Goal: Transaction & Acquisition: Purchase product/service

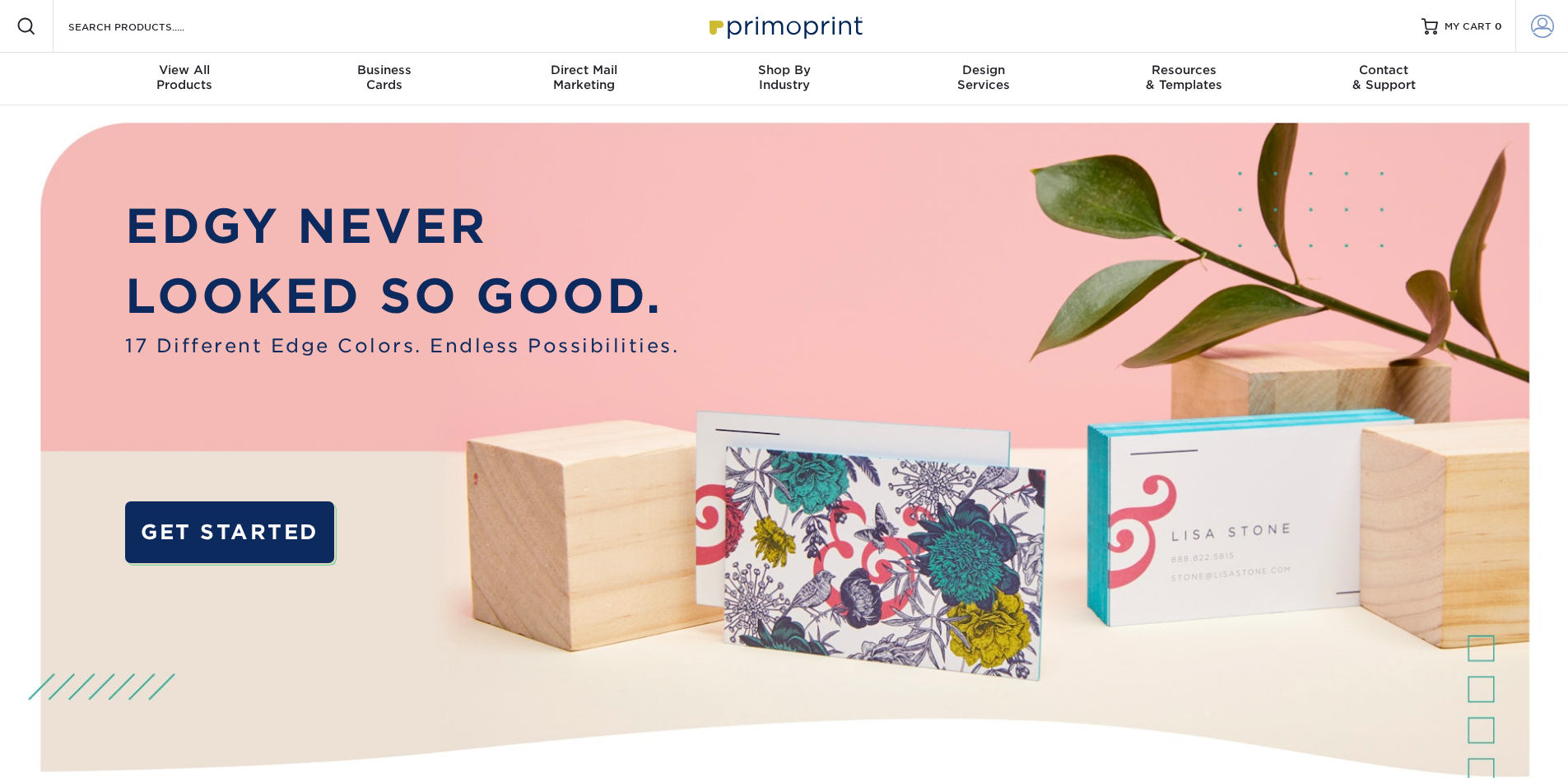
click at [1535, 18] on span at bounding box center [1543, 26] width 23 height 23
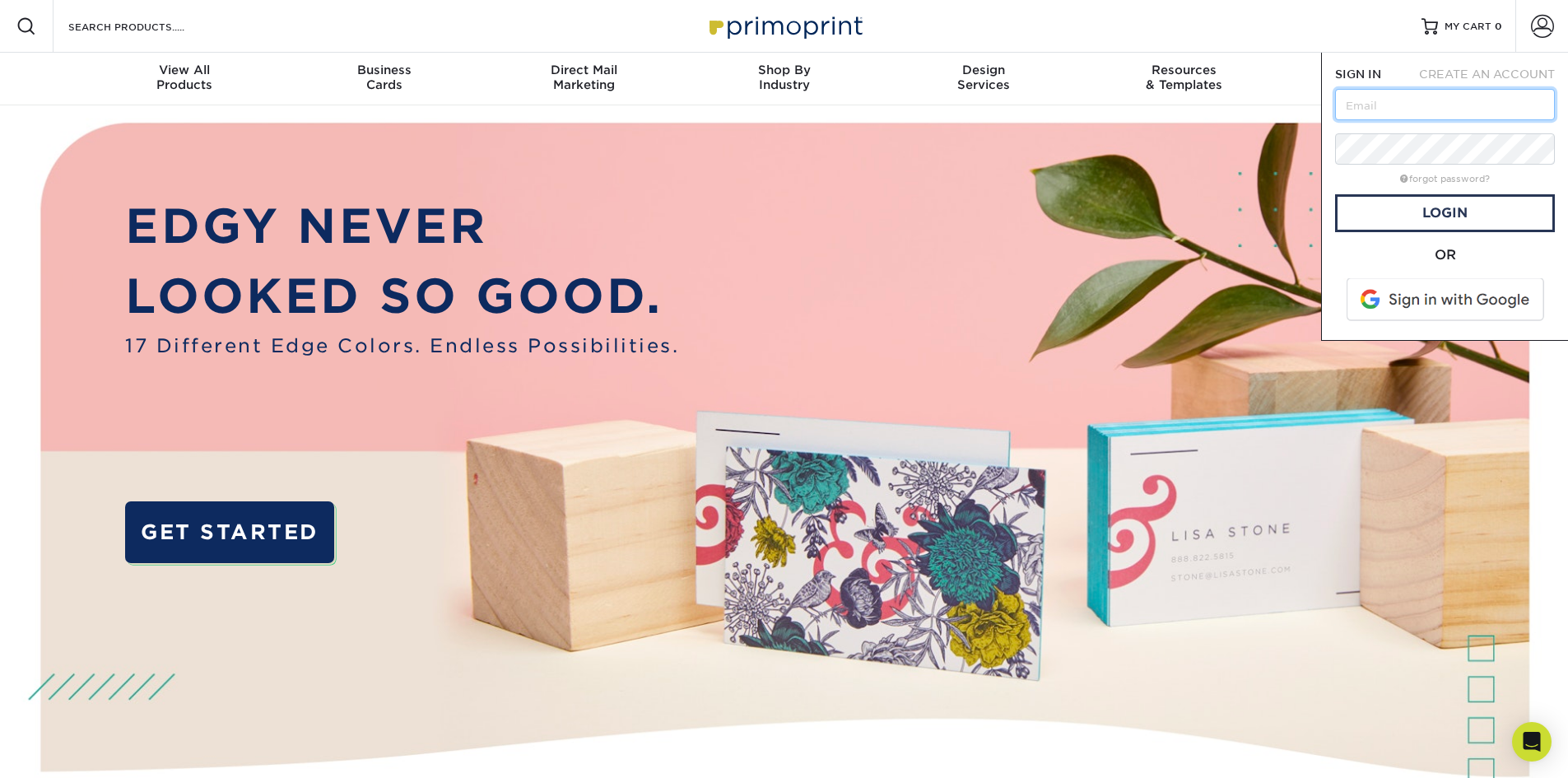
click at [1409, 118] on input "text" at bounding box center [1444, 104] width 220 height 32
type input "edchi3@gmail.com"
click at [1450, 214] on link "Login" at bounding box center [1444, 213] width 220 height 38
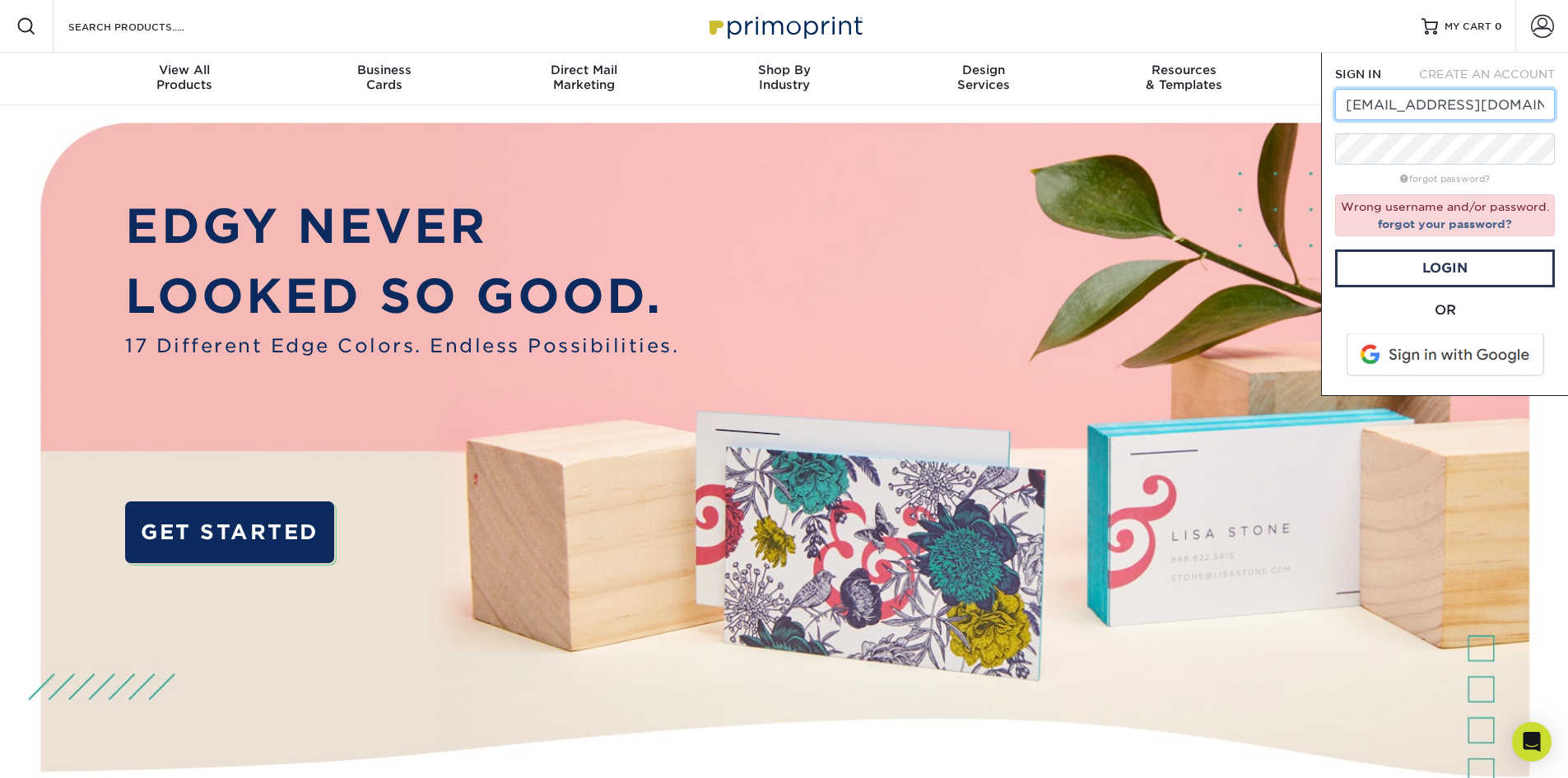
drag, startPoint x: 1503, startPoint y: 100, endPoint x: 1303, endPoint y: 112, distance: 200.4
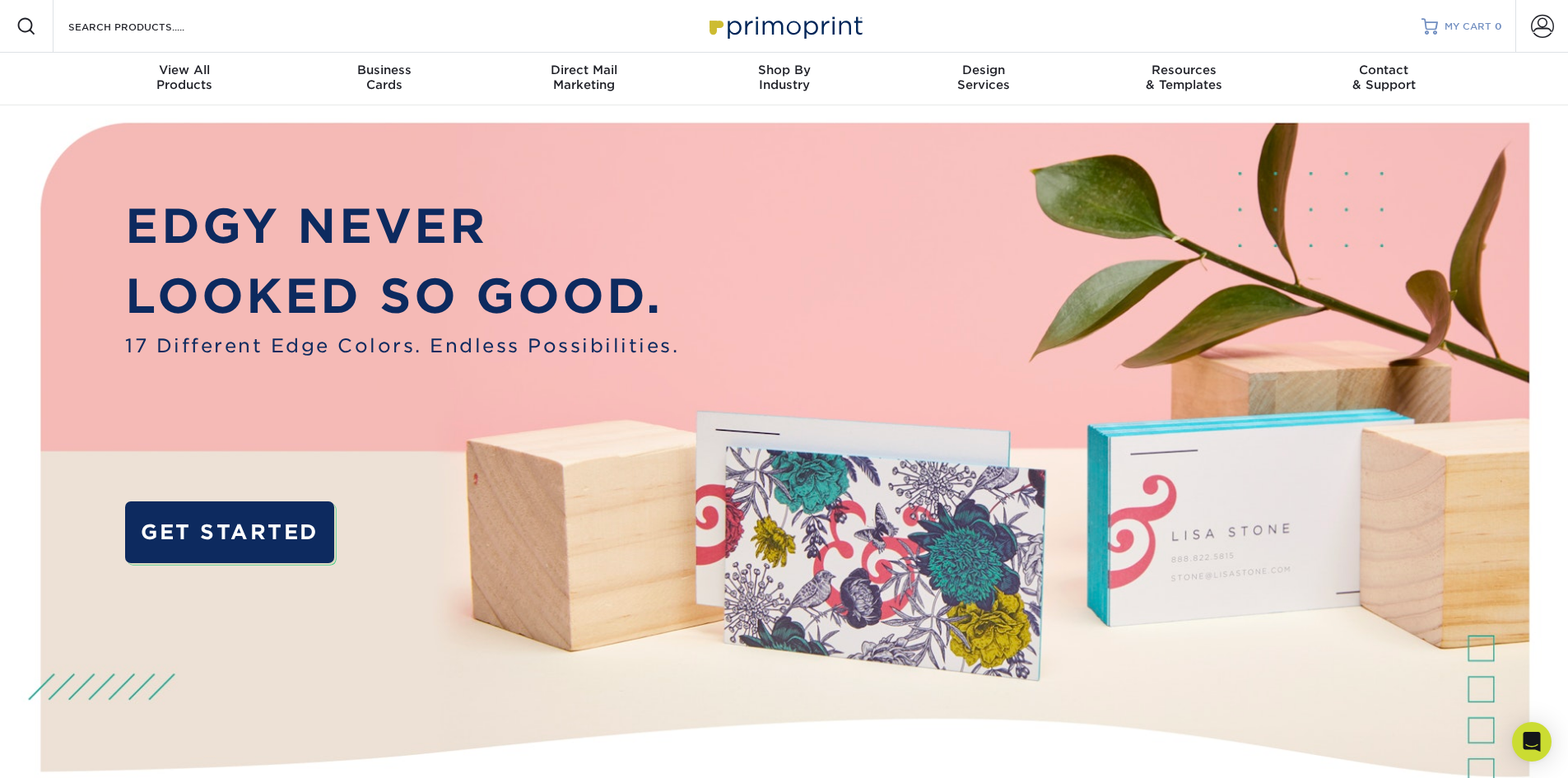
click at [1495, 34] on link "MY CART 0" at bounding box center [1462, 26] width 81 height 53
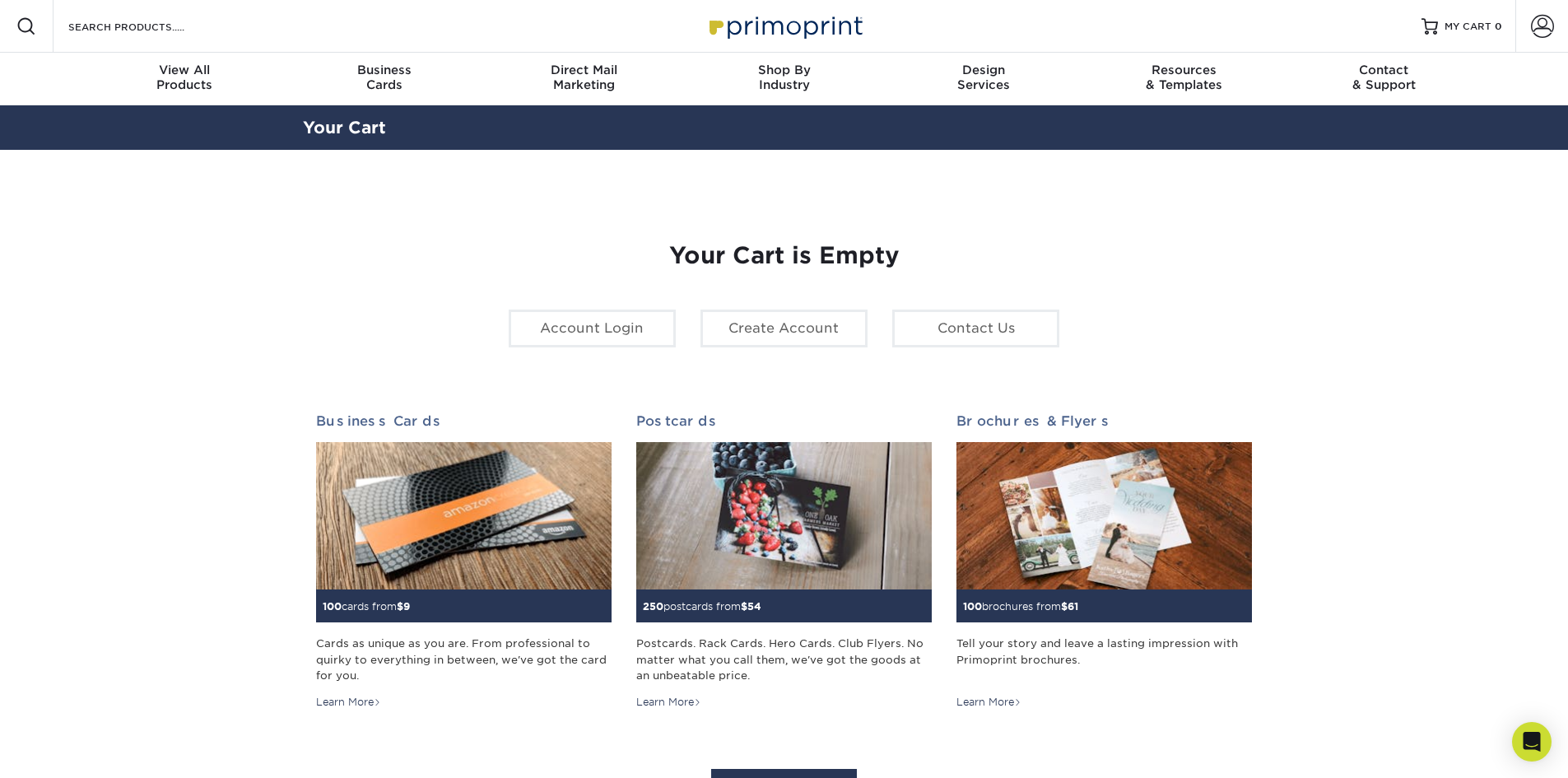
click at [612, 356] on div "Account Login Create Account Contact Us" at bounding box center [785, 335] width 576 height 51
click at [612, 341] on link "Account Login" at bounding box center [592, 328] width 167 height 38
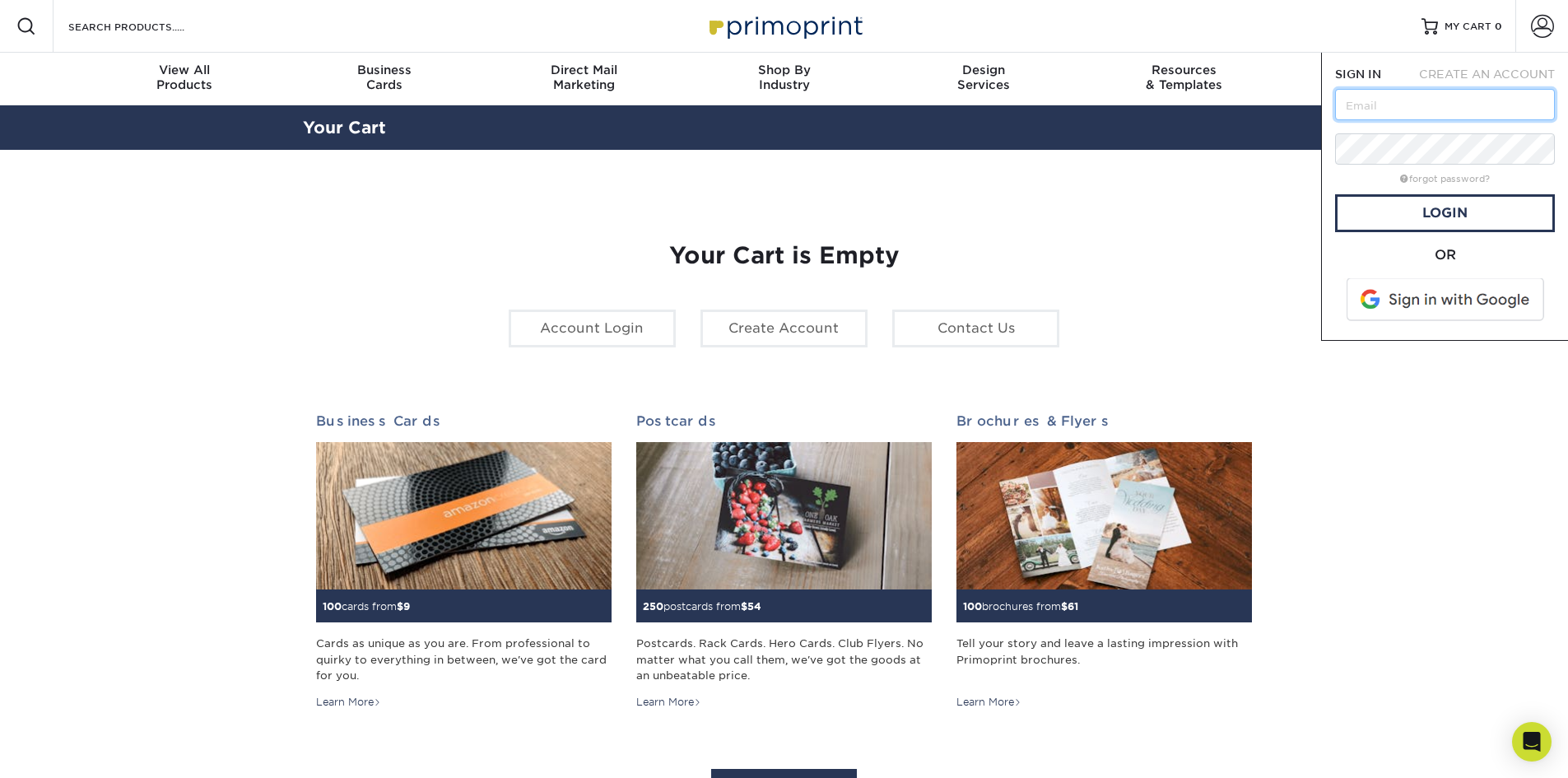
click at [1360, 111] on input "text" at bounding box center [1444, 104] width 220 height 32
type input "e.rhoden@newageindustrialsales.com"
click at [1448, 208] on link "Login" at bounding box center [1444, 213] width 220 height 38
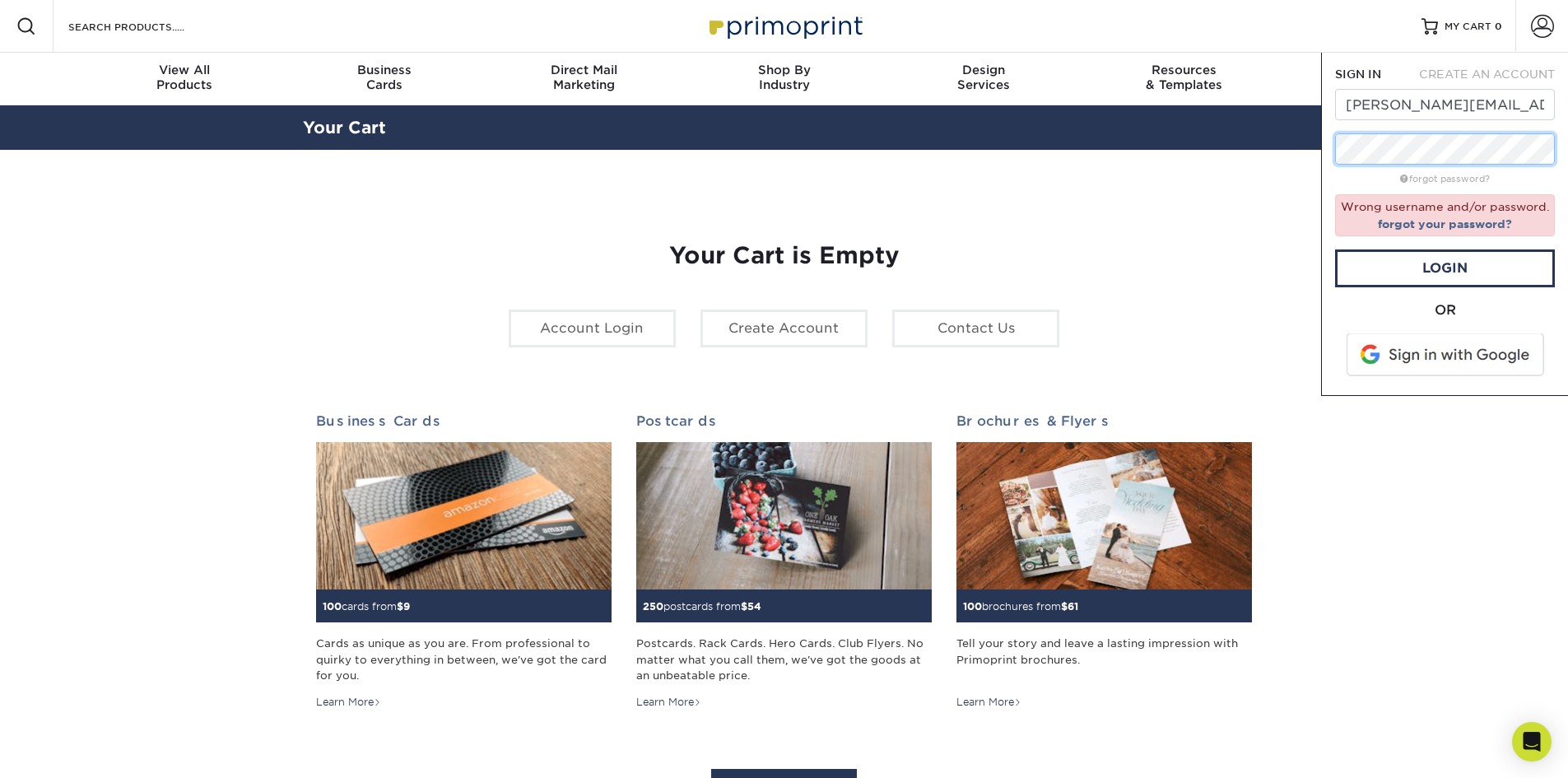
click at [1261, 149] on div "Resources Menu Search Products Account SIGN IN CREATE AN ACCOUNT e.rhoden@newag…" at bounding box center [784, 687] width 1568 height 1374
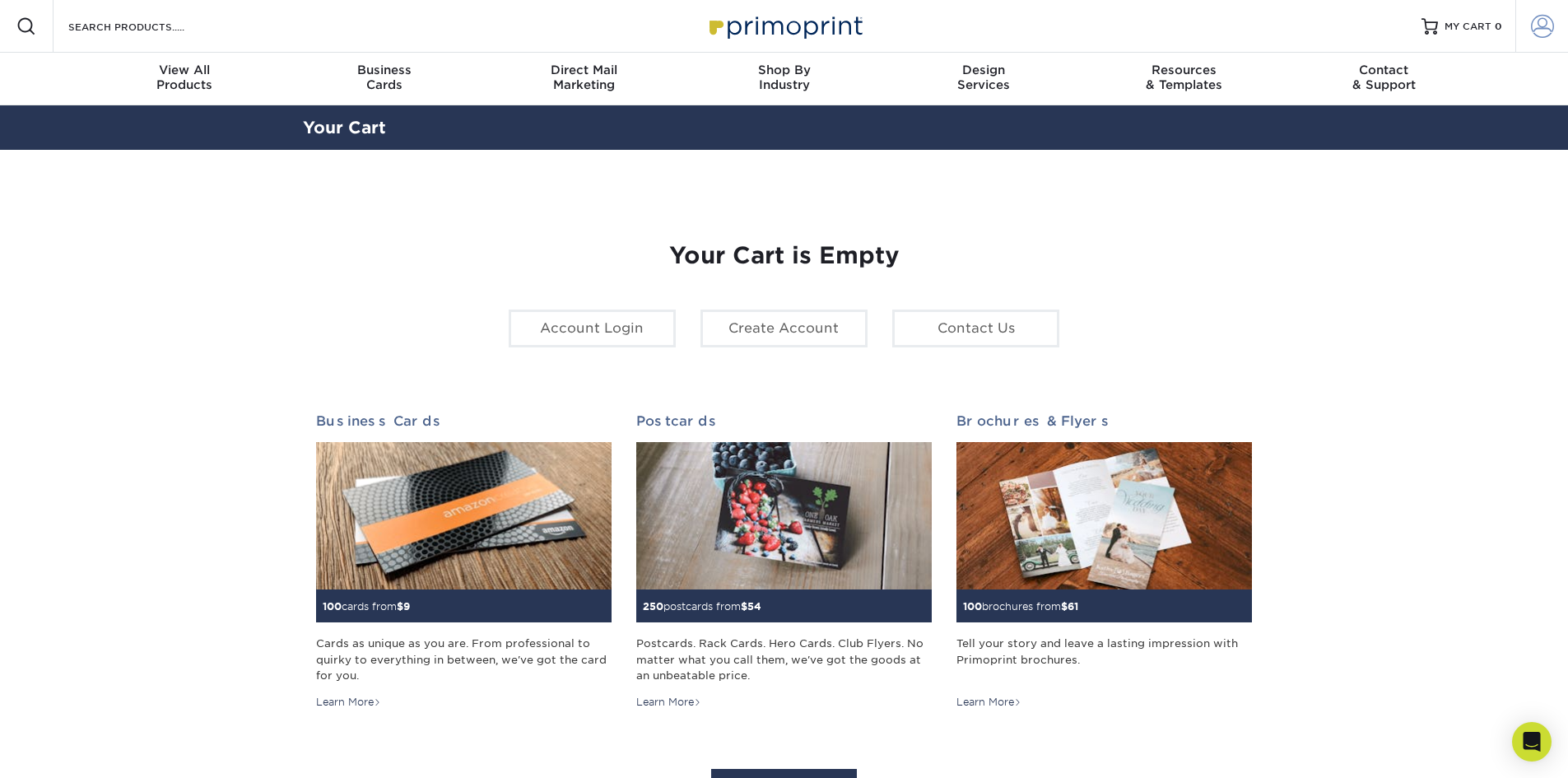
click at [1566, 38] on link "Account" at bounding box center [1542, 26] width 53 height 53
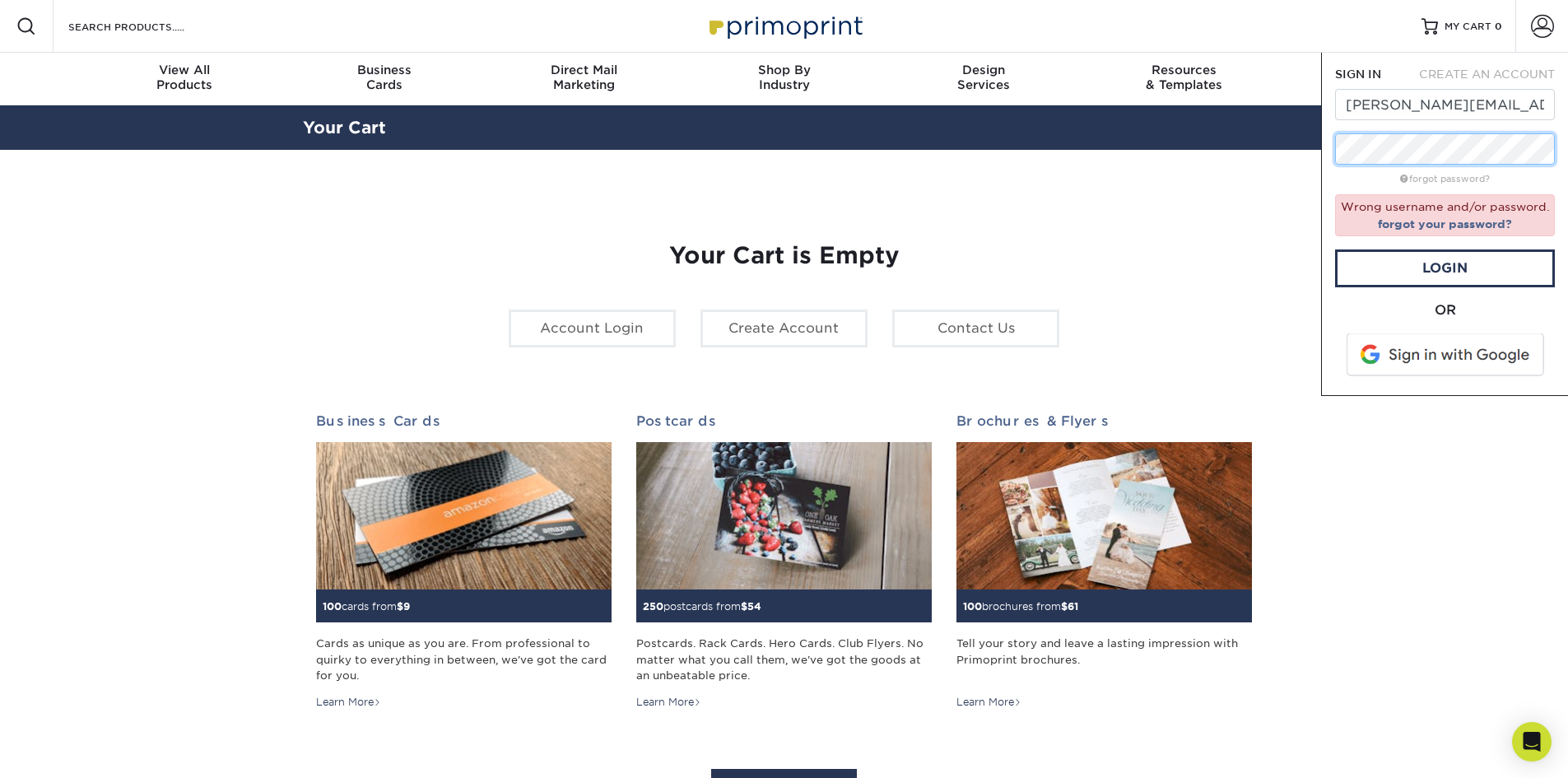
click at [1148, 145] on div "Resources Menu Search Products Account SIGN IN CREATE AN ACCOUNT e.rhoden@newag…" at bounding box center [784, 687] width 1568 height 1374
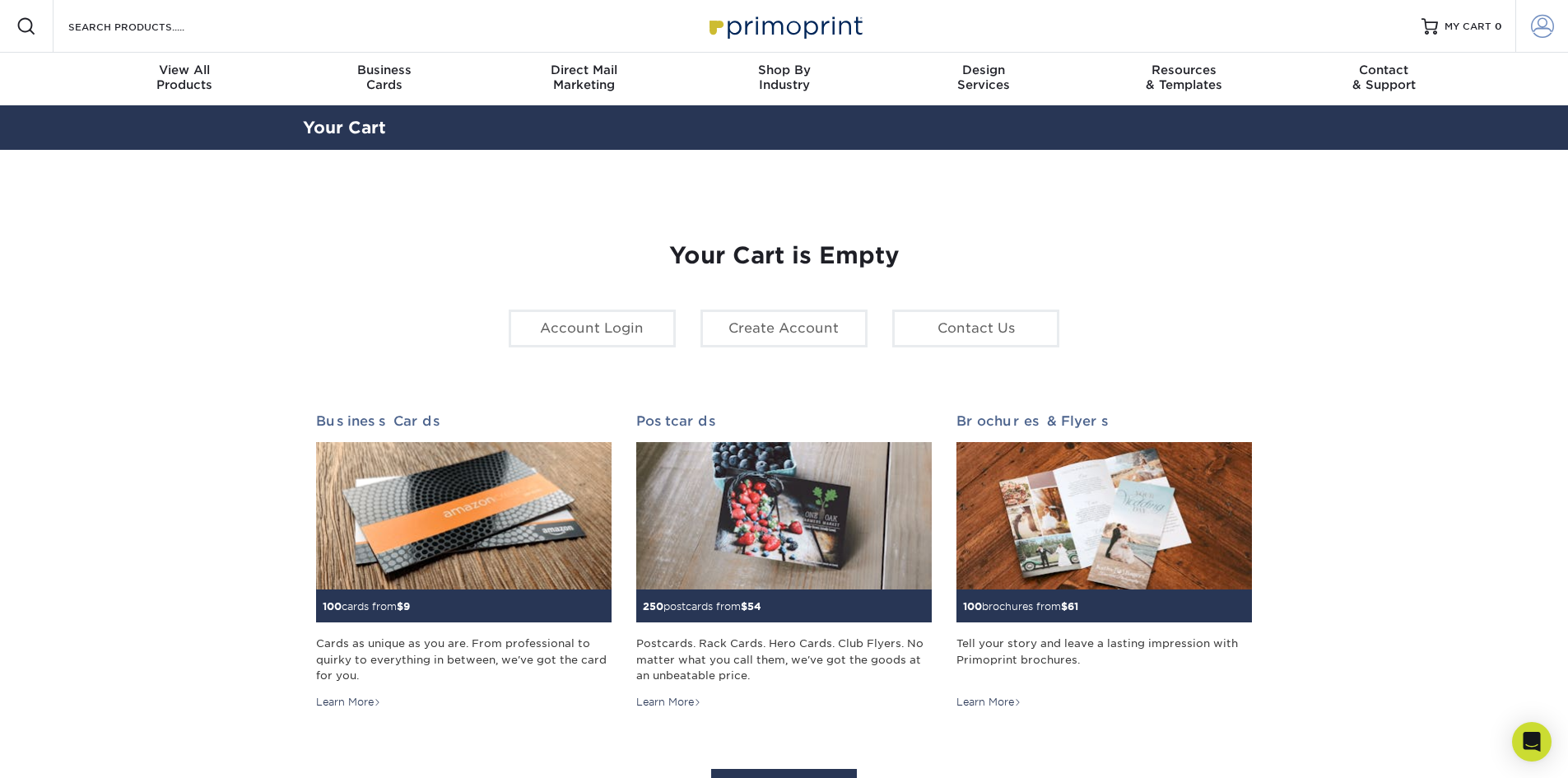
click at [1551, 16] on span at bounding box center [1543, 26] width 23 height 23
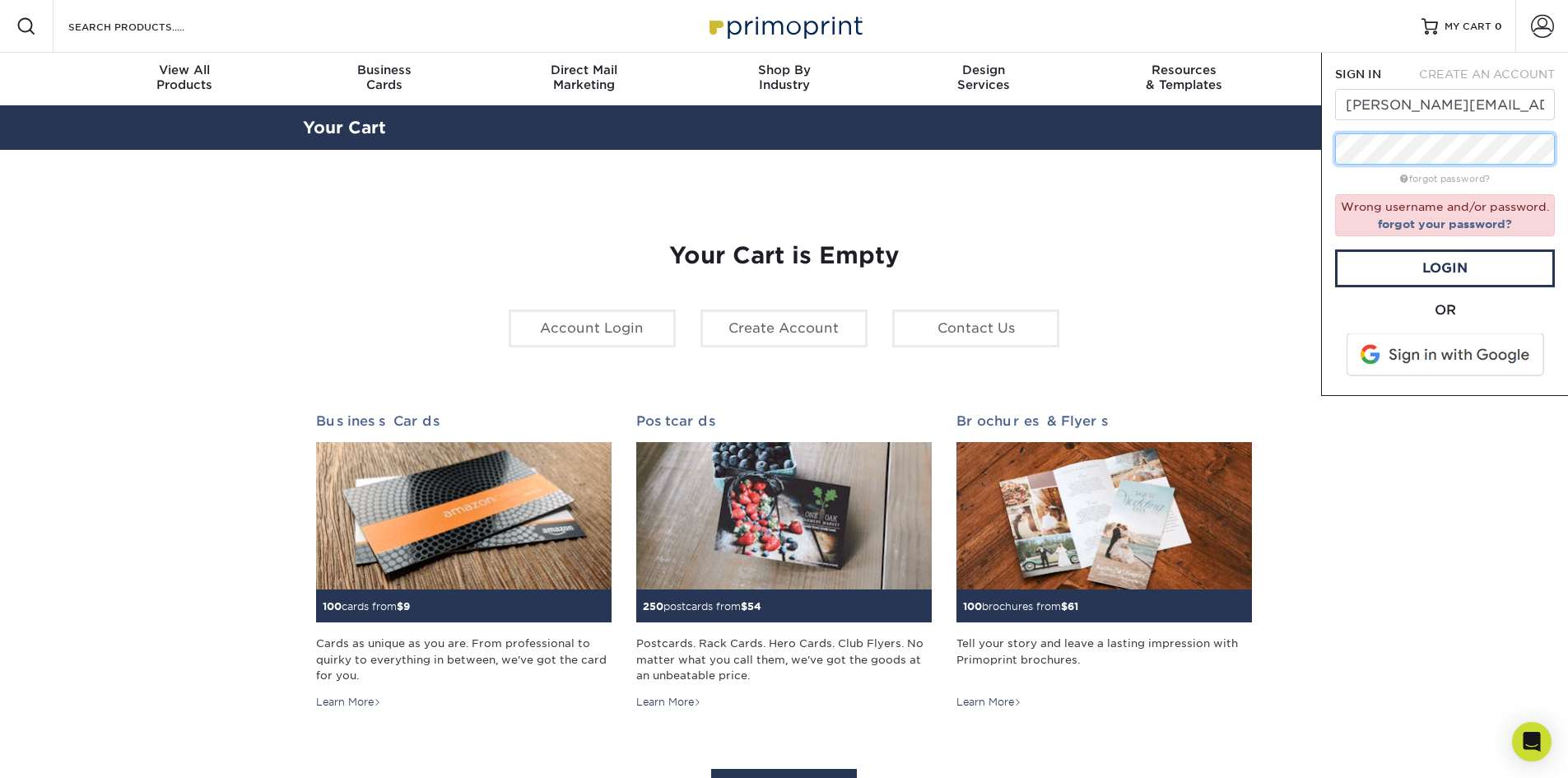
click at [1198, 144] on div "Resources Menu Search Products Account SIGN IN CREATE AN ACCOUNT e.rhoden@newag…" at bounding box center [784, 687] width 1568 height 1374
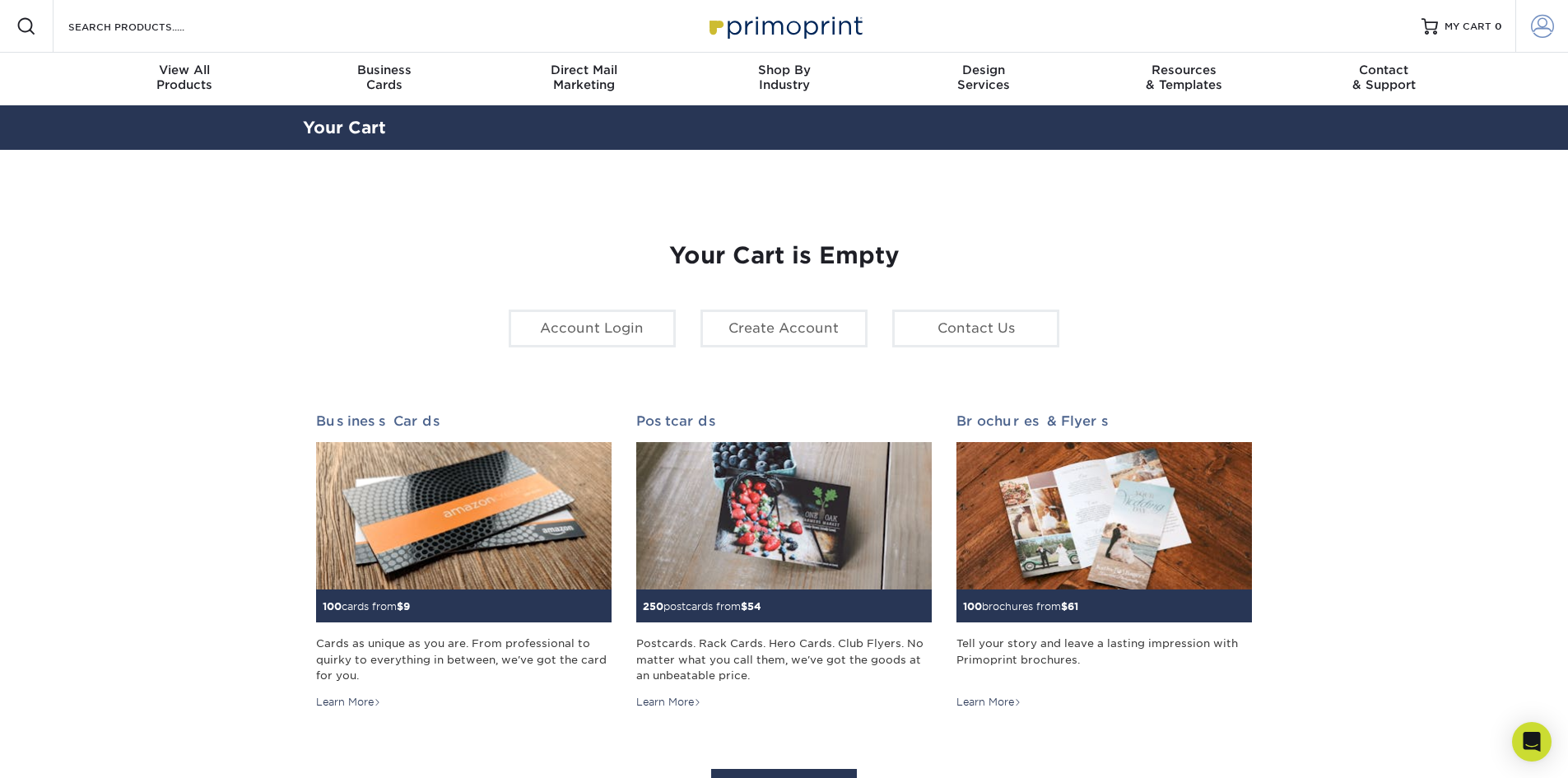
click at [1538, 33] on span at bounding box center [1543, 26] width 23 height 23
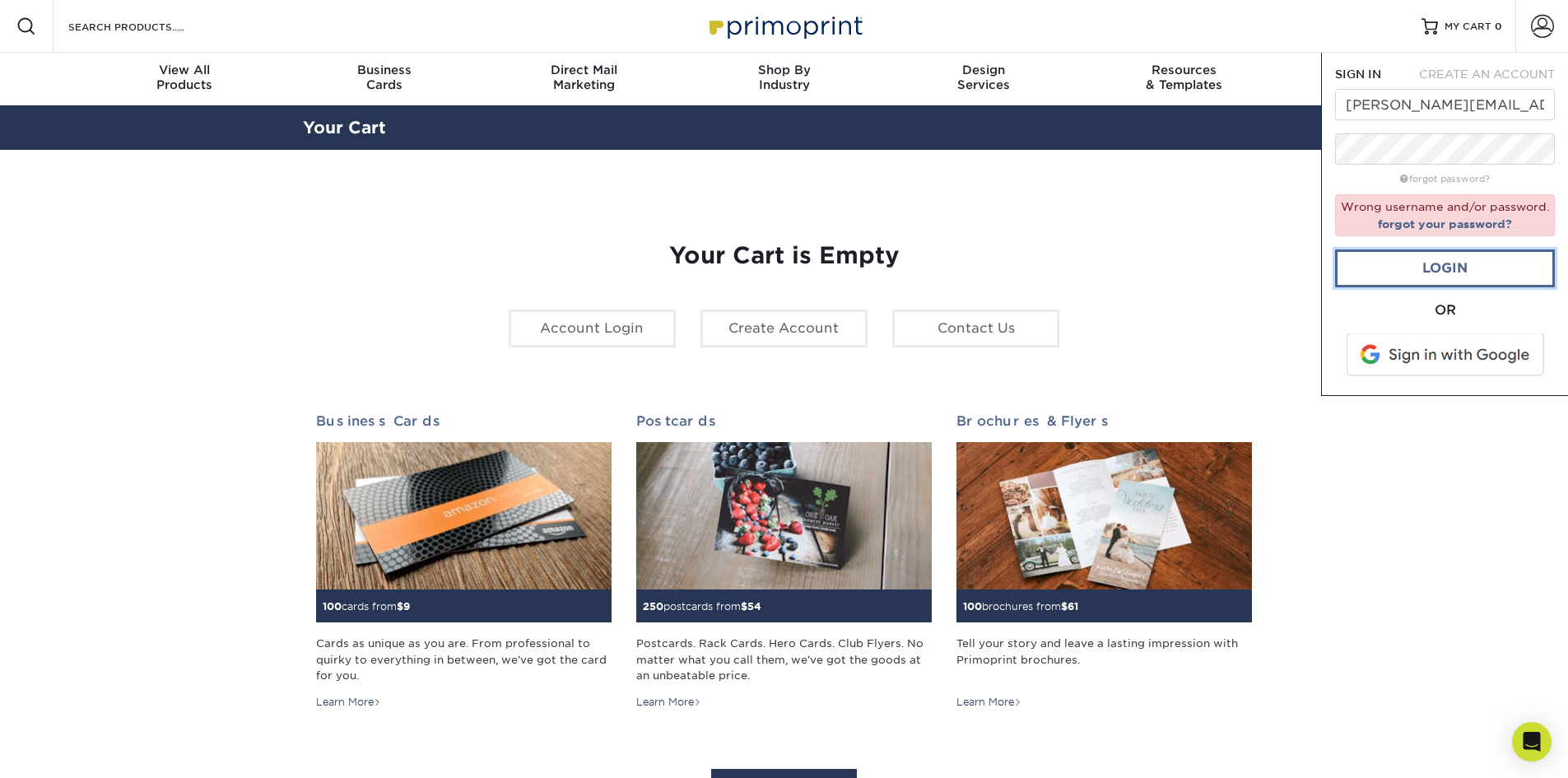
click at [1465, 251] on link "Login" at bounding box center [1444, 268] width 220 height 38
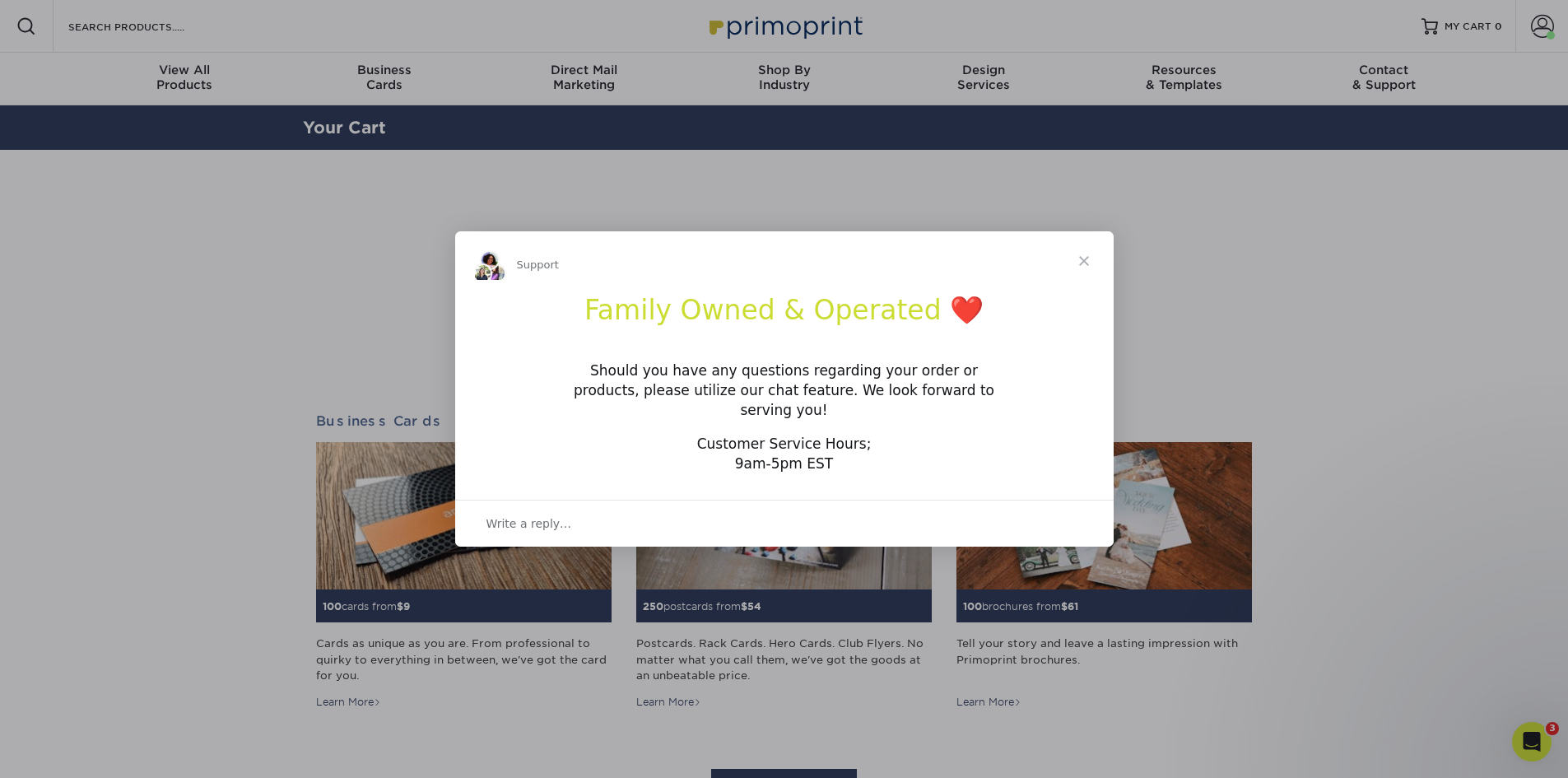
click at [1076, 260] on span "Close" at bounding box center [1084, 261] width 60 height 60
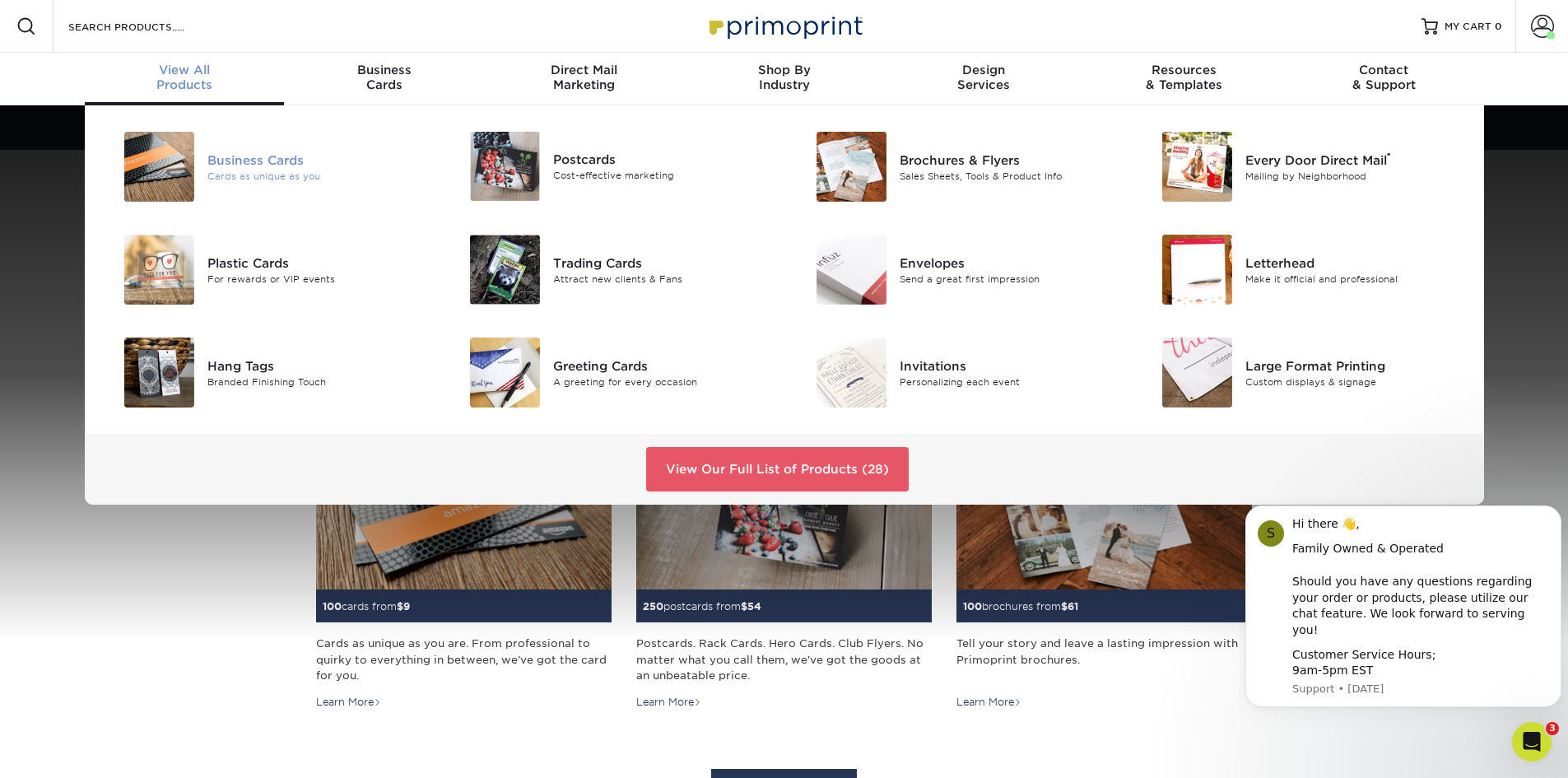
click at [211, 147] on div "Business Cards Cards as unique as you" at bounding box center [322, 166] width 230 height 70
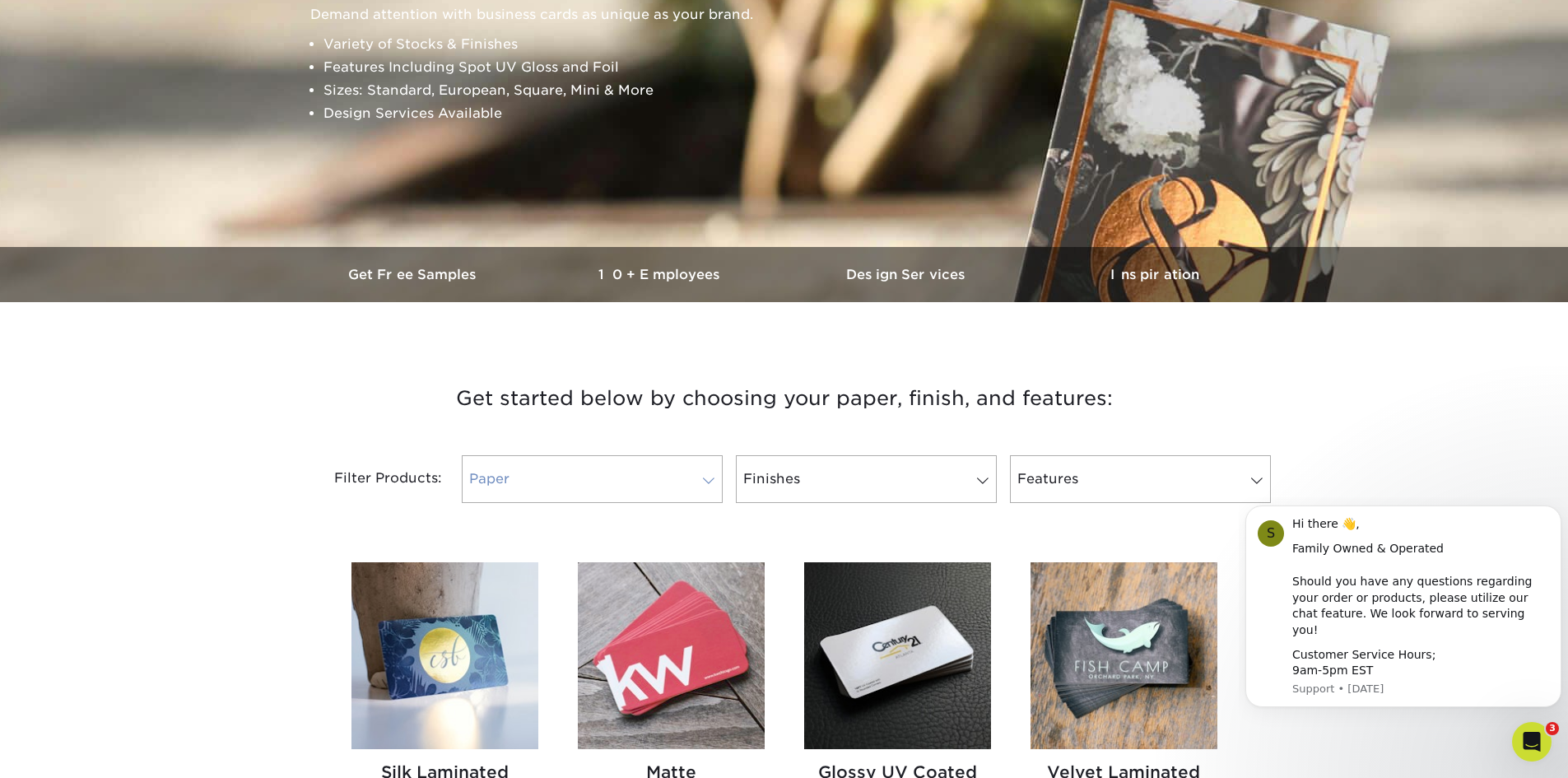
scroll to position [329, 0]
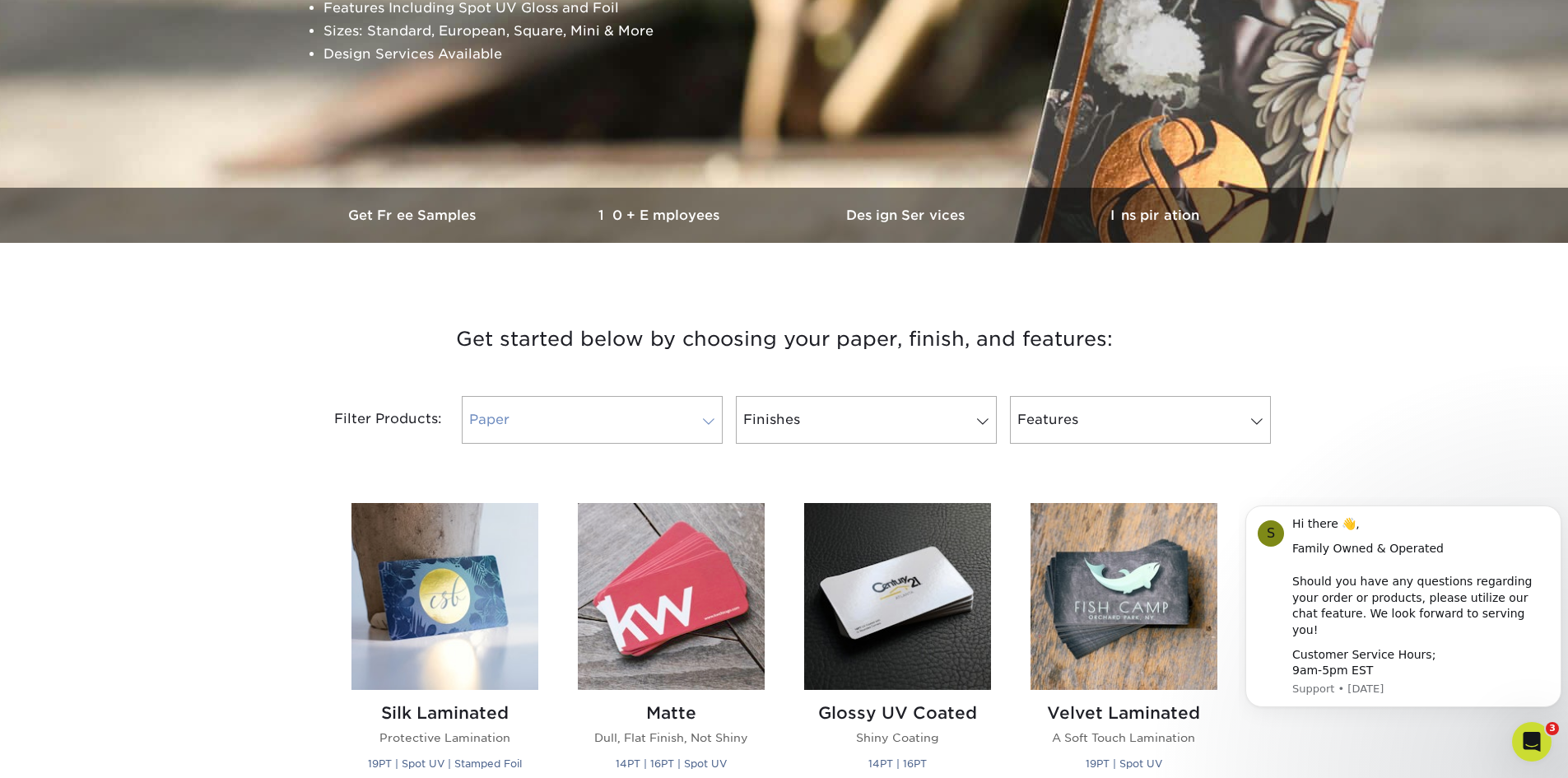
click at [691, 419] on link "Paper" at bounding box center [592, 420] width 261 height 48
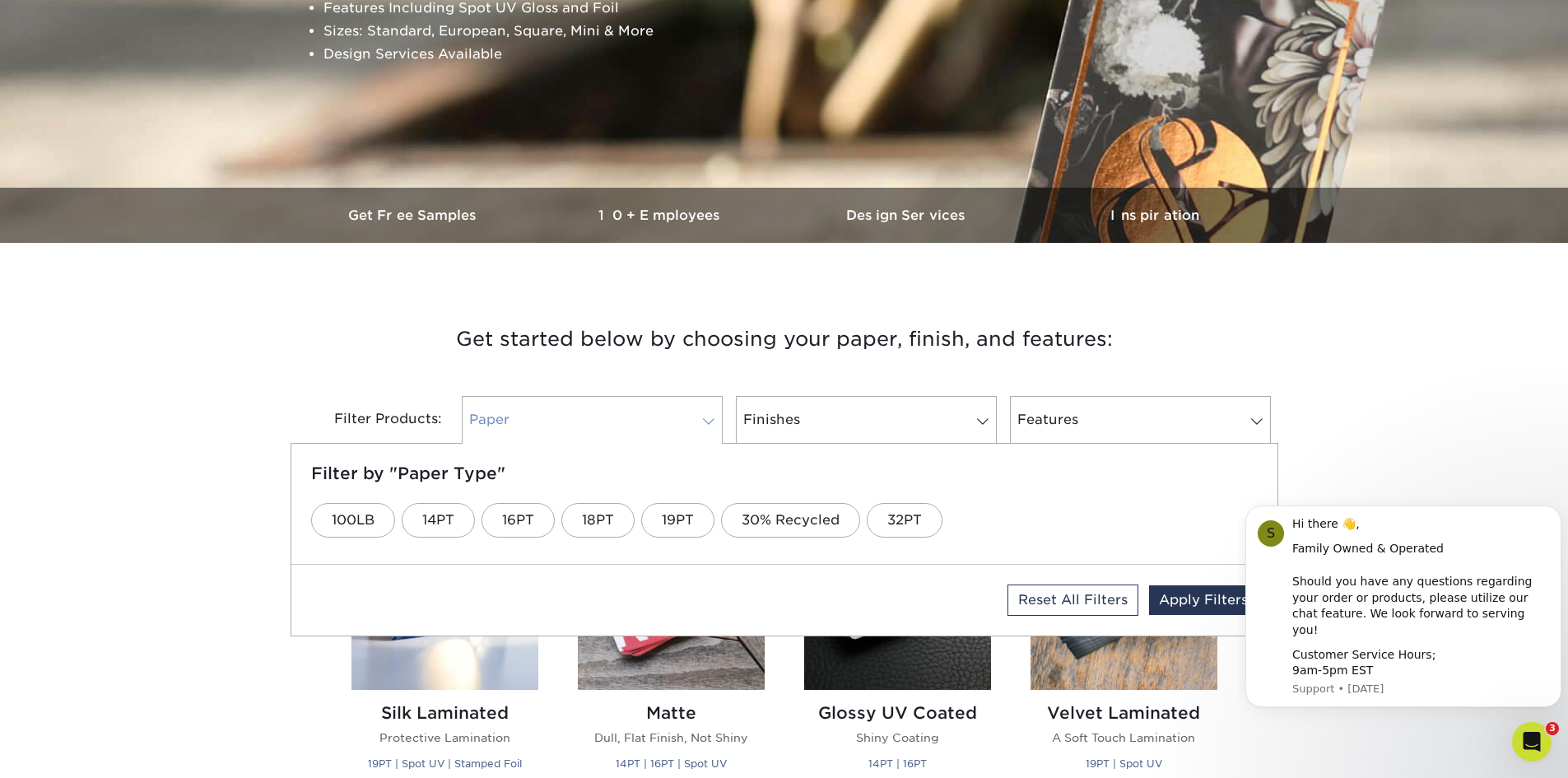
click at [691, 419] on link "Paper" at bounding box center [592, 420] width 261 height 48
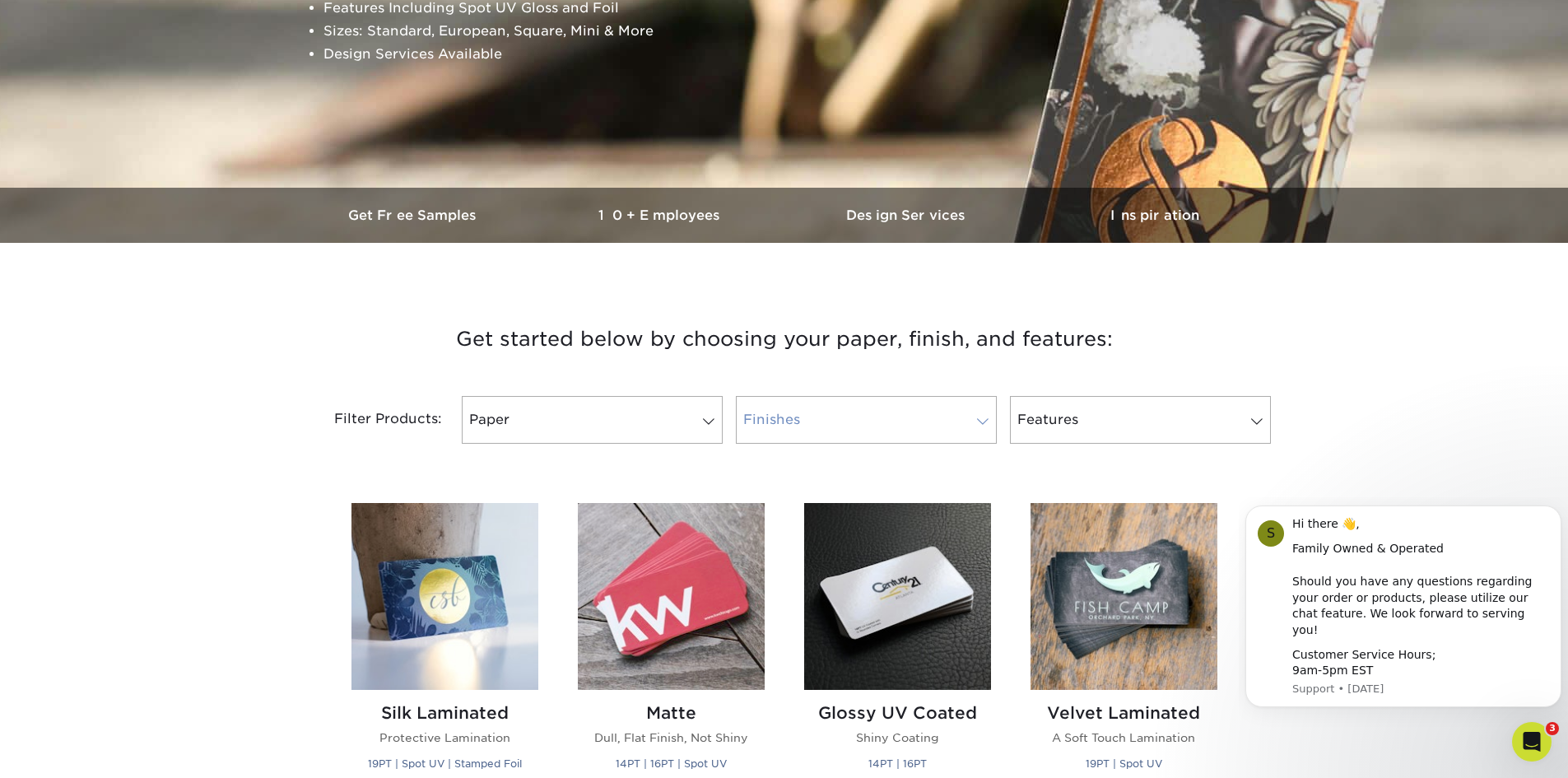
click at [813, 422] on link "Finishes" at bounding box center [866, 420] width 261 height 48
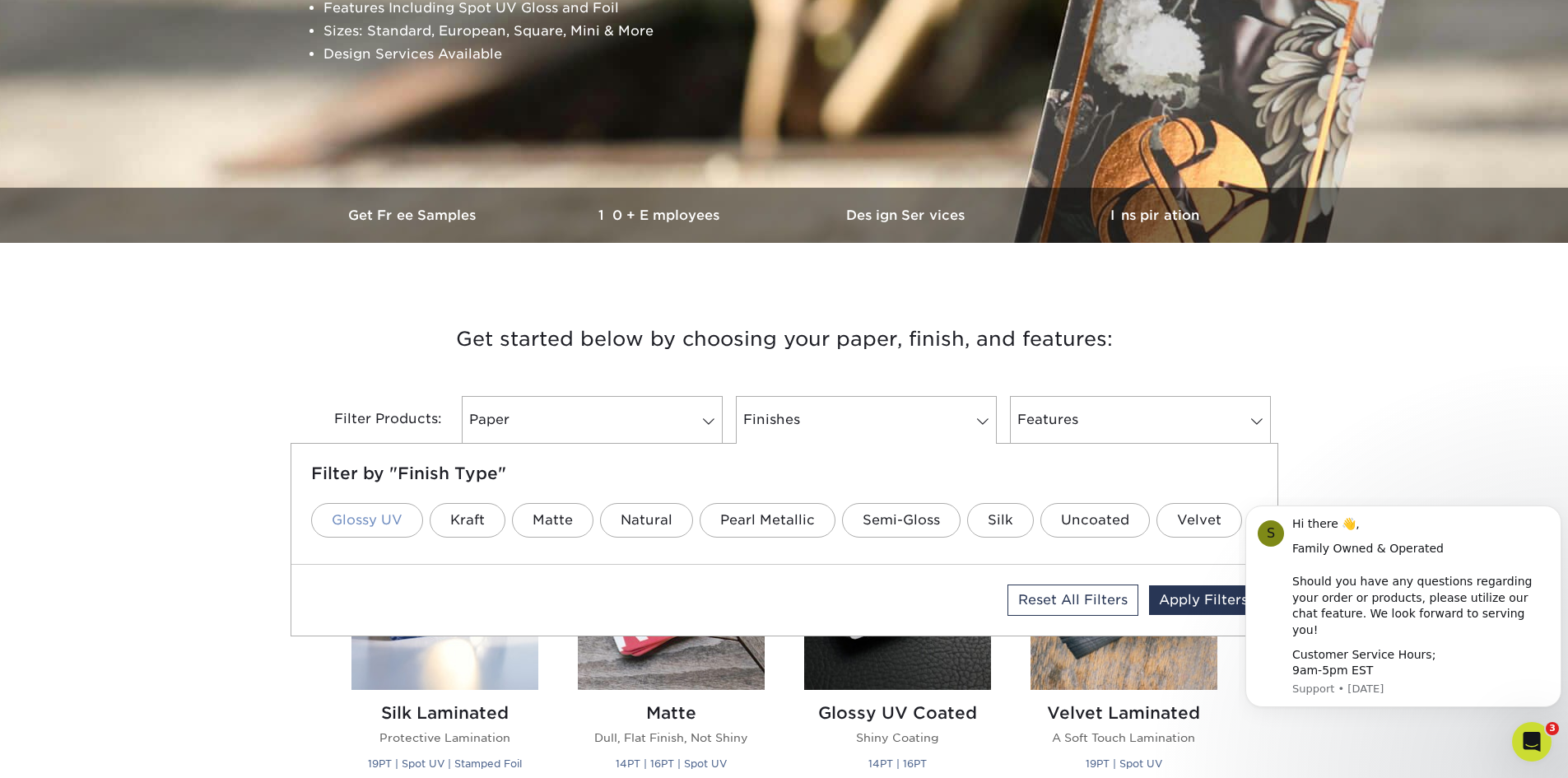
click at [370, 516] on link "Glossy UV" at bounding box center [367, 520] width 112 height 34
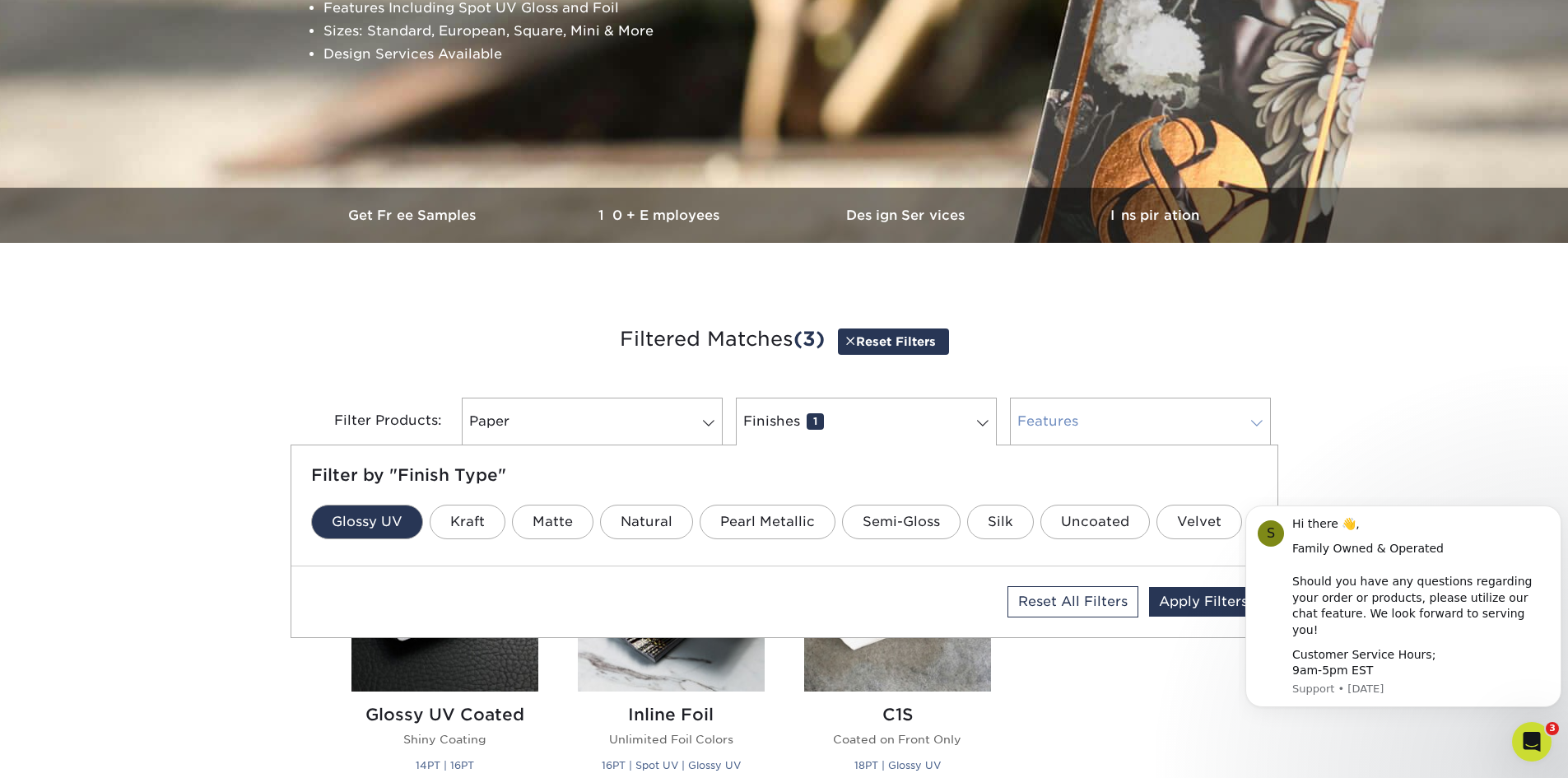
click at [1154, 430] on link "Features 0" at bounding box center [1141, 421] width 261 height 48
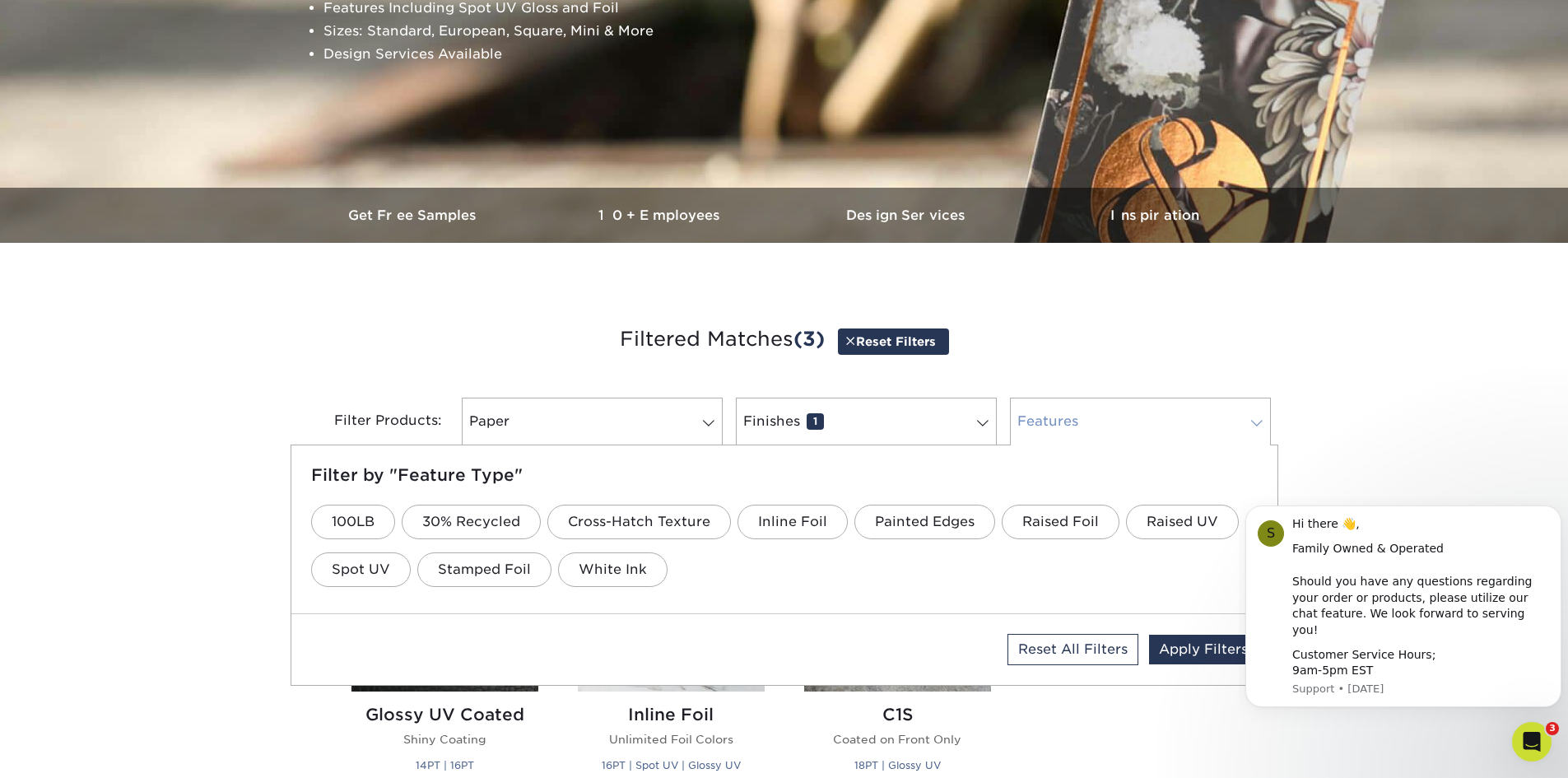
click at [1261, 432] on link "Features 0" at bounding box center [1141, 421] width 261 height 48
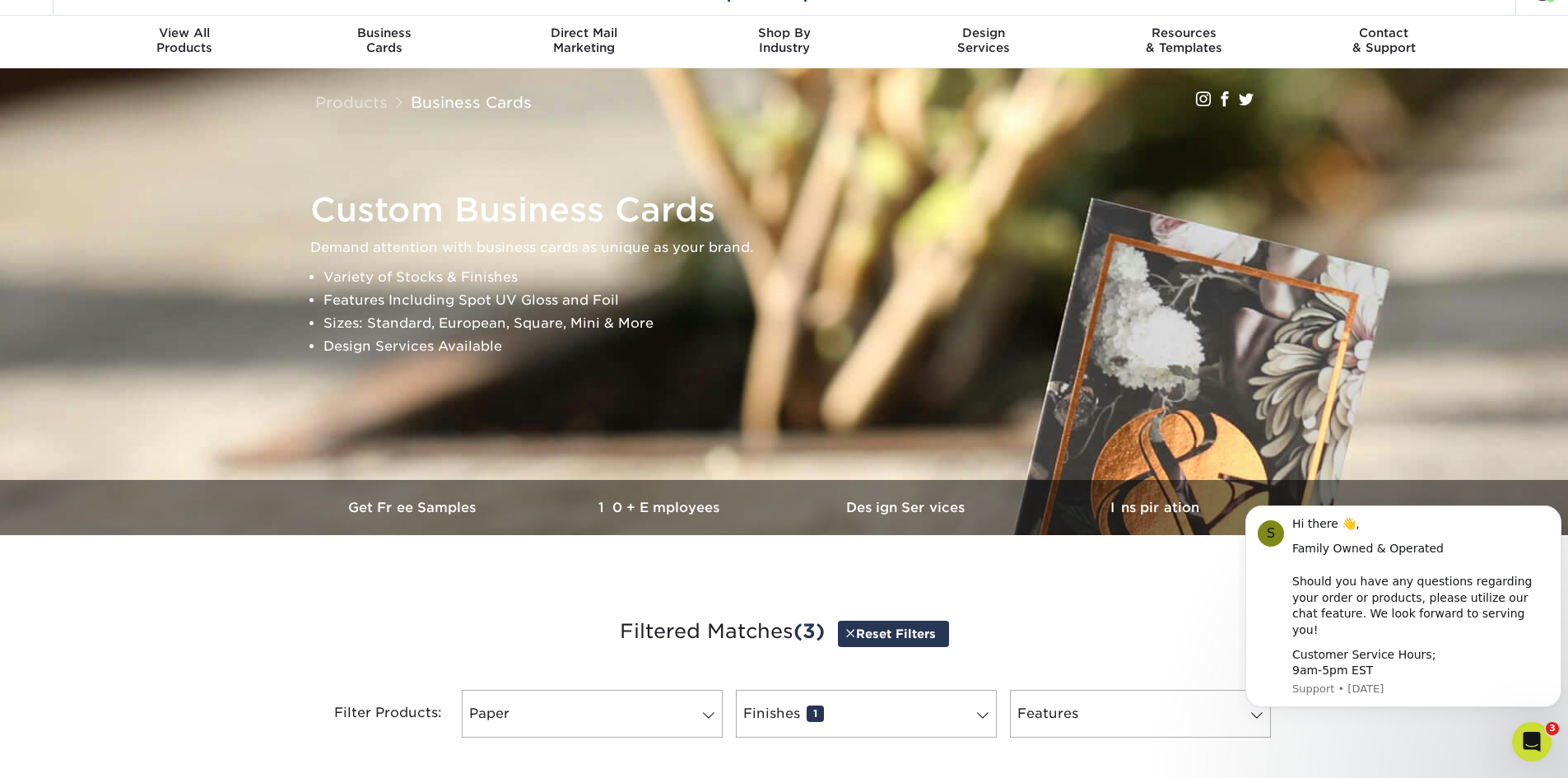
scroll to position [0, 0]
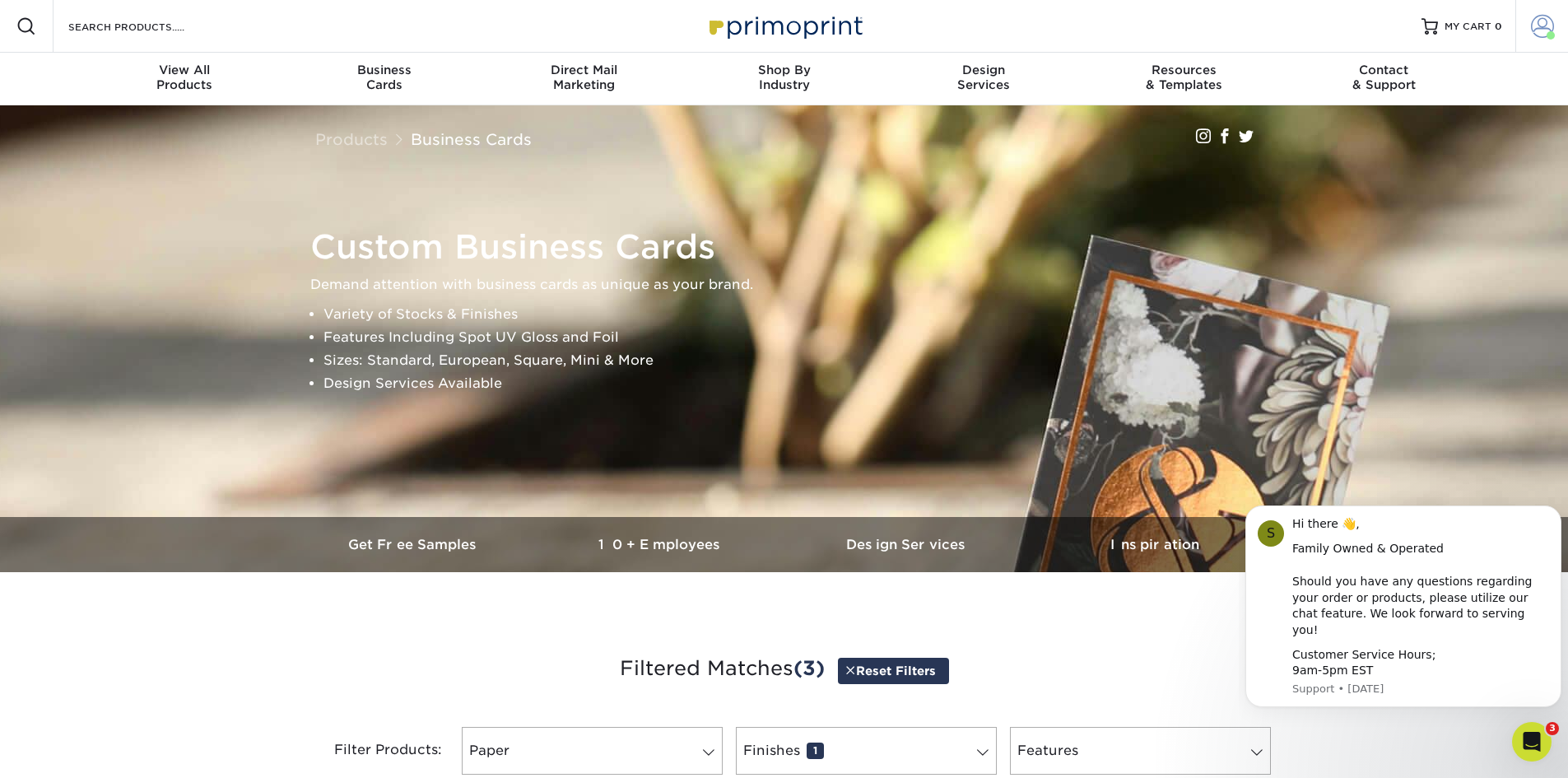
click at [1534, 32] on span at bounding box center [1543, 26] width 23 height 23
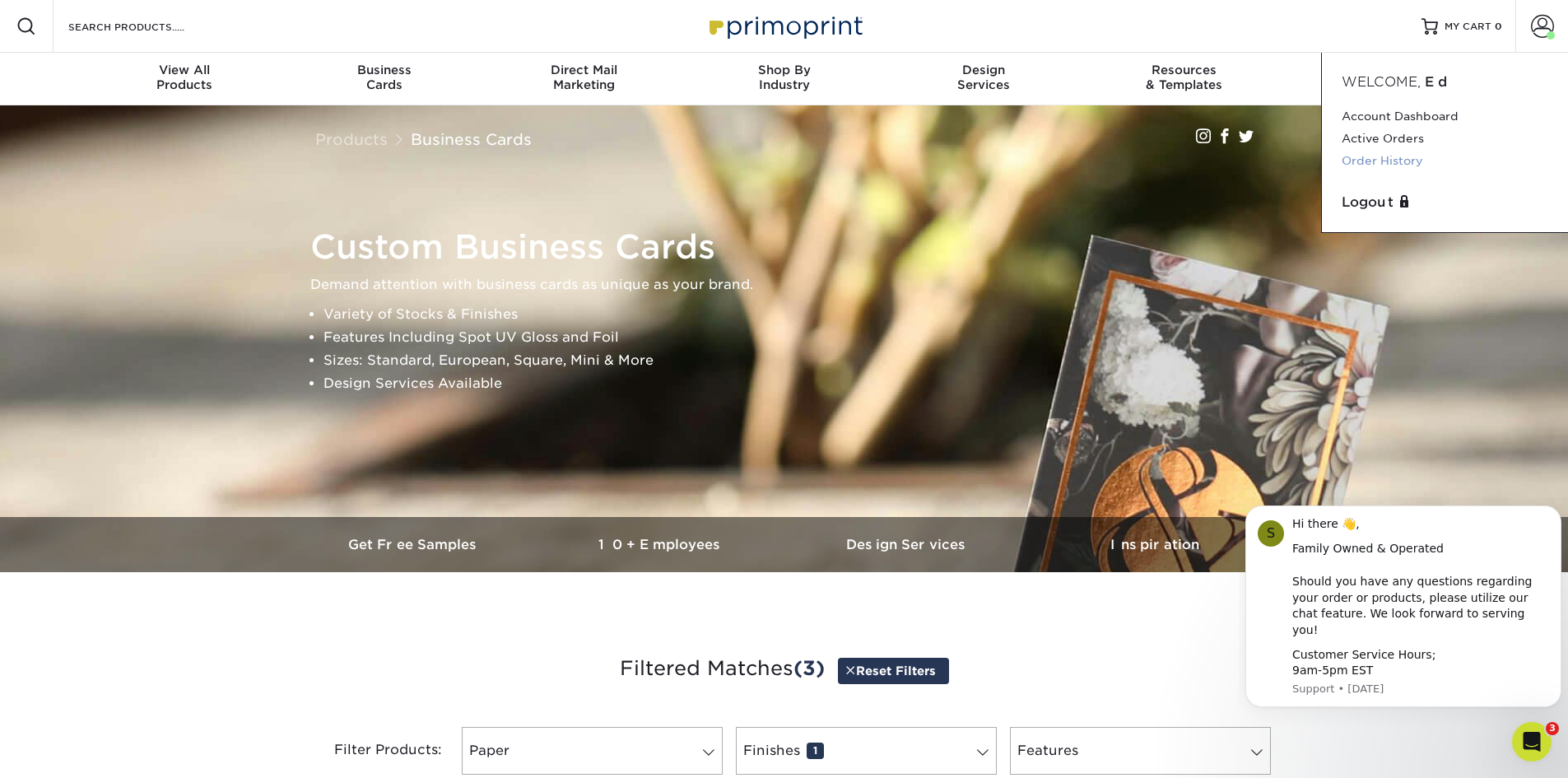
click at [1385, 157] on link "Order History" at bounding box center [1445, 160] width 207 height 22
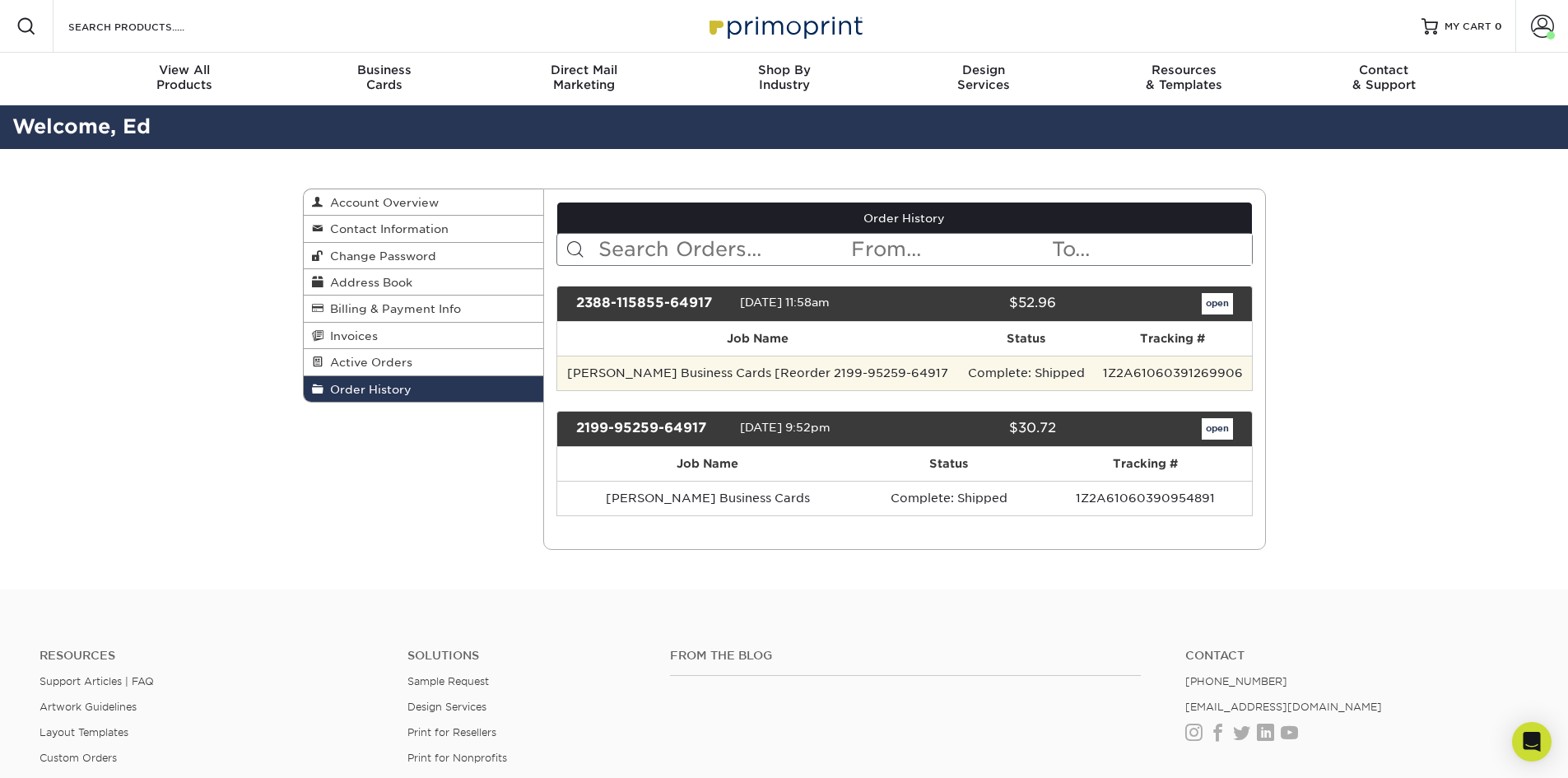
click at [707, 367] on td "[PERSON_NAME] Business Cards [Reorder 2199-95259-64917" at bounding box center [758, 372] width 402 height 34
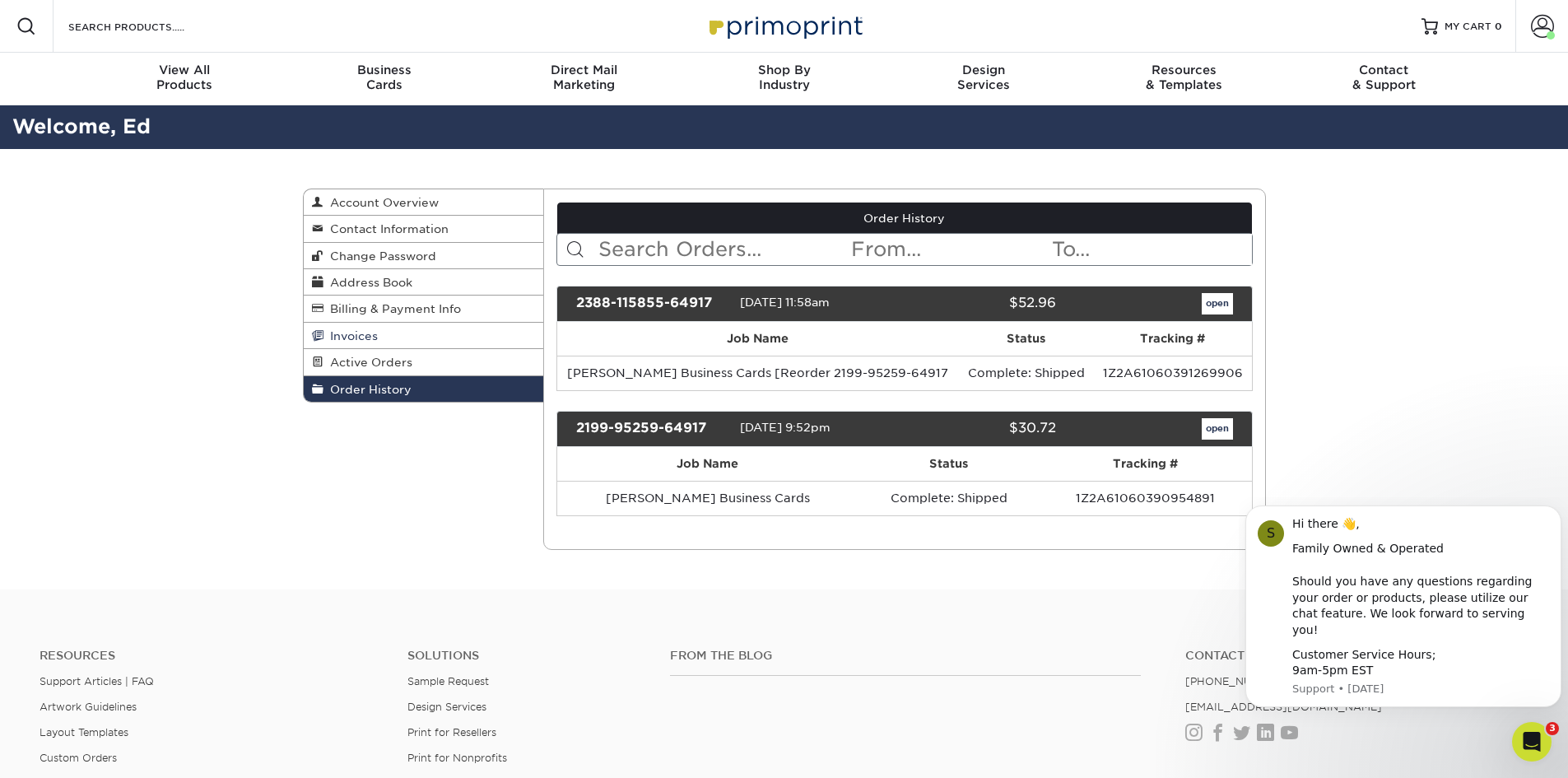
click at [439, 329] on link "Invoices" at bounding box center [424, 336] width 240 height 26
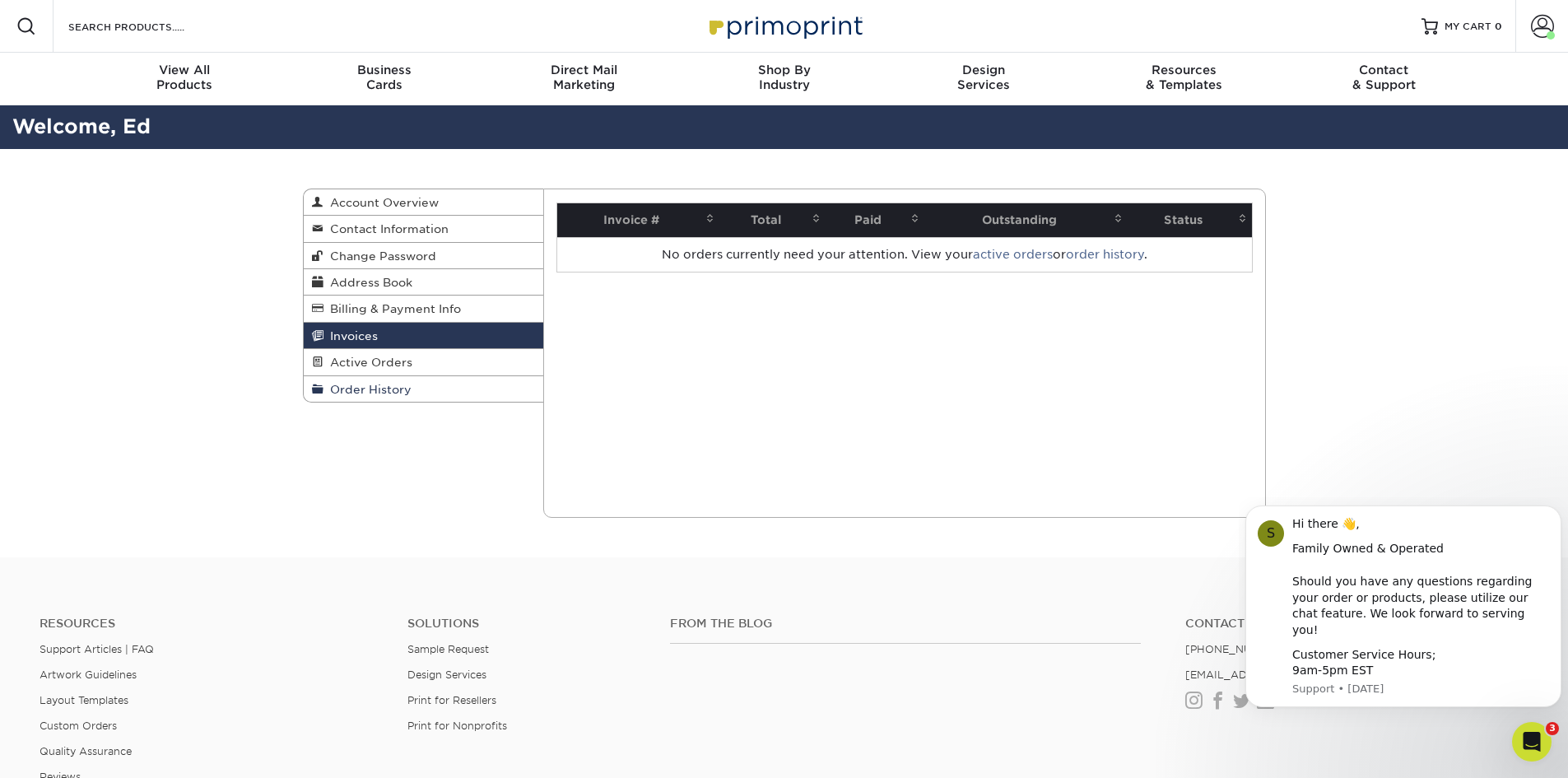
click at [420, 380] on link "Order History" at bounding box center [424, 388] width 240 height 25
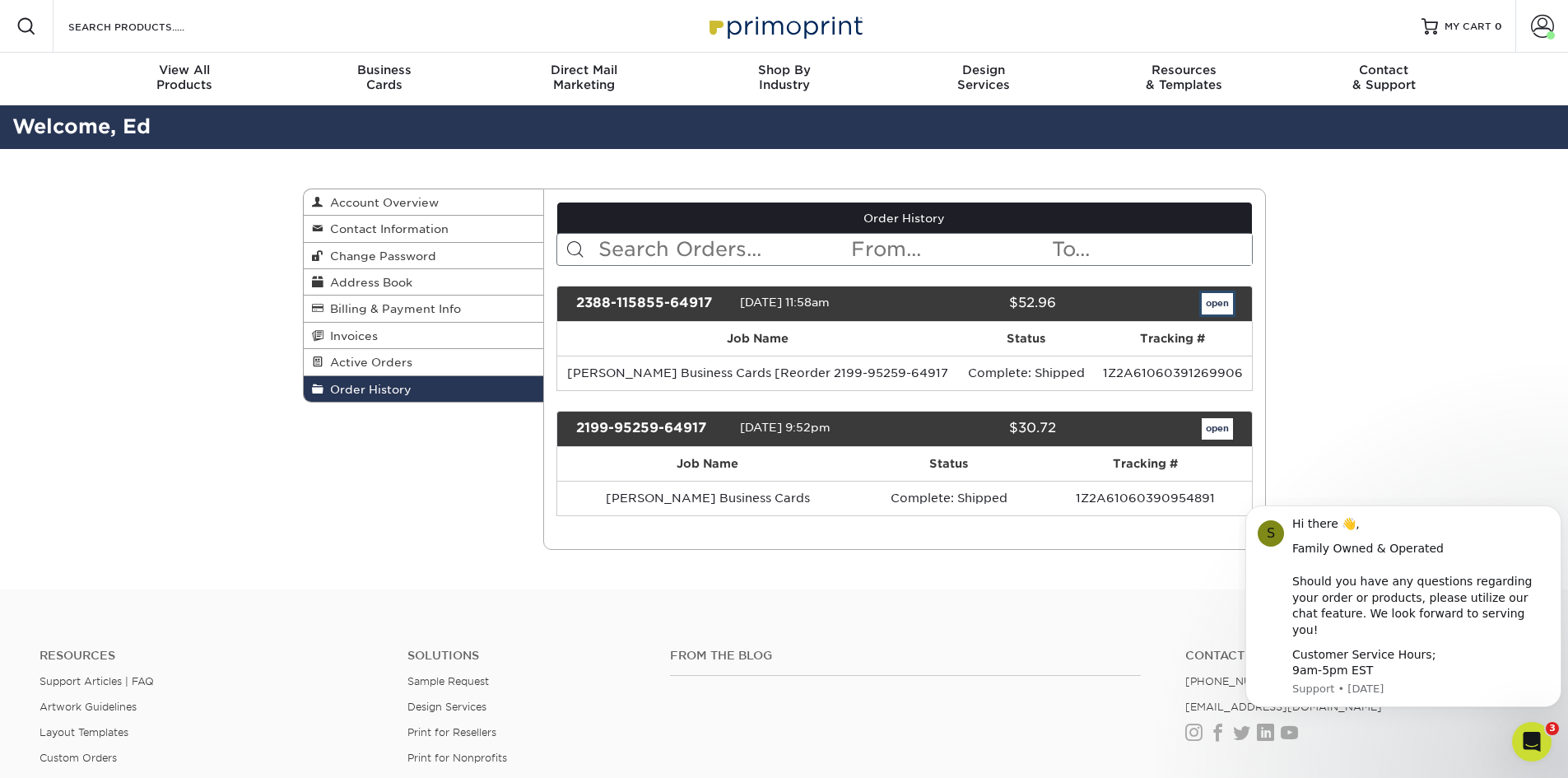
click at [1226, 303] on link "open" at bounding box center [1218, 304] width 32 height 21
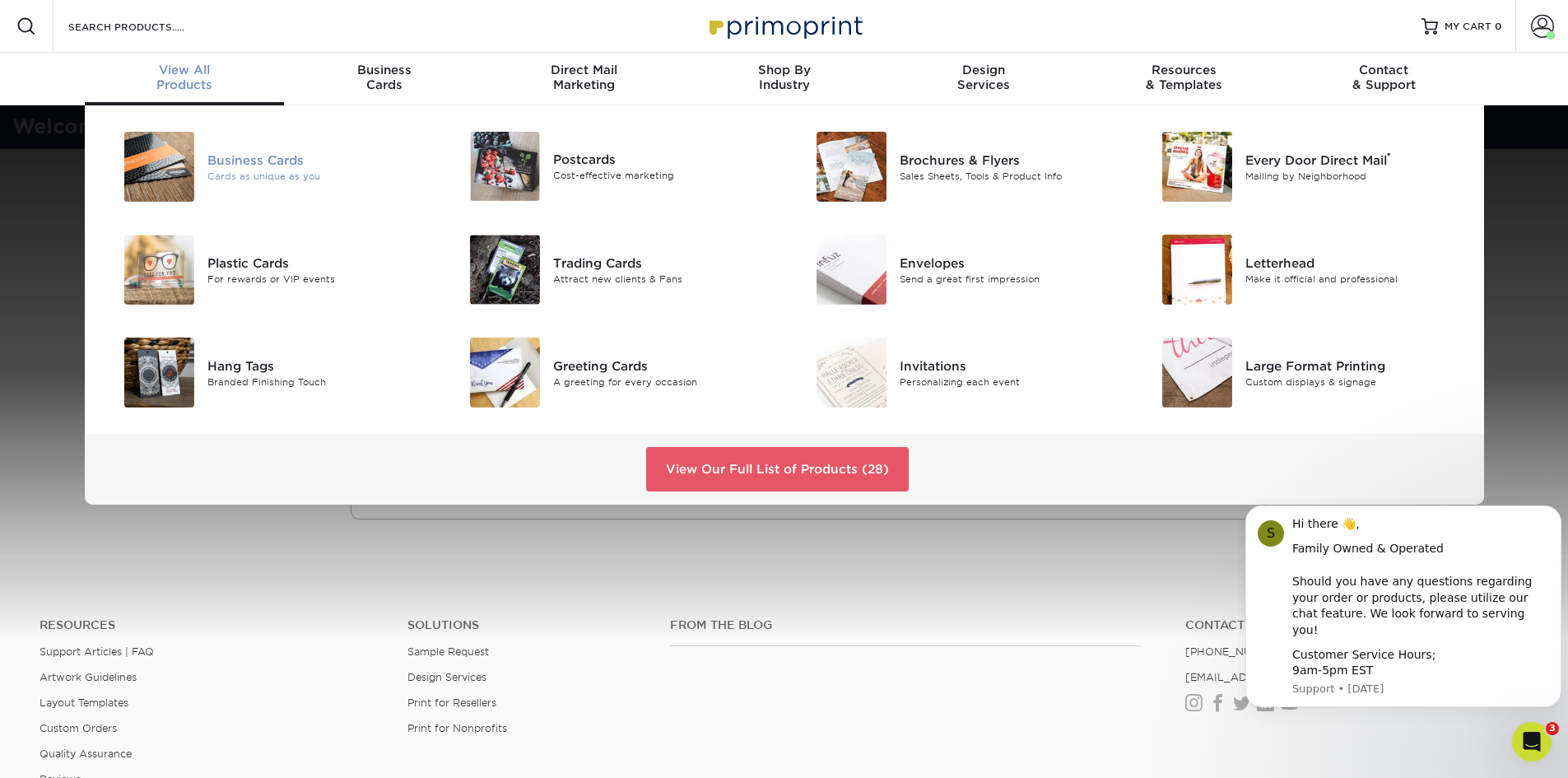
click at [222, 161] on div "Business Cards" at bounding box center [316, 159] width 218 height 18
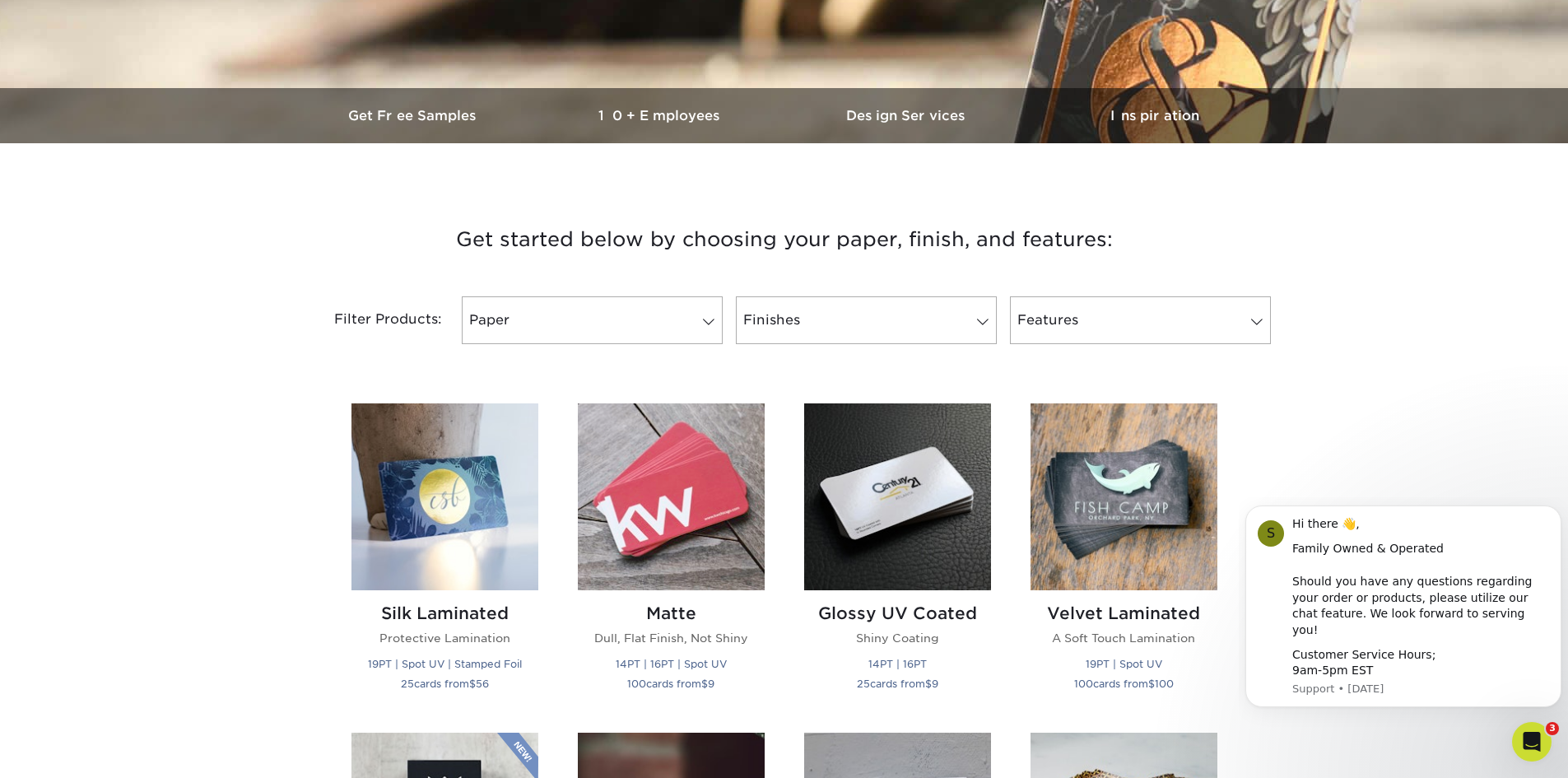
scroll to position [576, 0]
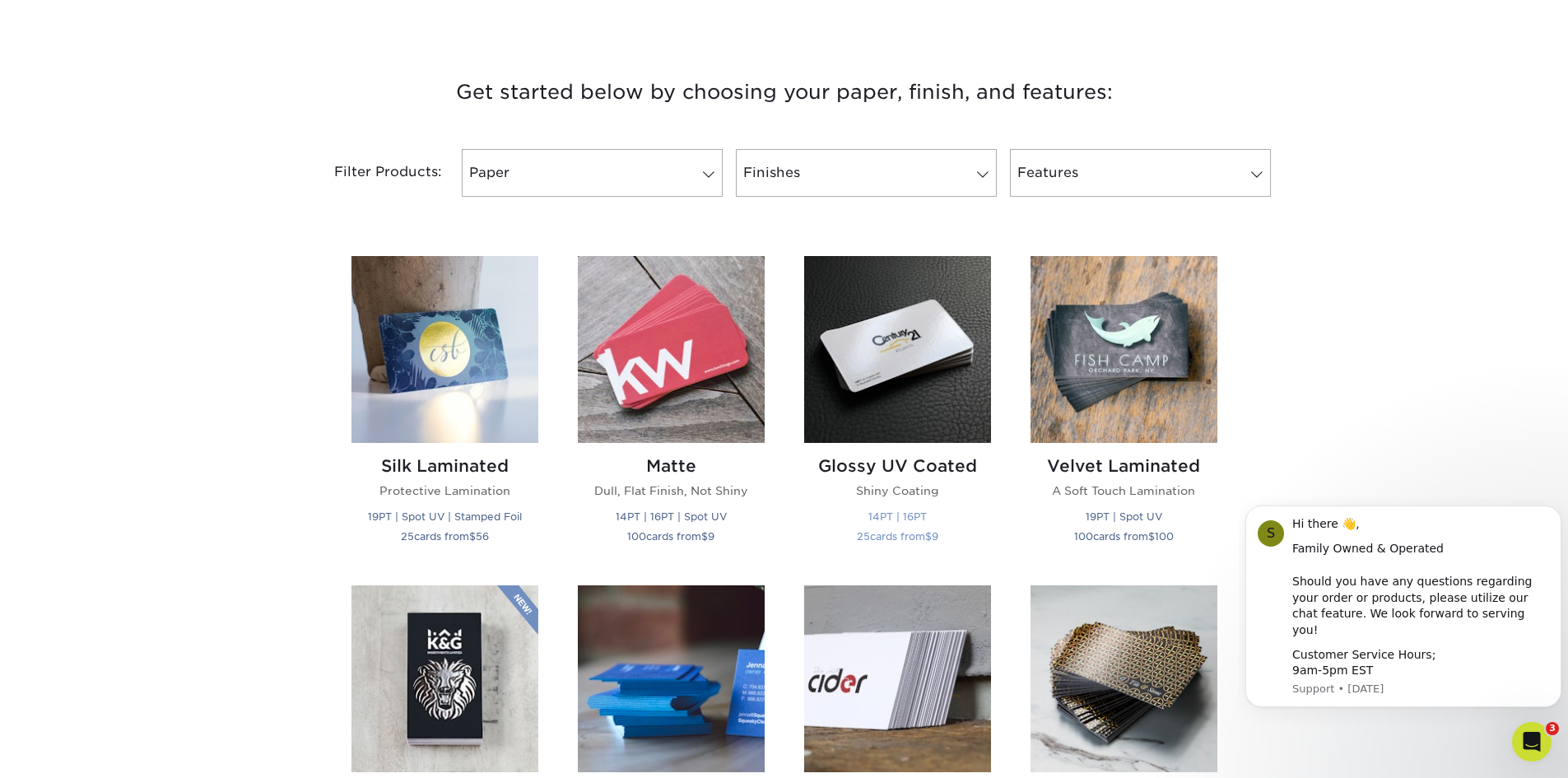
click at [852, 388] on img at bounding box center [897, 349] width 187 height 187
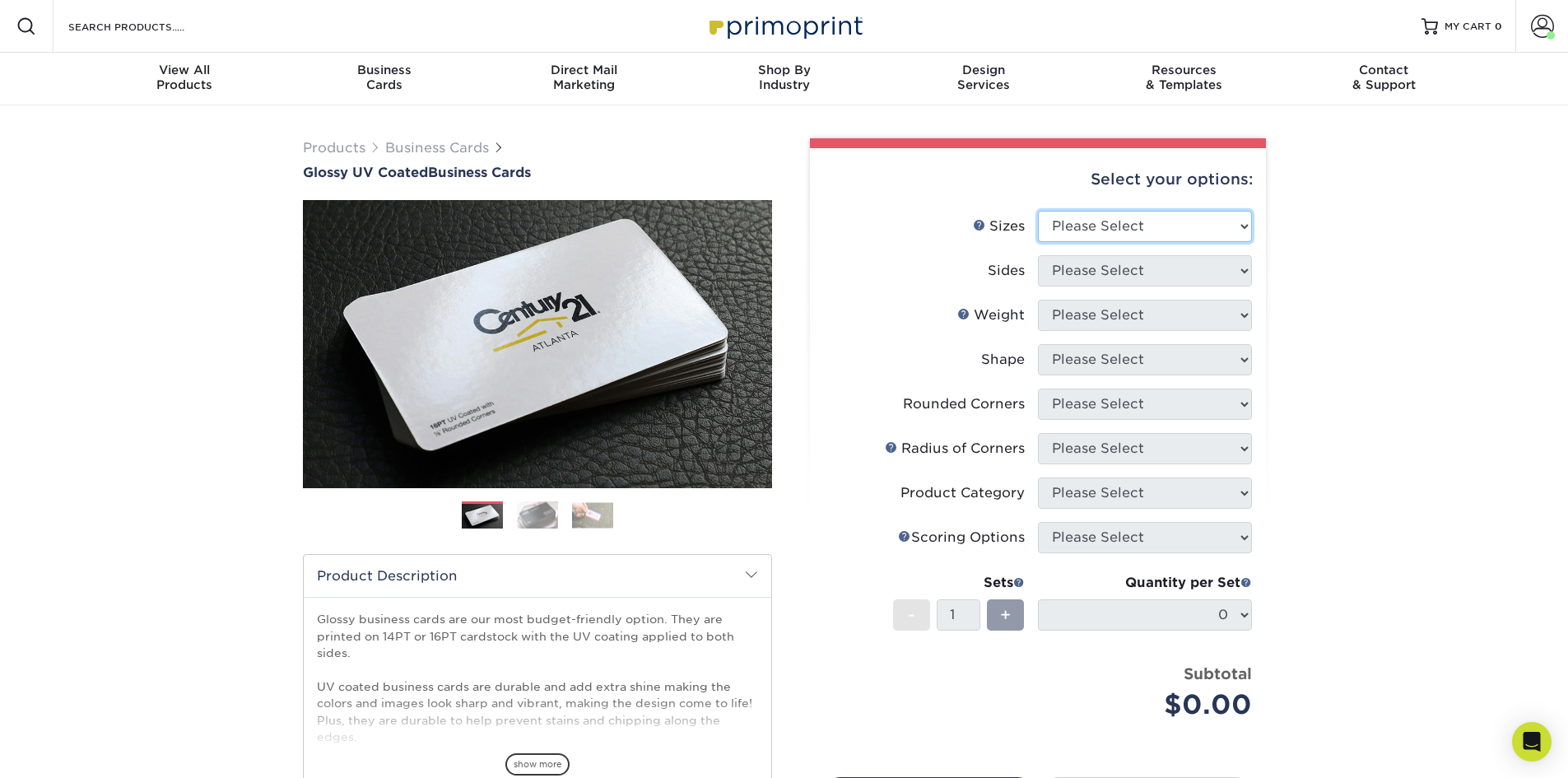
click at [1141, 228] on select "Please Select 1.5" x 3.5" - Mini 1.75" x 3.5" - Mini 2" x 2" - Square 2" x 3" -…" at bounding box center [1145, 227] width 214 height 32
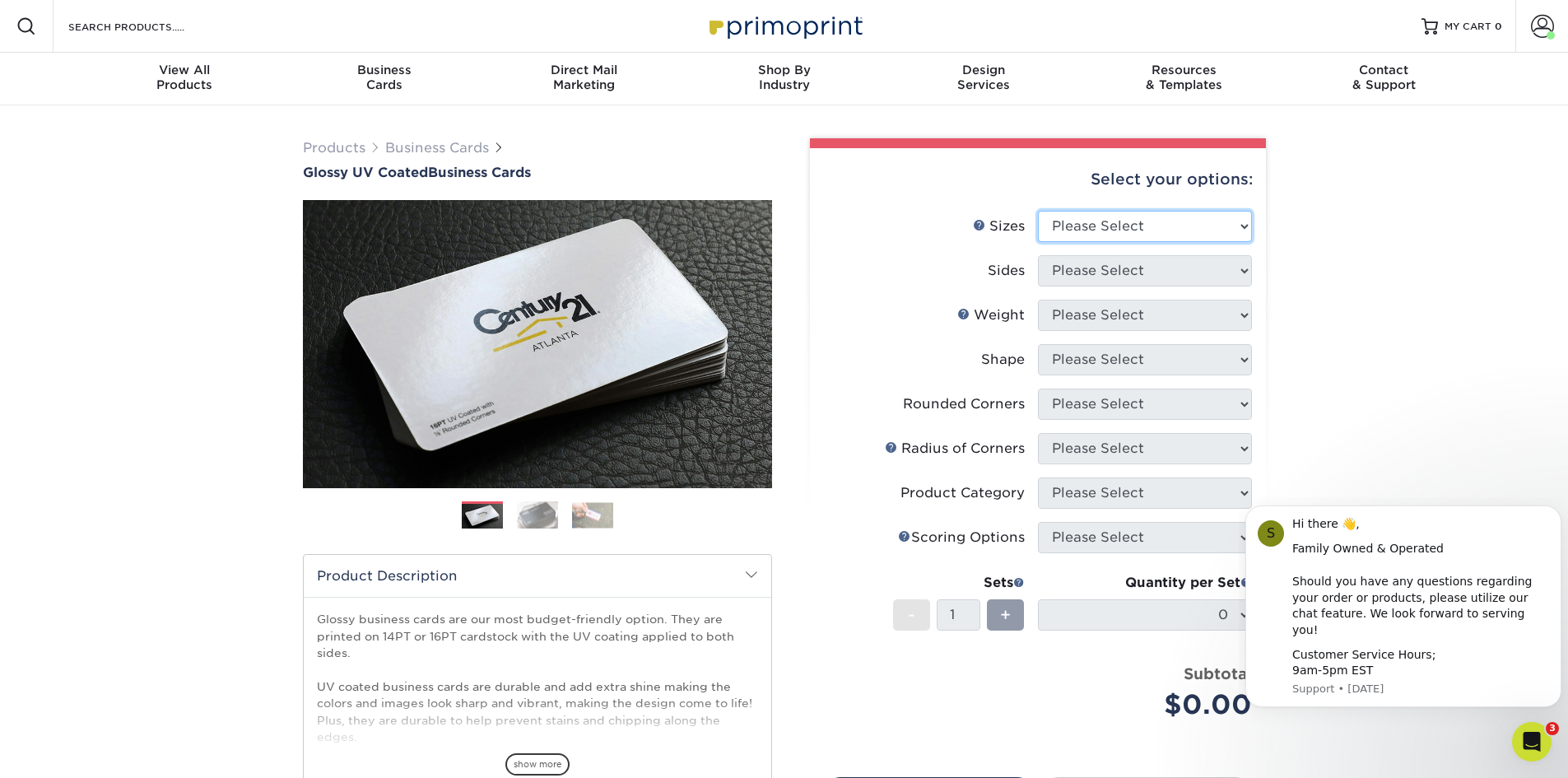
click at [1141, 228] on select "Please Select 1.5" x 3.5" - Mini 1.75" x 3.5" - Mini 2" x 2" - Square 2" x 3" -…" at bounding box center [1145, 227] width 214 height 32
select select "2.00x3.50"
click at [1038, 211] on select "Please Select 1.5" x 3.5" - Mini 1.75" x 3.5" - Mini 2" x 2" - Square 2" x 3" -…" at bounding box center [1145, 227] width 214 height 32
click at [1219, 294] on li "Sides Please Select Print Both Sides Print Front Only" at bounding box center [1038, 277] width 428 height 45
click at [1213, 285] on select "Please Select Print Both Sides Print Front Only" at bounding box center [1145, 271] width 214 height 32
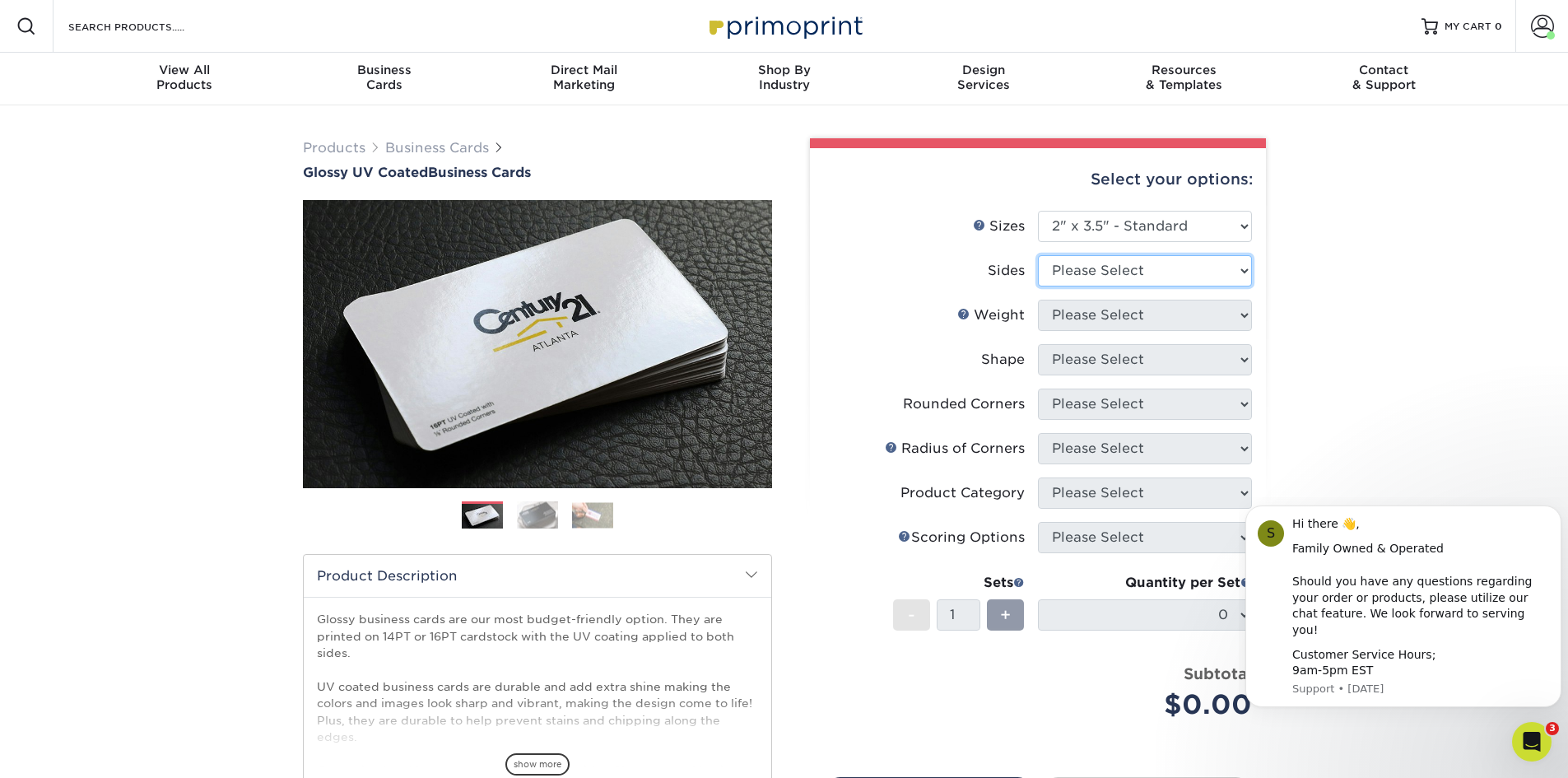
select select "13abbda7-1d64-4f25-8bb2-c179b224825d"
click at [1038, 255] on select "Please Select Print Both Sides Print Front Only" at bounding box center [1145, 271] width 214 height 32
click at [1199, 316] on select "Please Select 16PT 14PT" at bounding box center [1145, 315] width 214 height 32
select select "16PT"
click at [1038, 300] on select "Please Select 16PT 14PT" at bounding box center [1145, 315] width 214 height 32
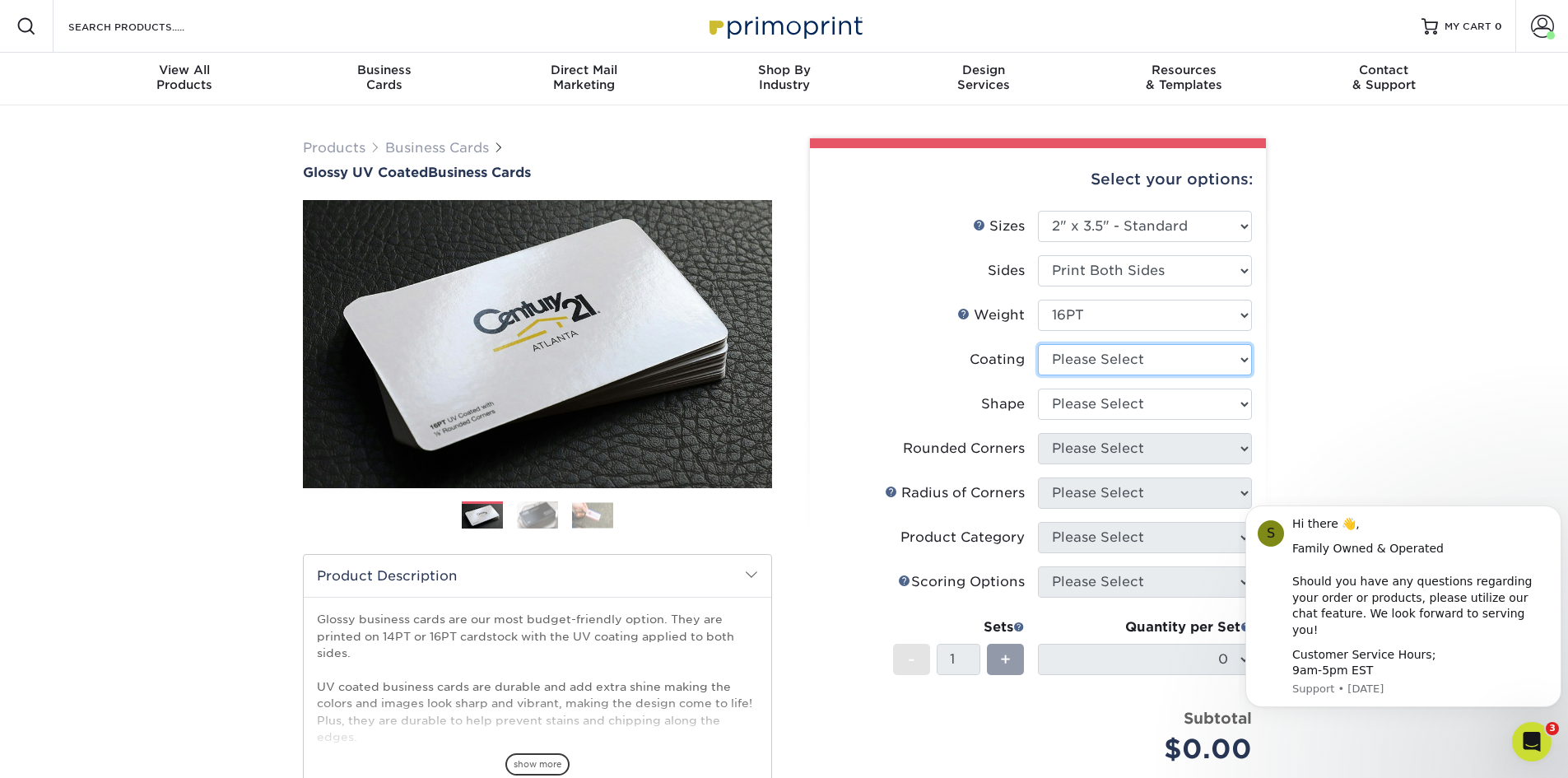
click at [1206, 362] on select at bounding box center [1145, 360] width 214 height 32
select select "ae367451-b2b8-45df-a344-0f05b6a12993"
click at [1038, 344] on select at bounding box center [1145, 360] width 214 height 32
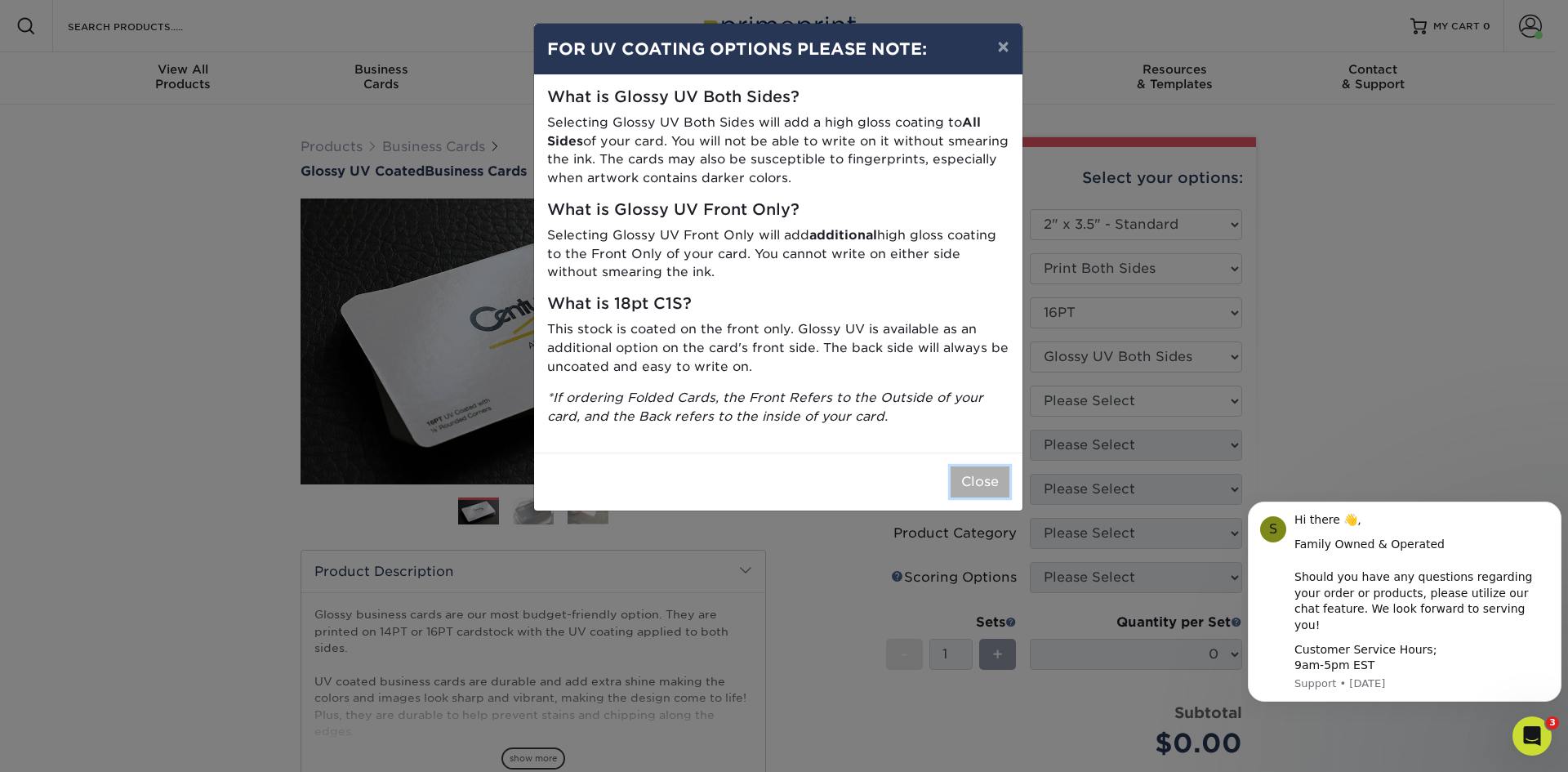
click at [977, 477] on button "Close" at bounding box center [980, 482] width 59 height 31
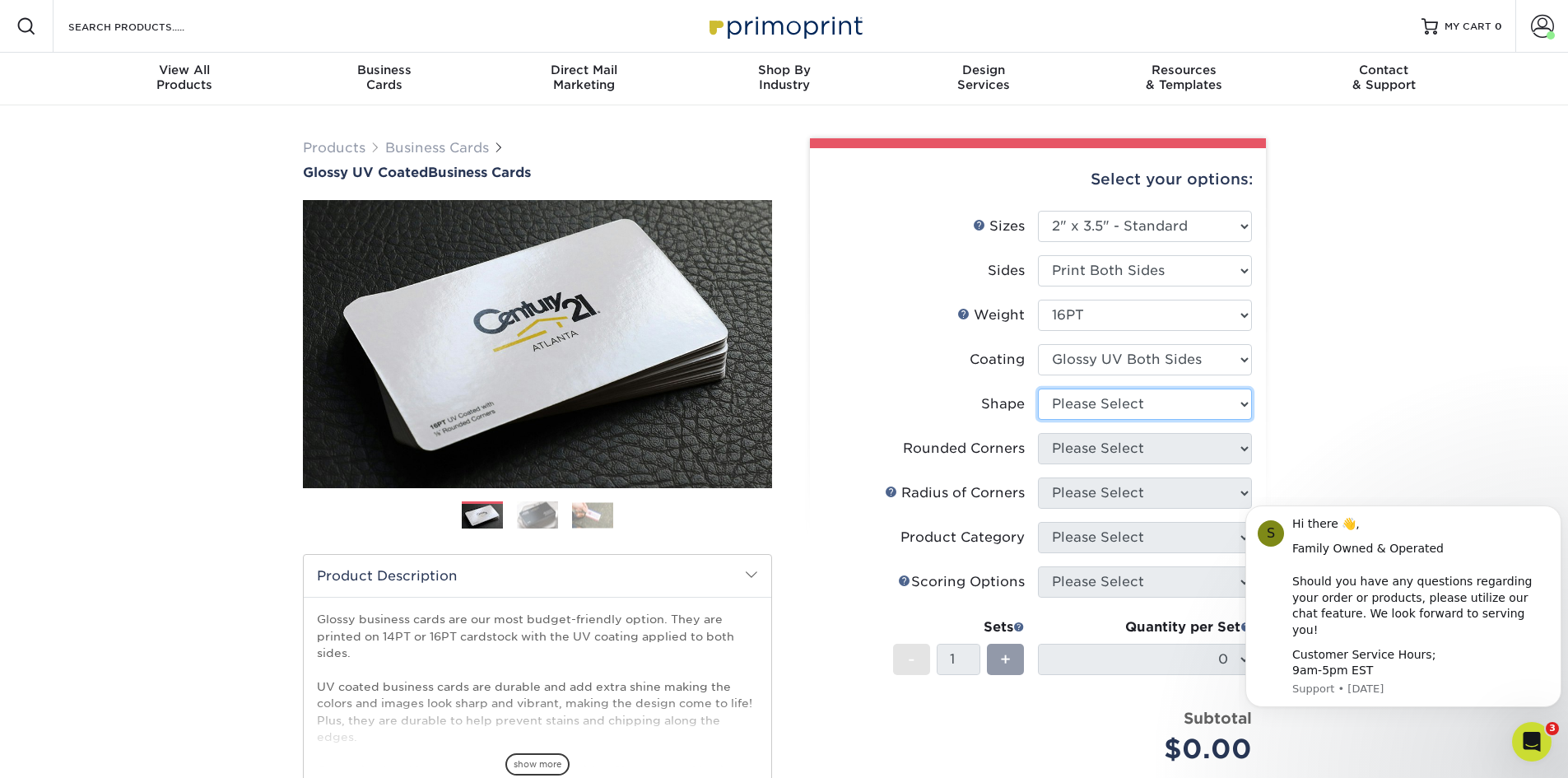
click at [1218, 408] on select "Please Select Standard Oval" at bounding box center [1145, 405] width 214 height 32
select select "standard"
click at [1038, 389] on select "Please Select Standard Oval" at bounding box center [1145, 405] width 214 height 32
click at [1225, 451] on select "Please Select Yes - Round 2 Corners Yes - Round 4 Corners No" at bounding box center [1145, 449] width 214 height 32
select select "0"
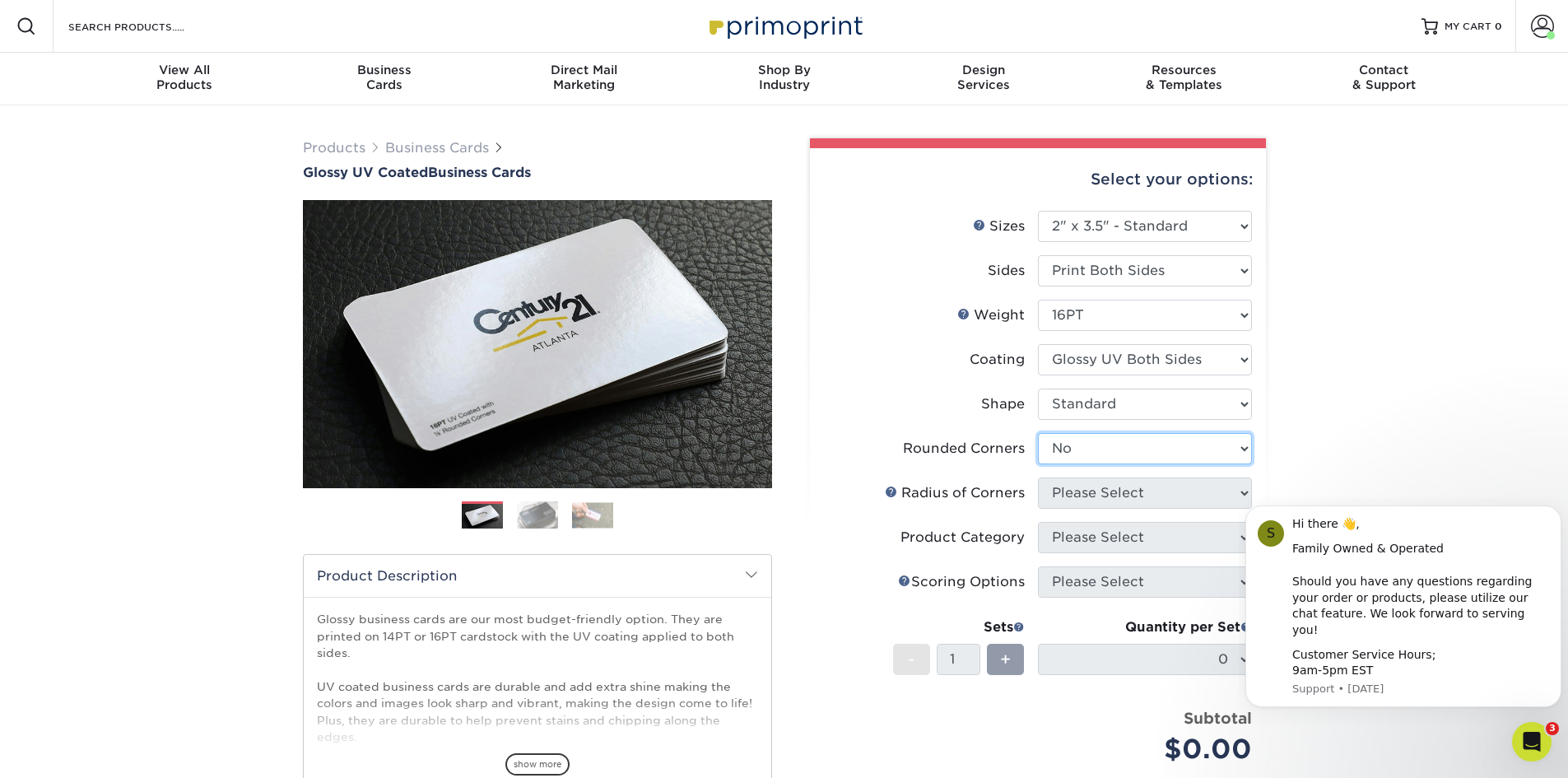
click at [1038, 433] on select "Please Select Yes - Round 2 Corners Yes - Round 4 Corners No" at bounding box center [1145, 449] width 214 height 32
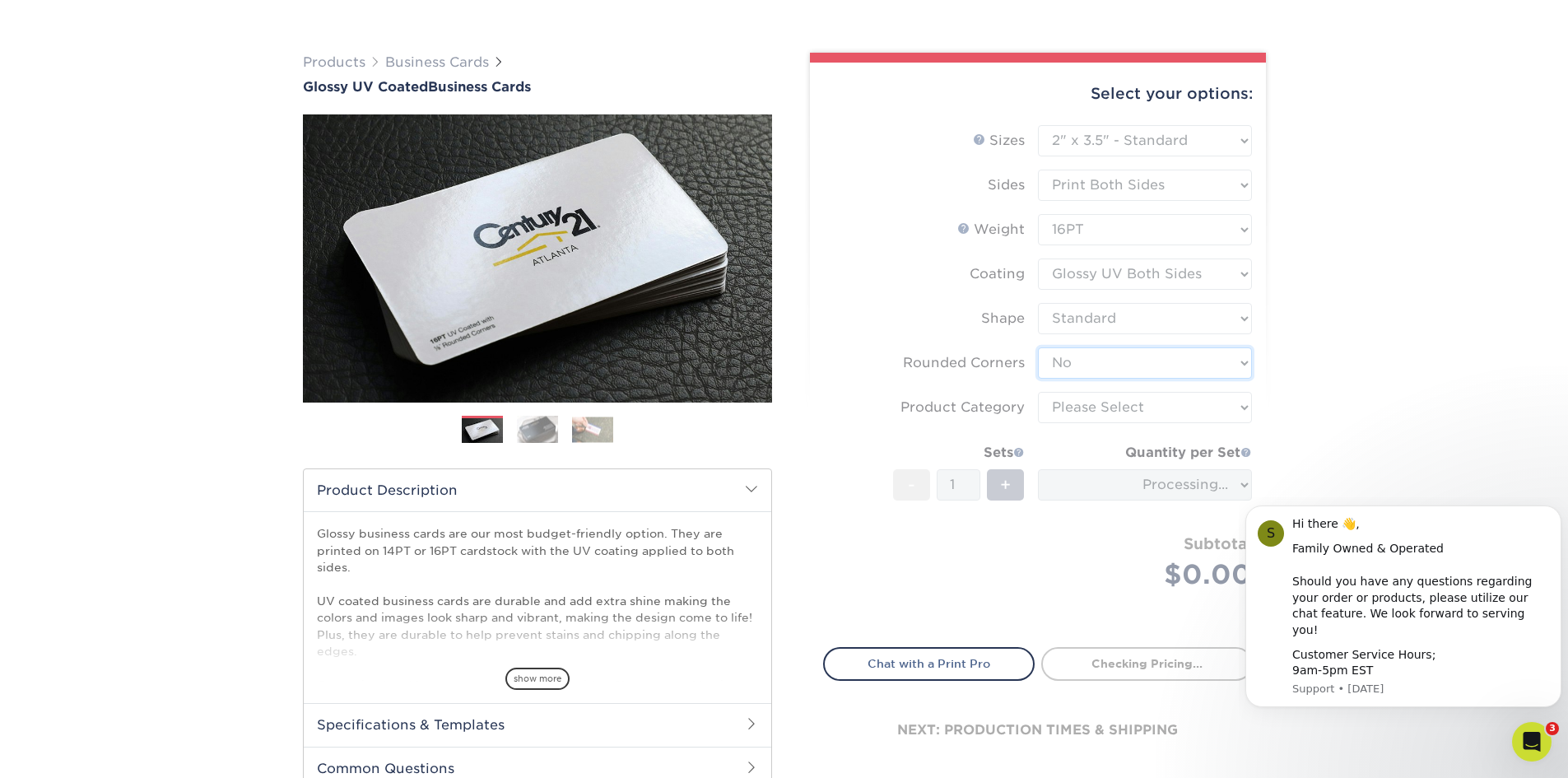
scroll to position [165, 0]
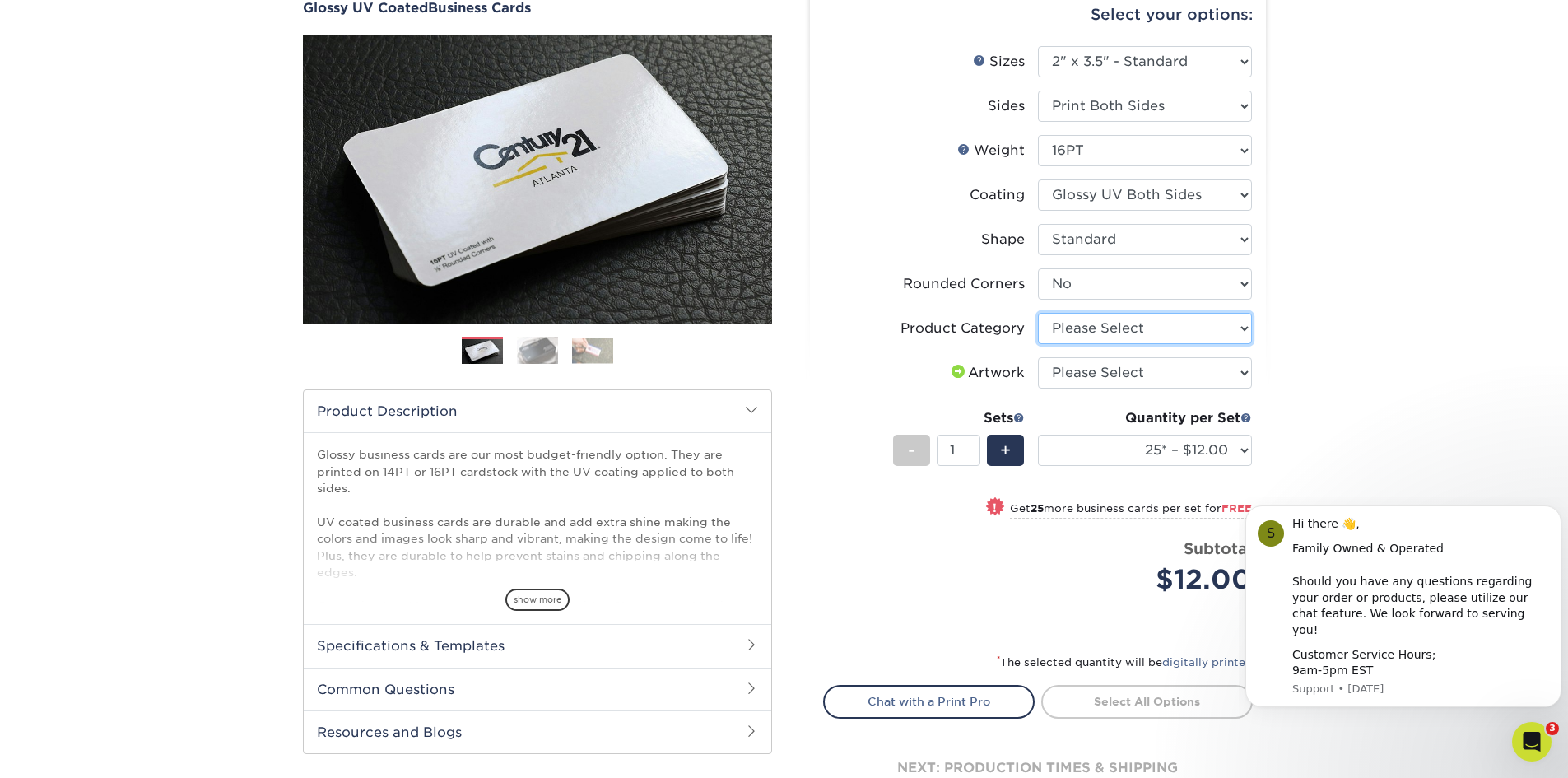
click at [1232, 325] on select "Please Select Business Cards" at bounding box center [1145, 329] width 214 height 32
select select "3b5148f1-0588-4f88-a218-97bcfdce65c1"
click at [1038, 313] on select "Please Select Business Cards" at bounding box center [1145, 329] width 214 height 32
click at [1234, 364] on select "Please Select I will upload files I need a design - $100" at bounding box center [1145, 373] width 214 height 32
select select "upload"
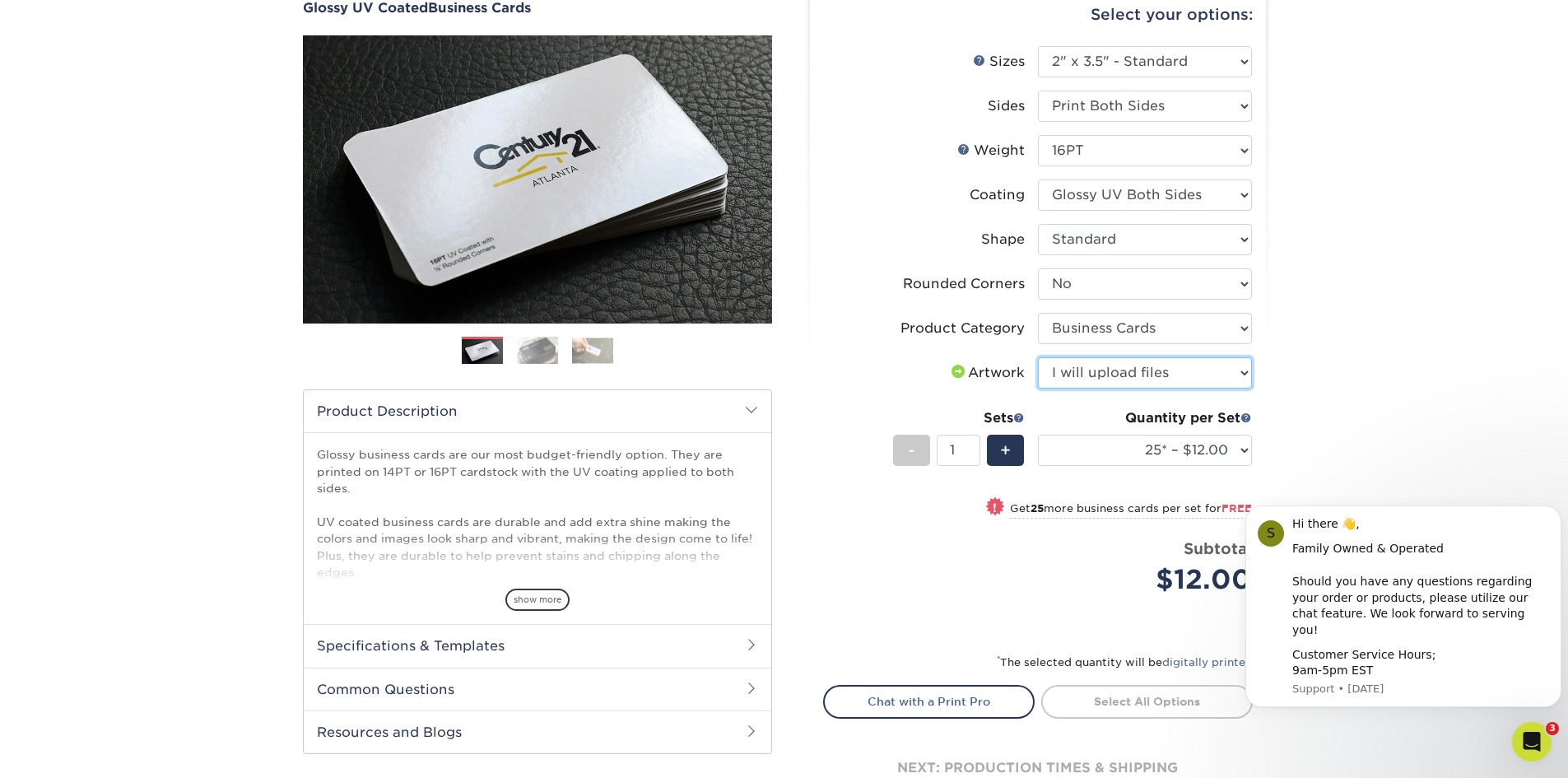
click at [1038, 357] on select "Please Select I will upload files I need a design - $100" at bounding box center [1145, 373] width 214 height 32
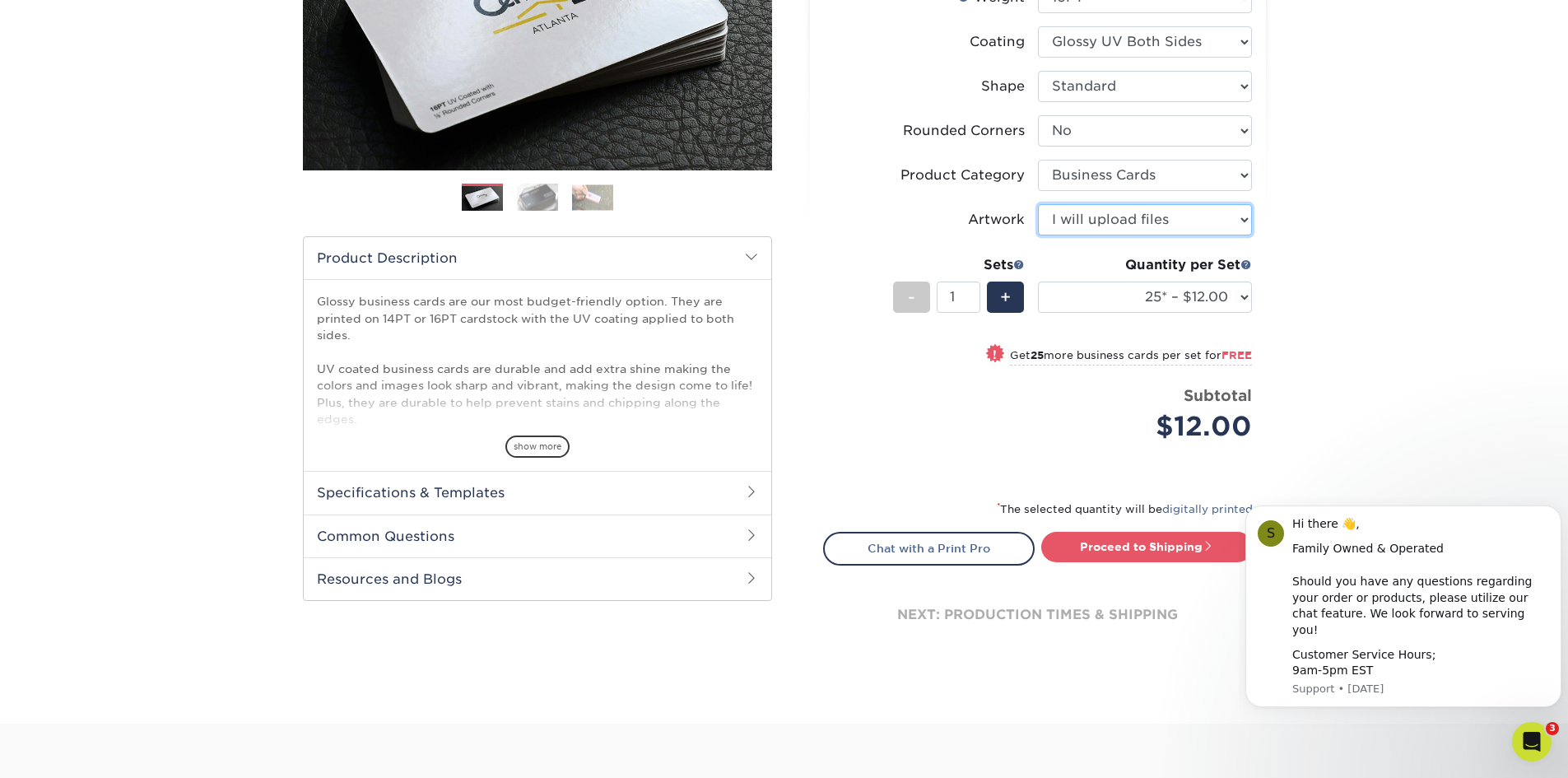
scroll to position [329, 0]
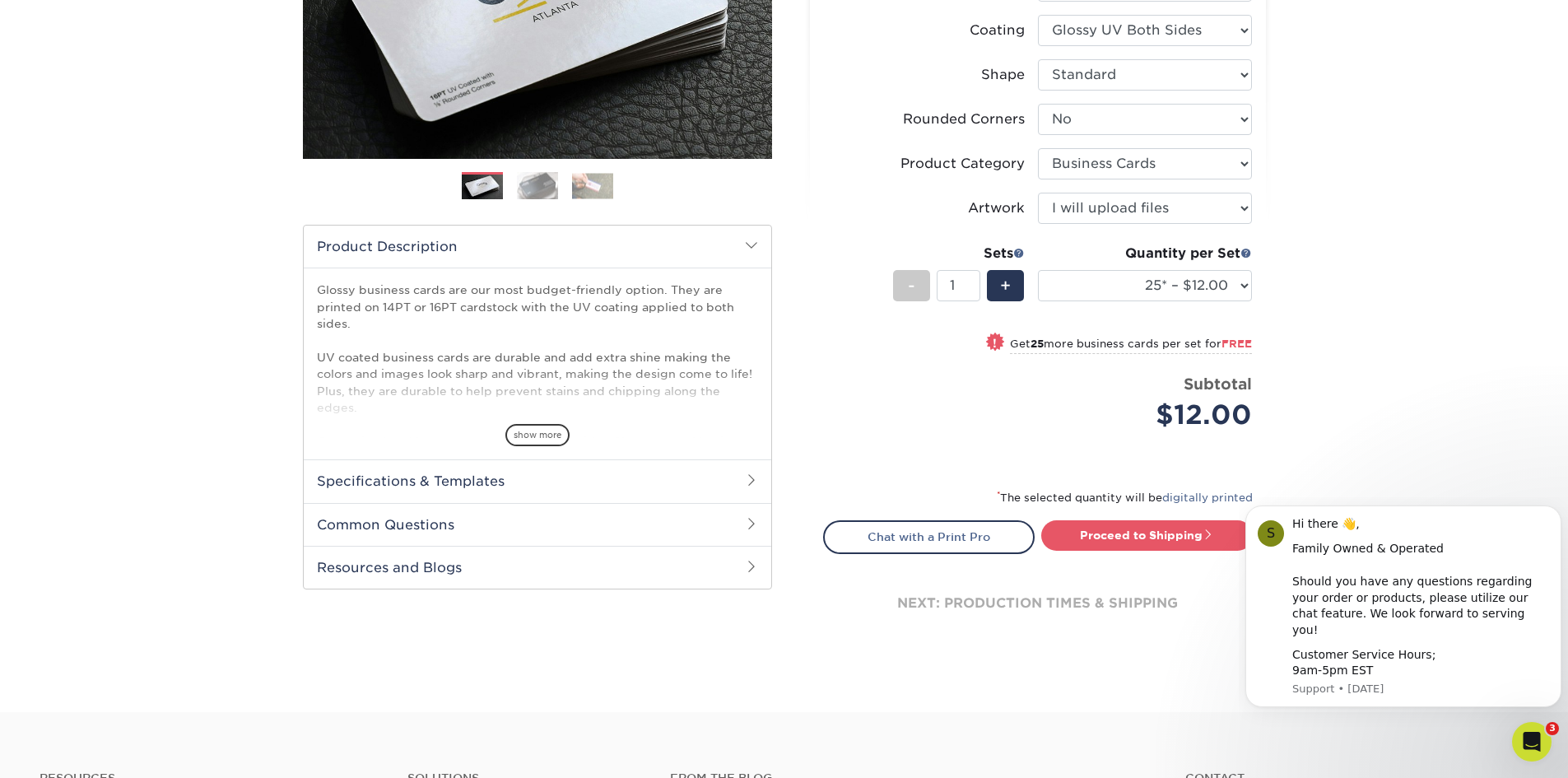
click at [672, 472] on h2 "Specifications & Templates" at bounding box center [538, 480] width 468 height 43
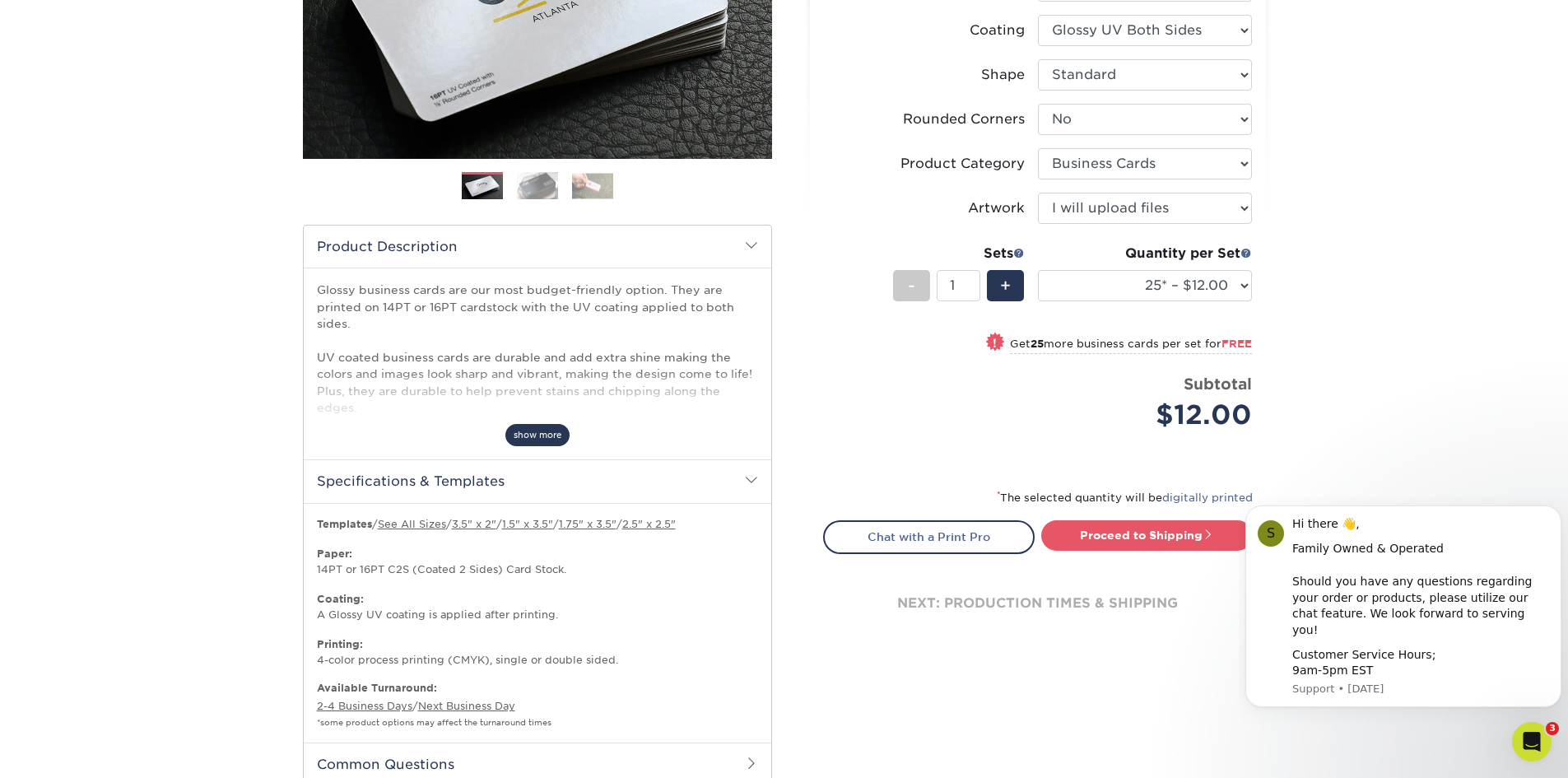
click at [543, 433] on span "show more" at bounding box center [537, 435] width 64 height 22
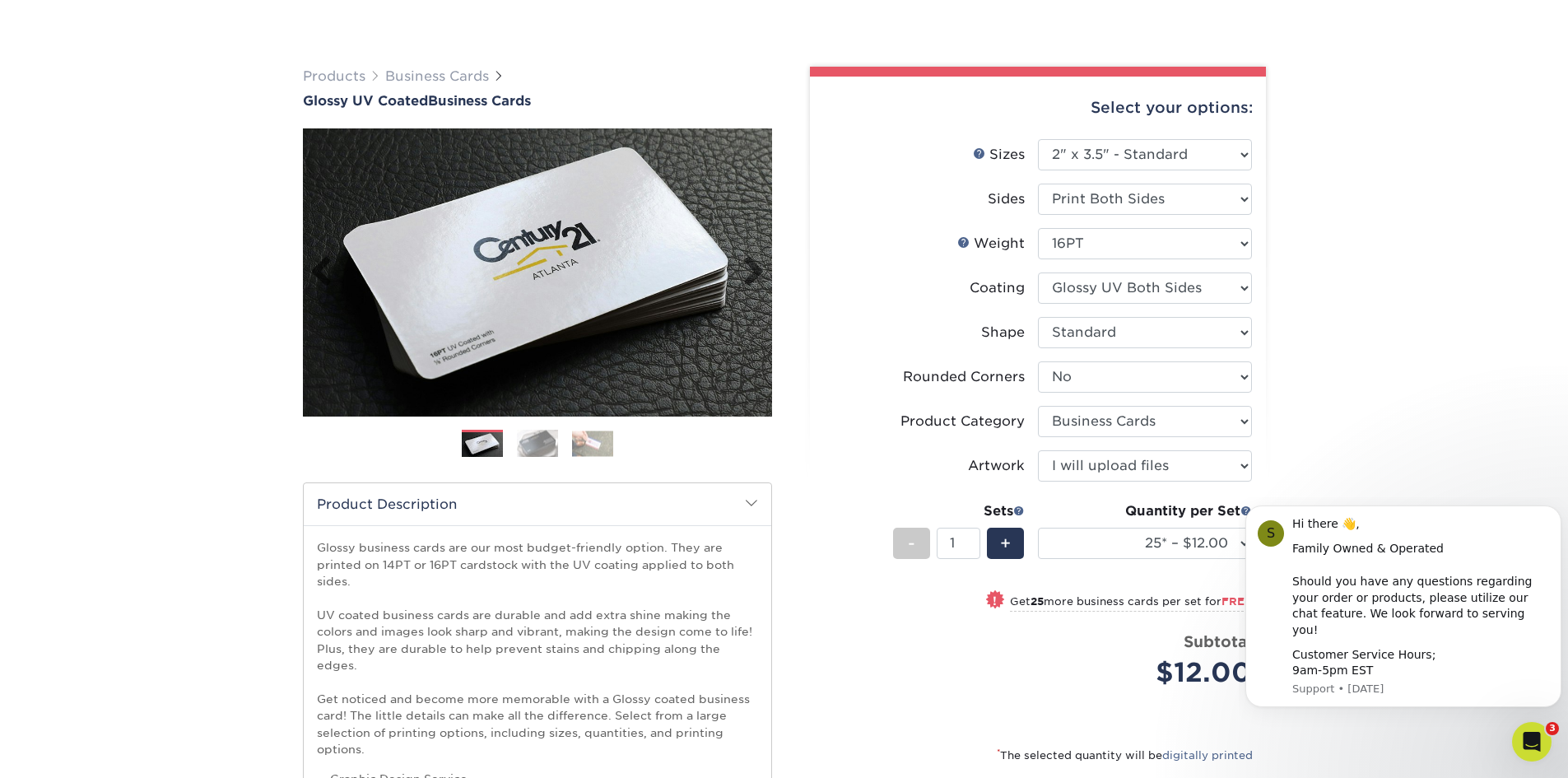
scroll to position [247, 0]
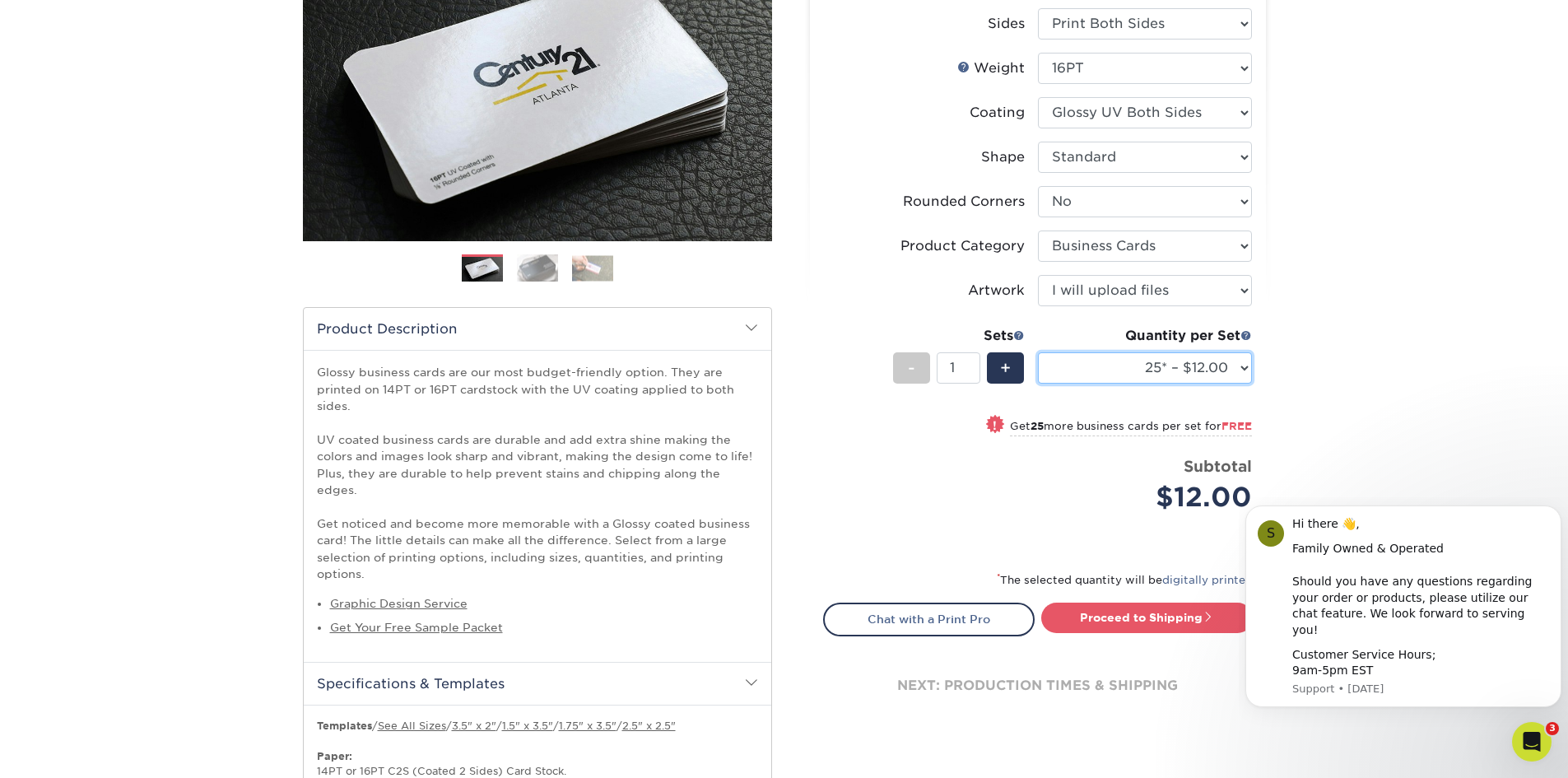
click at [1242, 369] on select "25* – $12.00 50* – $12.00 100* – $12.00 250* – $21.00 500 – $42.00 1000 – $53.0…" at bounding box center [1145, 368] width 214 height 32
select select "100* – $12.00"
click at [1038, 352] on select "25* – $12.00 50* – $12.00 100* – $12.00 250* – $21.00 500 – $42.00 1000 – $53.0…" at bounding box center [1145, 368] width 214 height 32
click at [1211, 619] on span at bounding box center [1208, 616] width 11 height 11
type input "Set 1"
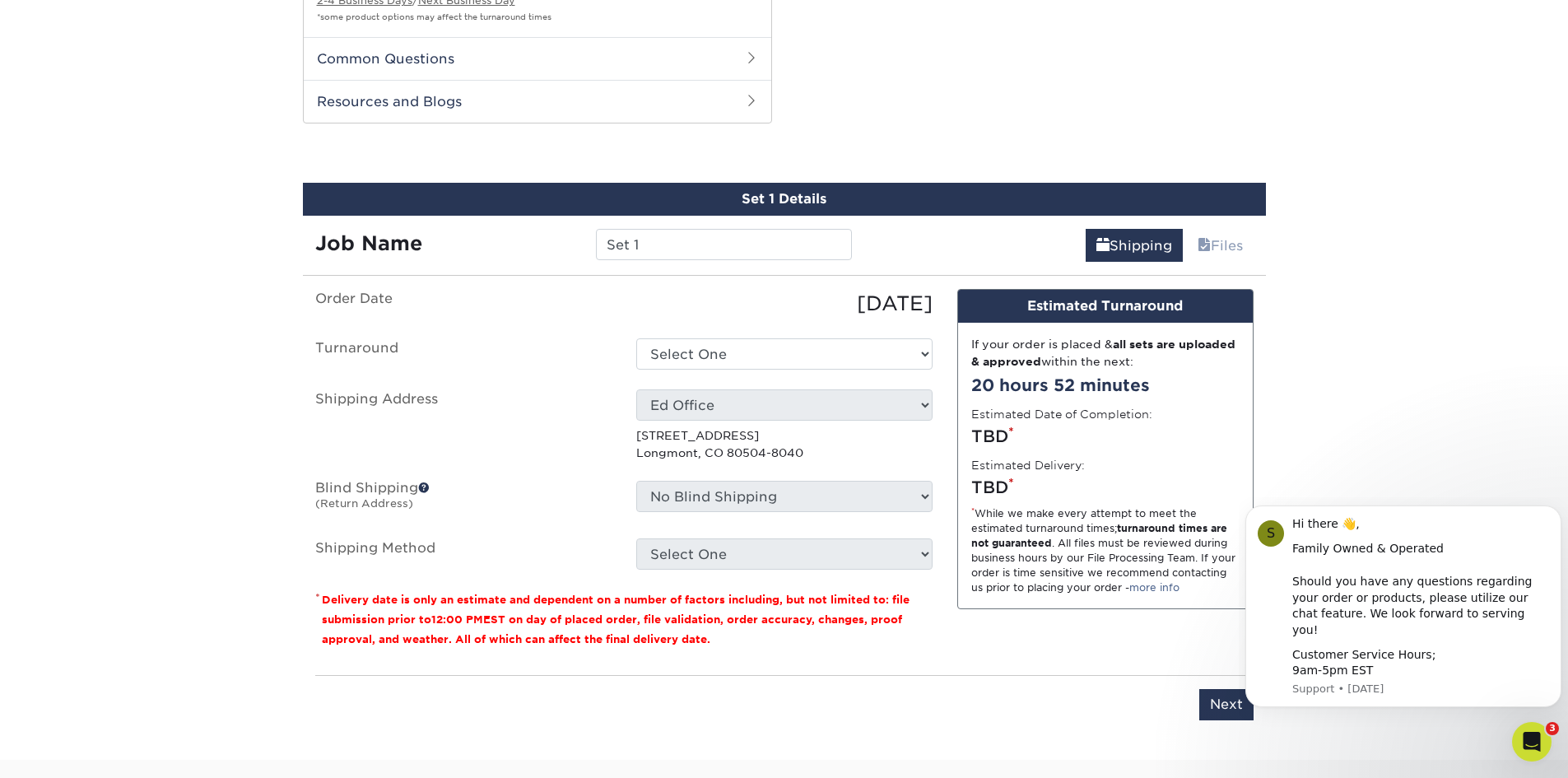
scroll to position [1181, 0]
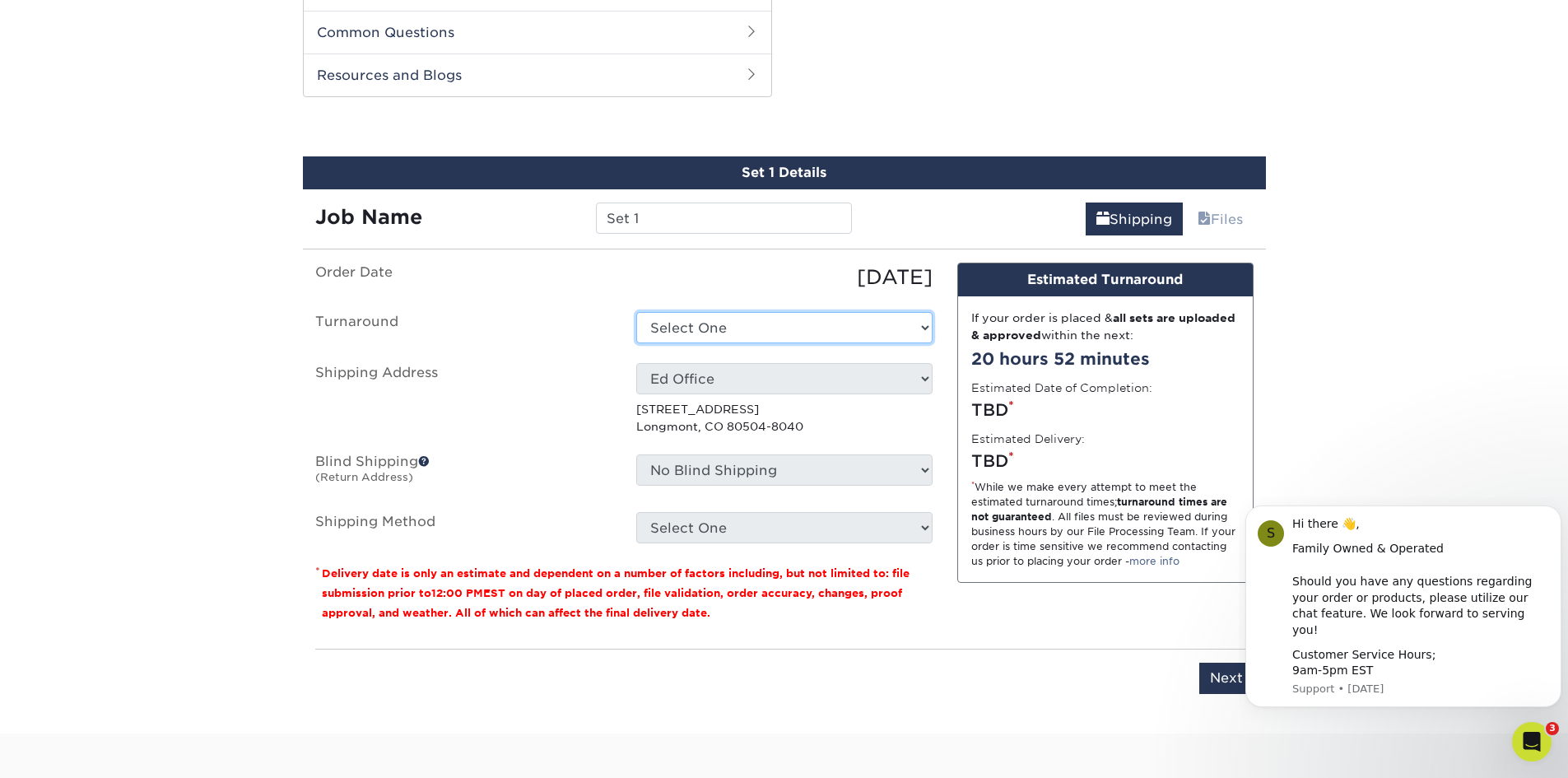
click at [804, 314] on select "Select One 2-4 Business Days 2 Day Next Business Day" at bounding box center [784, 328] width 296 height 32
select select "ea971dfa-8efb-47ed-b013-ebcc4ca480f7"
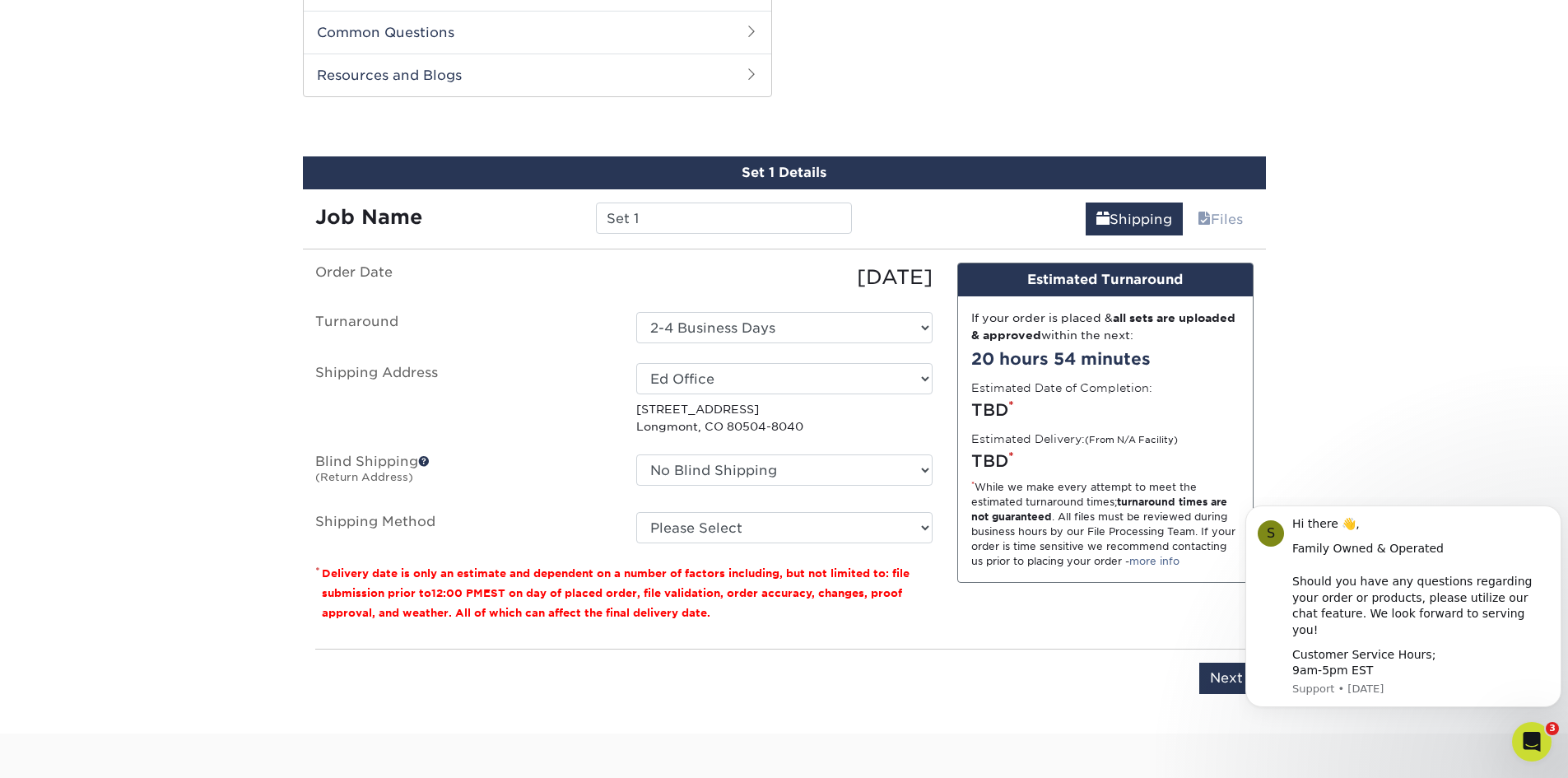
click at [921, 527] on fieldset "Order Date 08/13/2025 Turnaround Select One 2-4 Business Days 2 Day Next Busine…" at bounding box center [624, 413] width 618 height 301
click at [918, 516] on select "Please Select UPS Ground (+$5.60) UPS 3 Day Select (+$19.15) UPS 2nd Day Air (+…" at bounding box center [784, 527] width 296 height 32
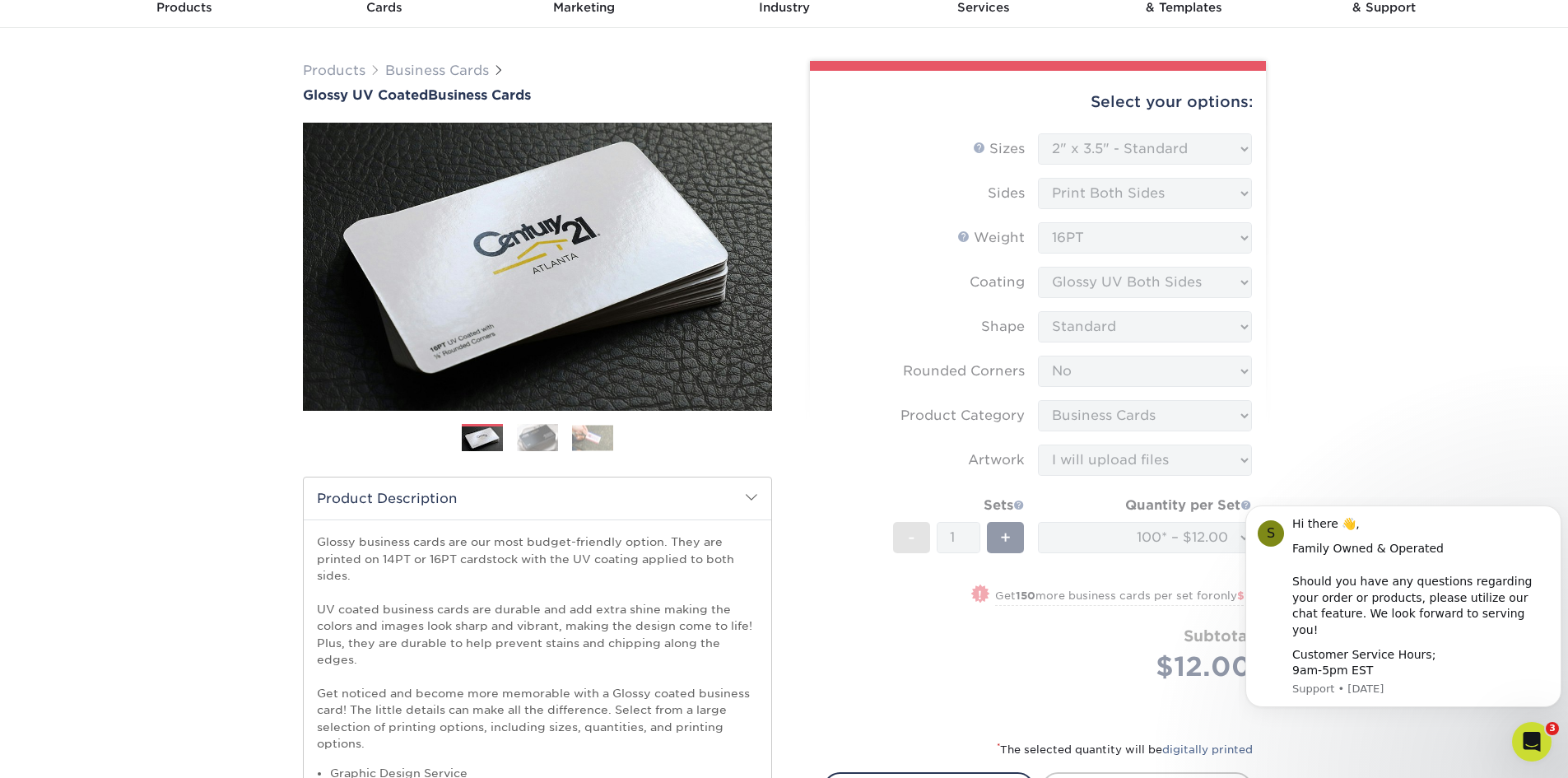
scroll to position [0, 0]
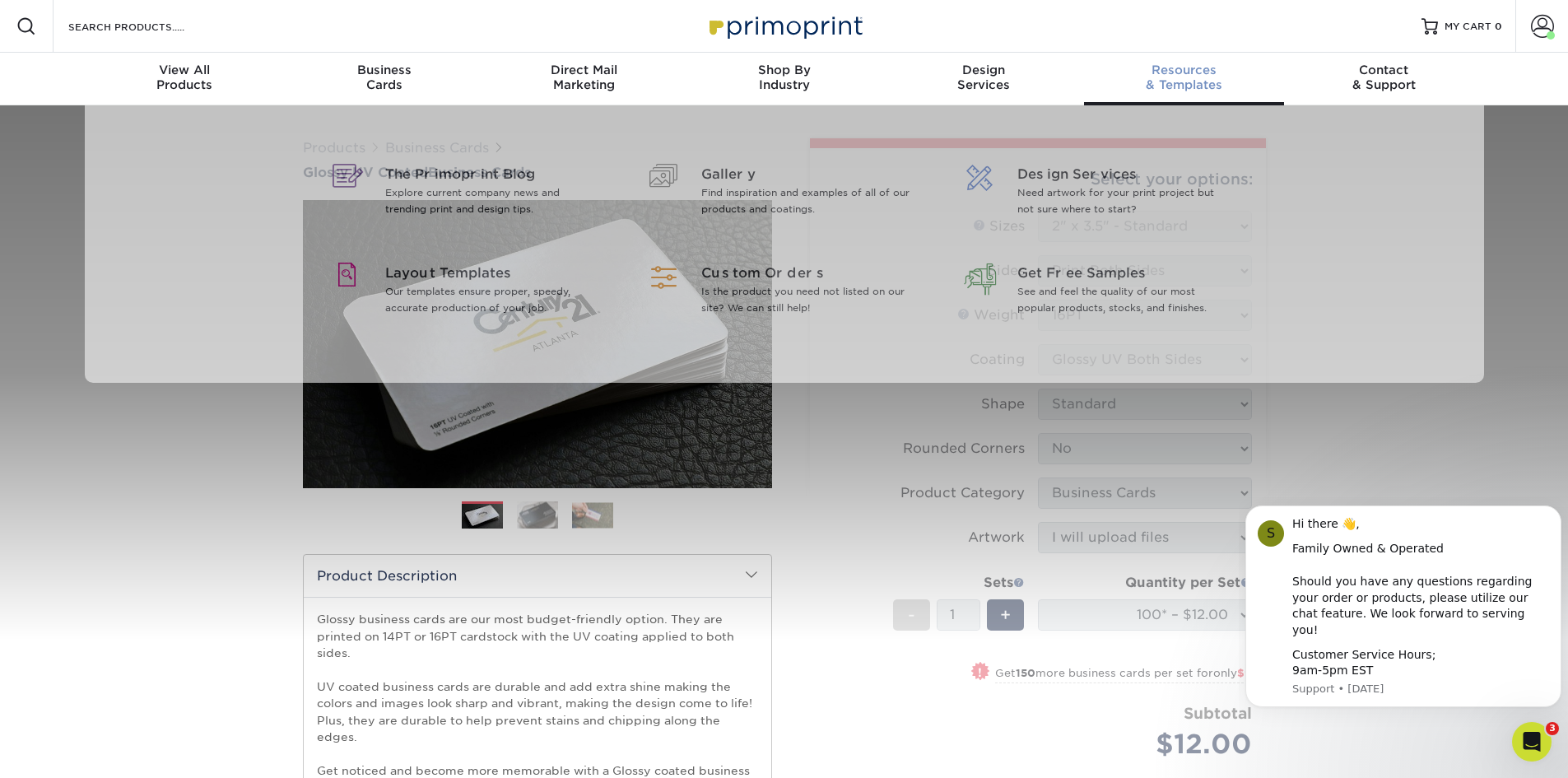
click at [1194, 83] on div "Resources & Templates" at bounding box center [1184, 77] width 200 height 30
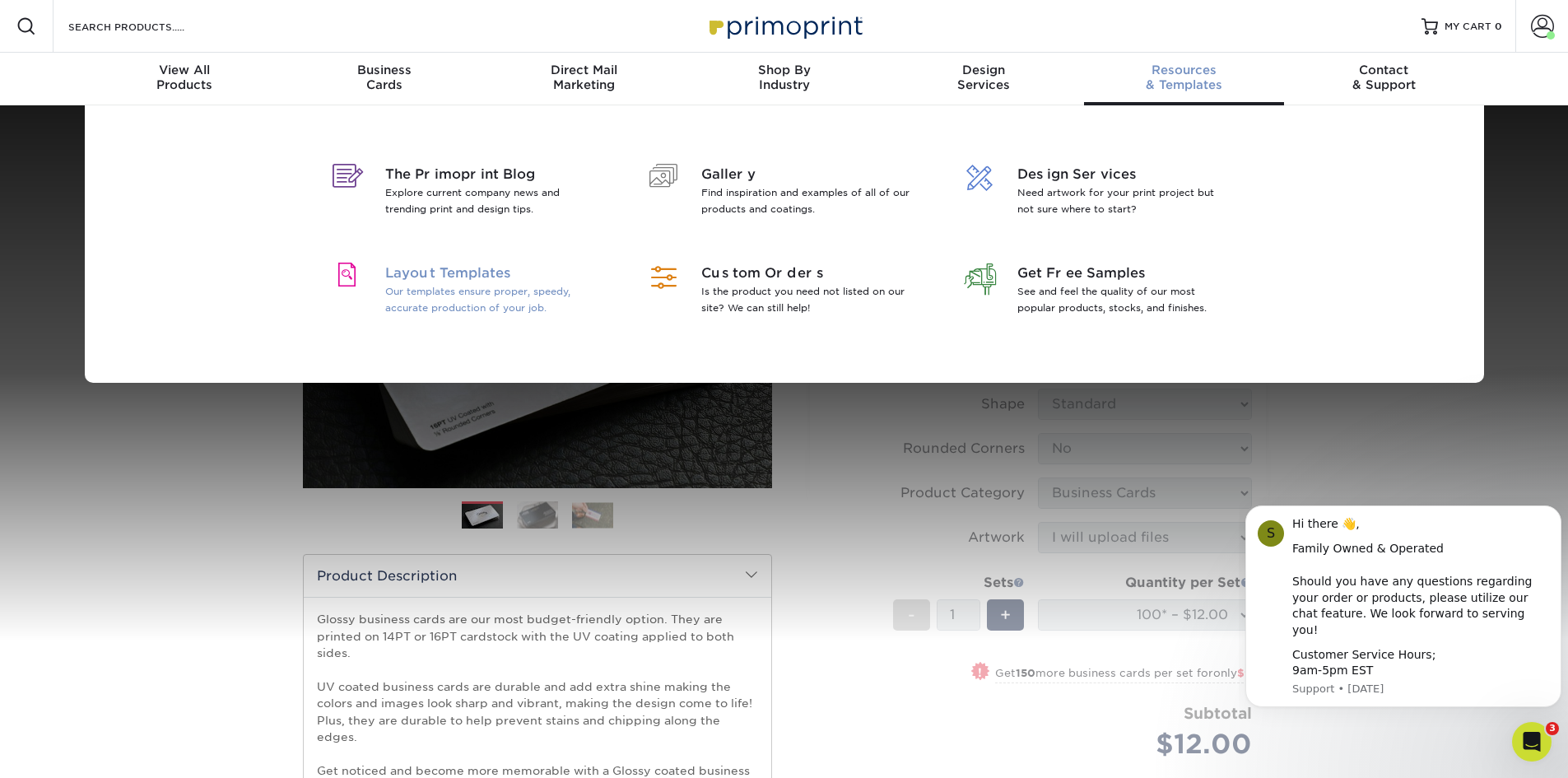
click at [492, 279] on span "Layout Templates" at bounding box center [491, 273] width 213 height 20
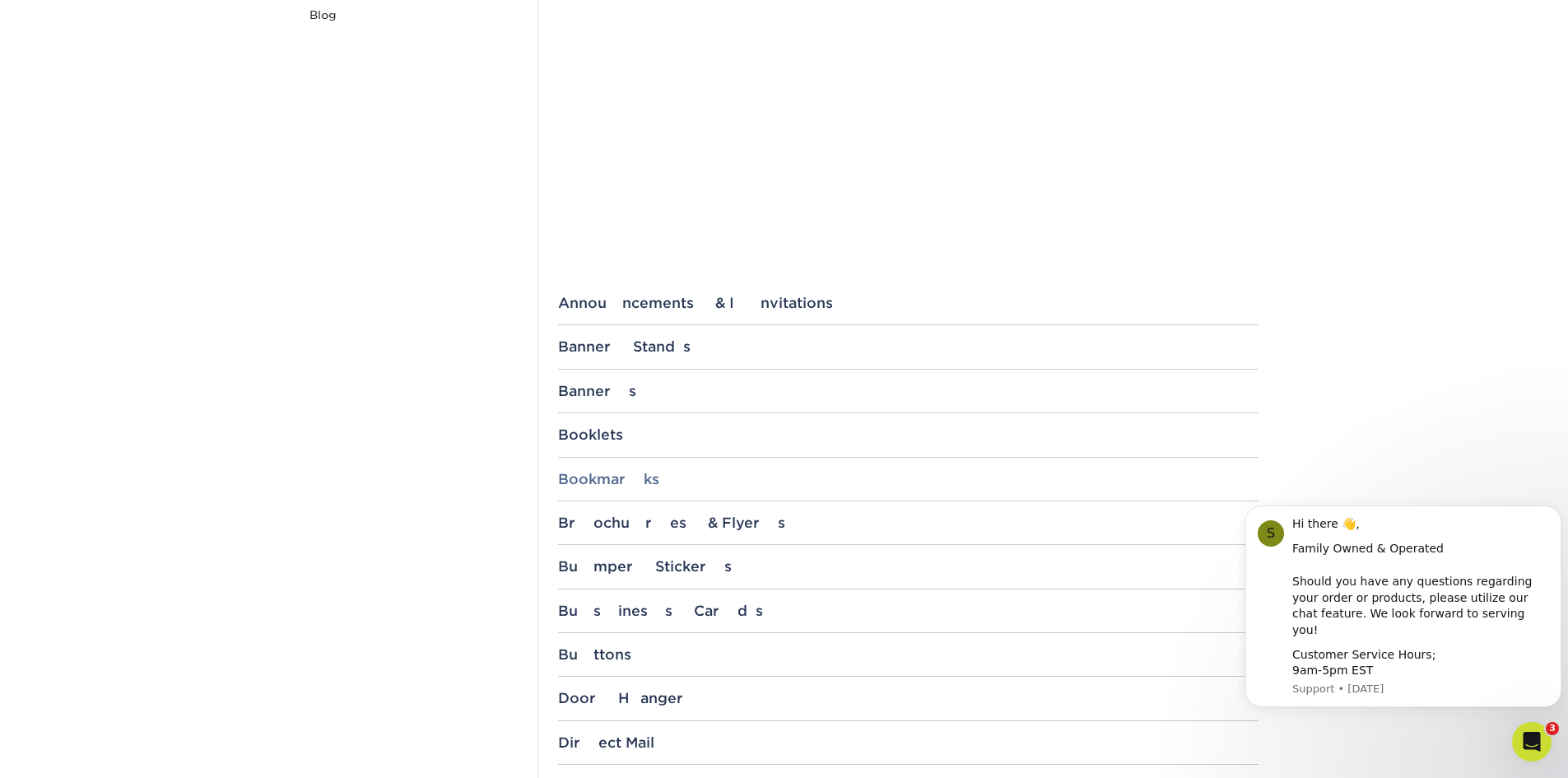
scroll to position [494, 0]
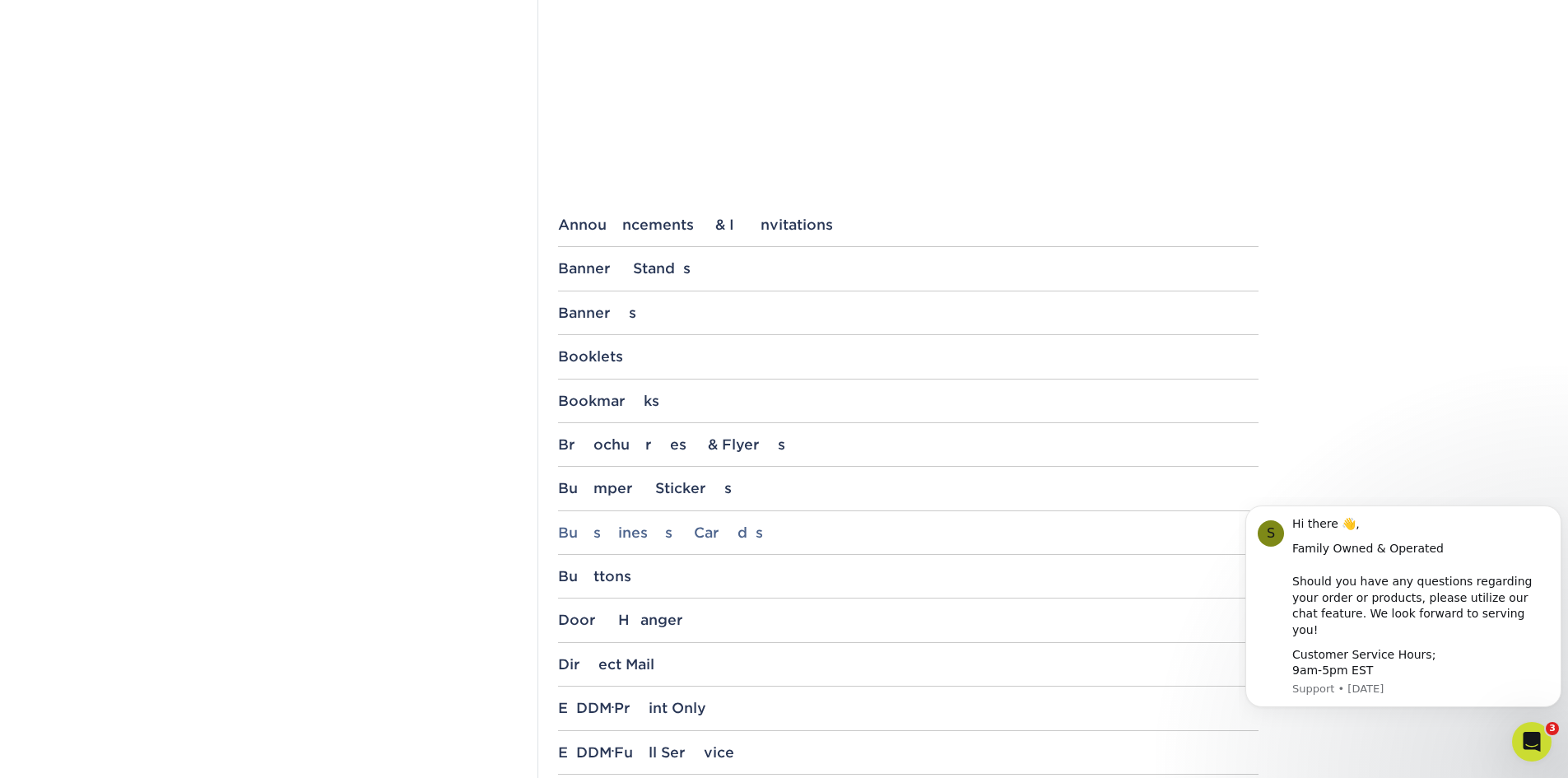
click at [628, 531] on div "Business Cards" at bounding box center [908, 533] width 701 height 17
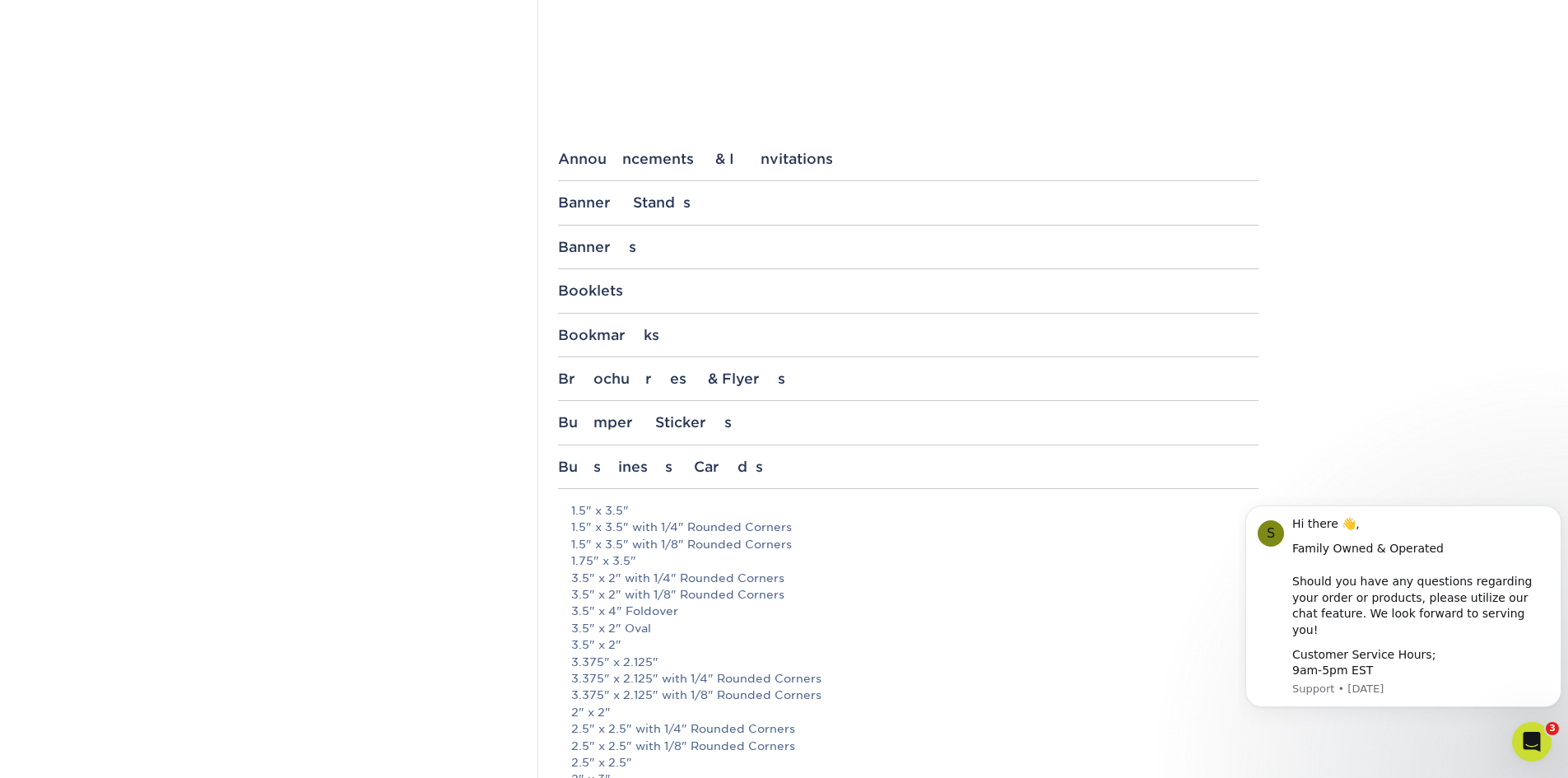
scroll to position [741, 0]
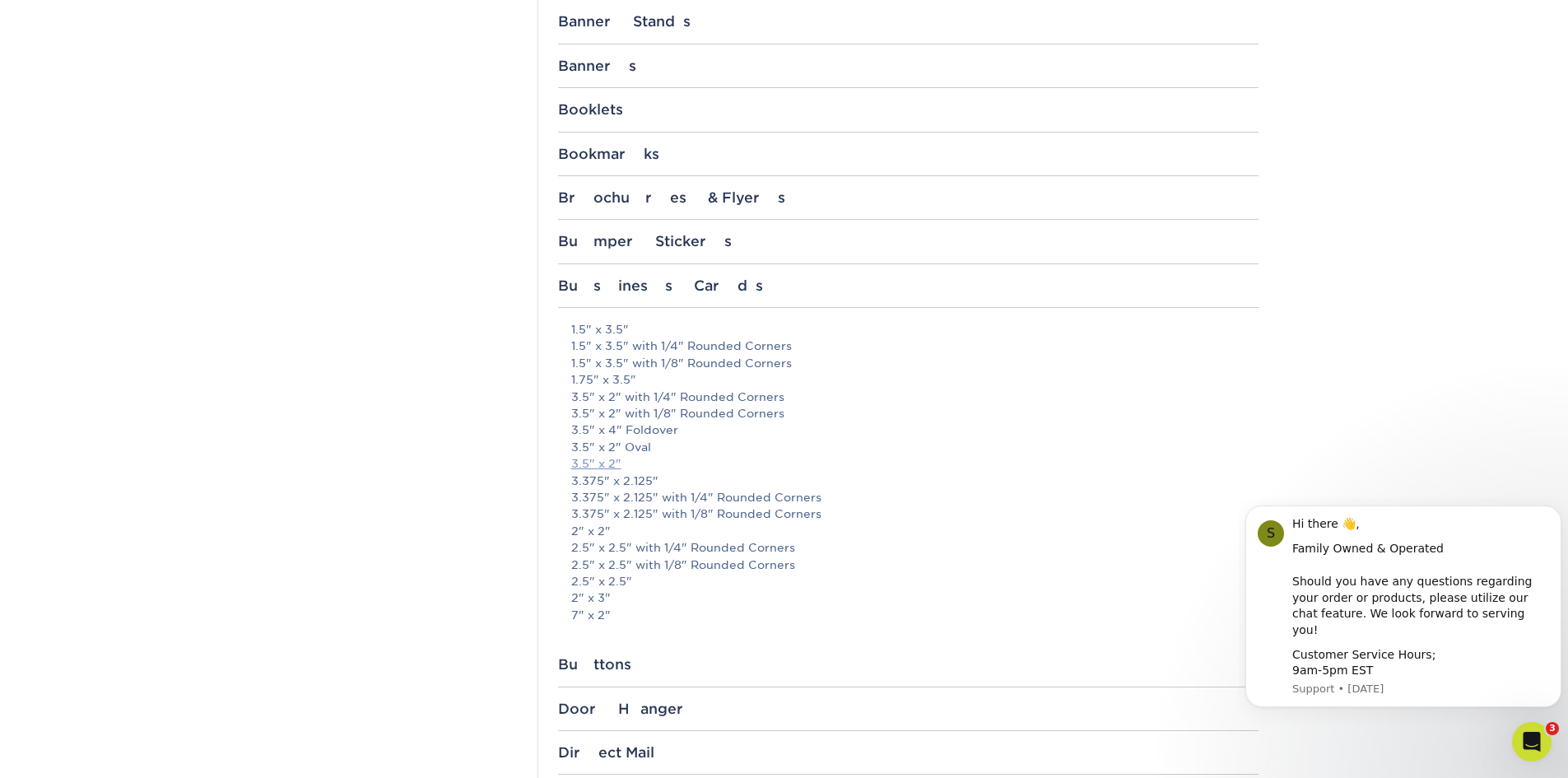
click at [604, 460] on link "3.5" x 2"" at bounding box center [596, 463] width 50 height 13
click at [373, 155] on div "Templates Contact Custom Orders Sample Request Inspiration Gallery Quality Assu…" at bounding box center [414, 639] width 247 height 2408
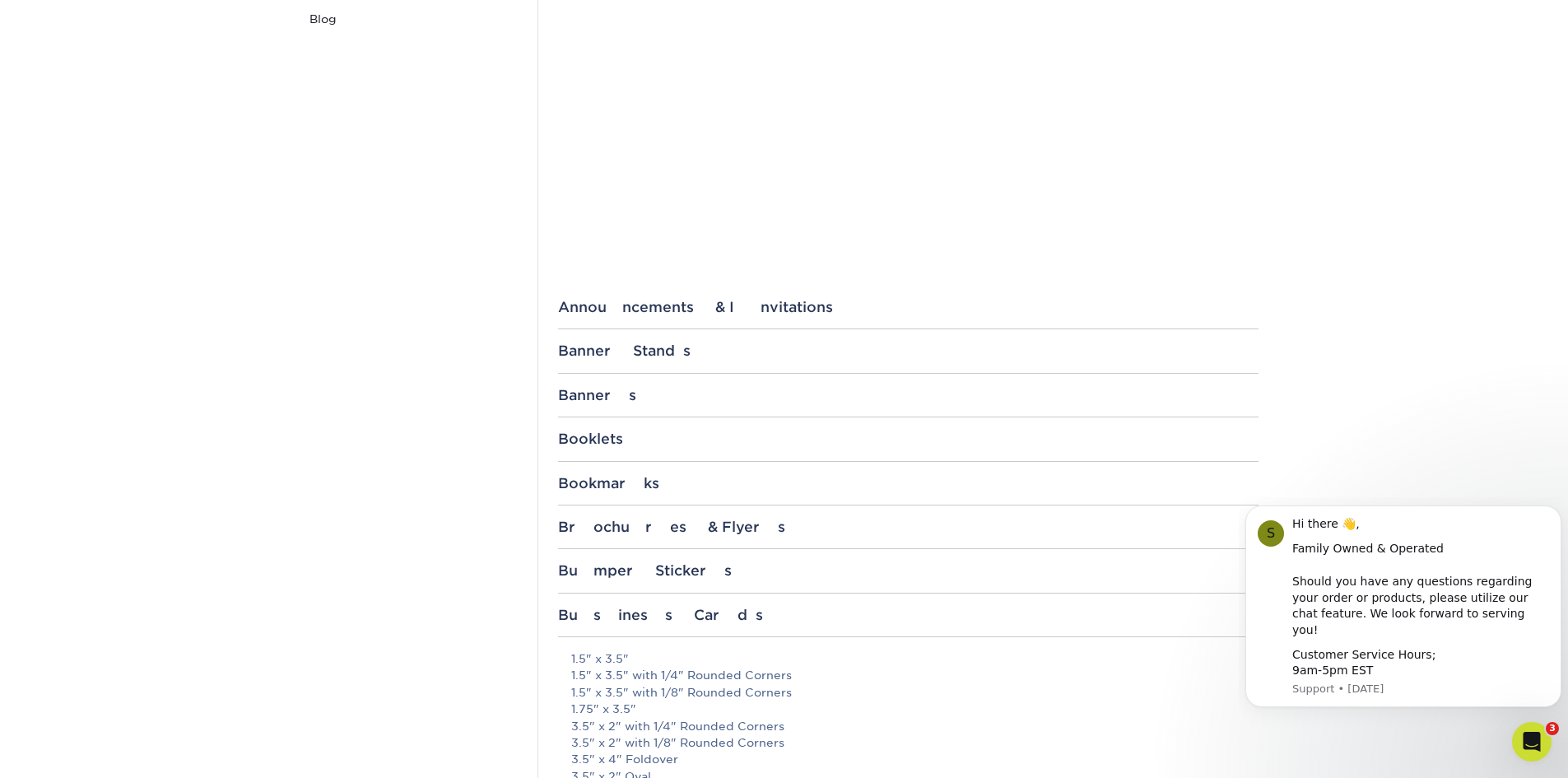
scroll to position [0, 0]
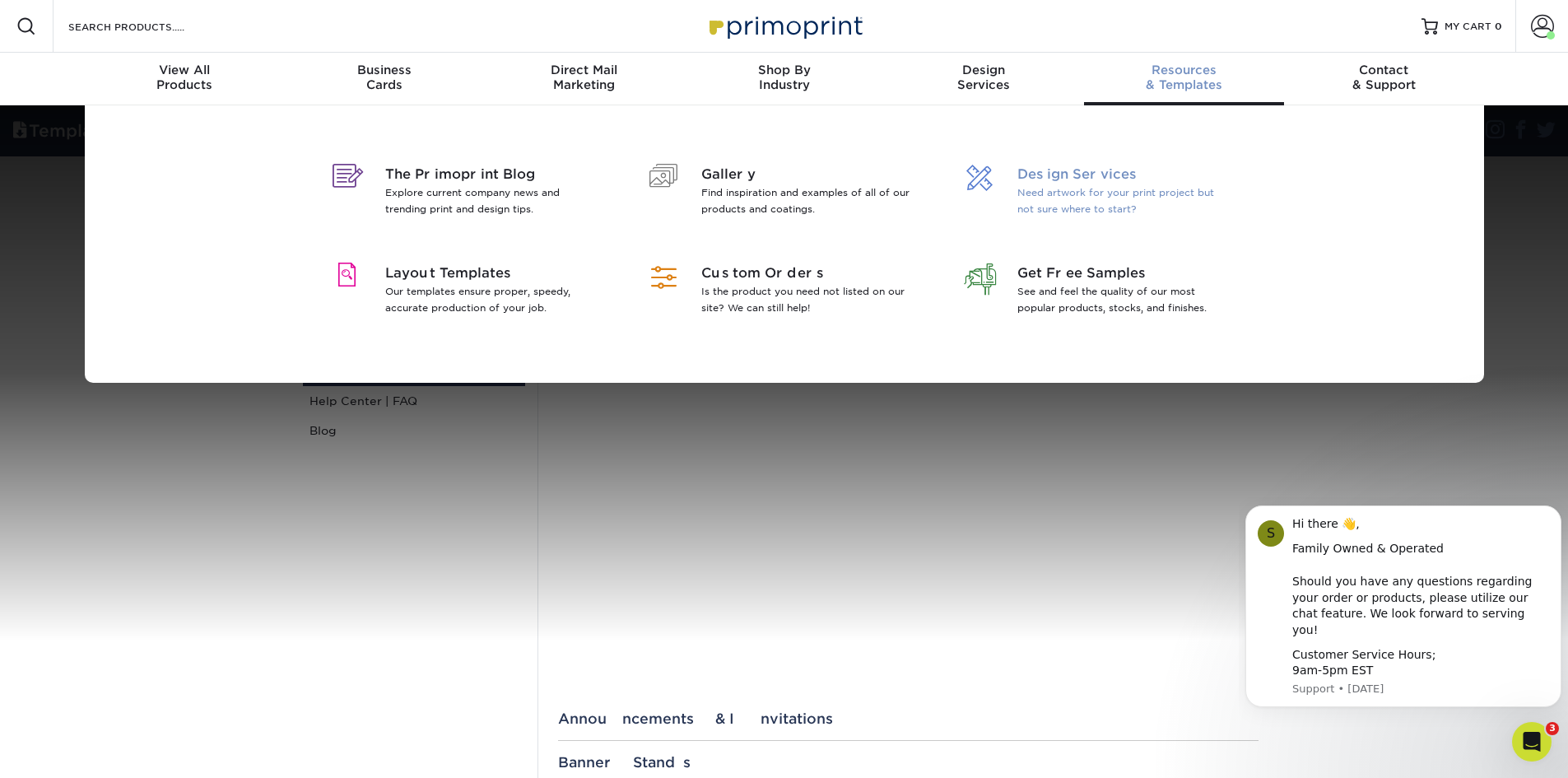
click at [1048, 215] on p "Need artwork for your print project but not sure where to start?" at bounding box center [1123, 201] width 213 height 33
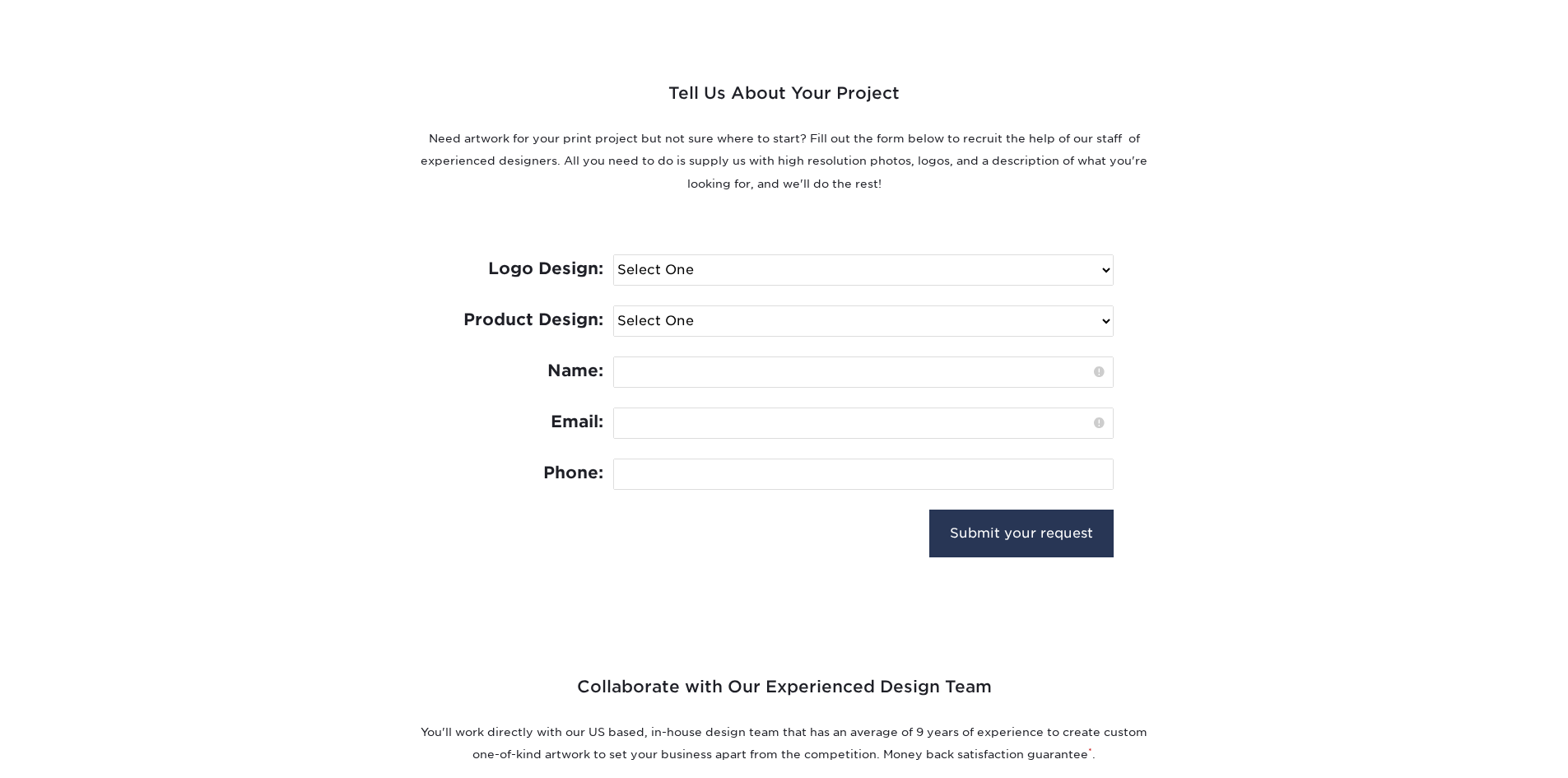
scroll to position [576, 0]
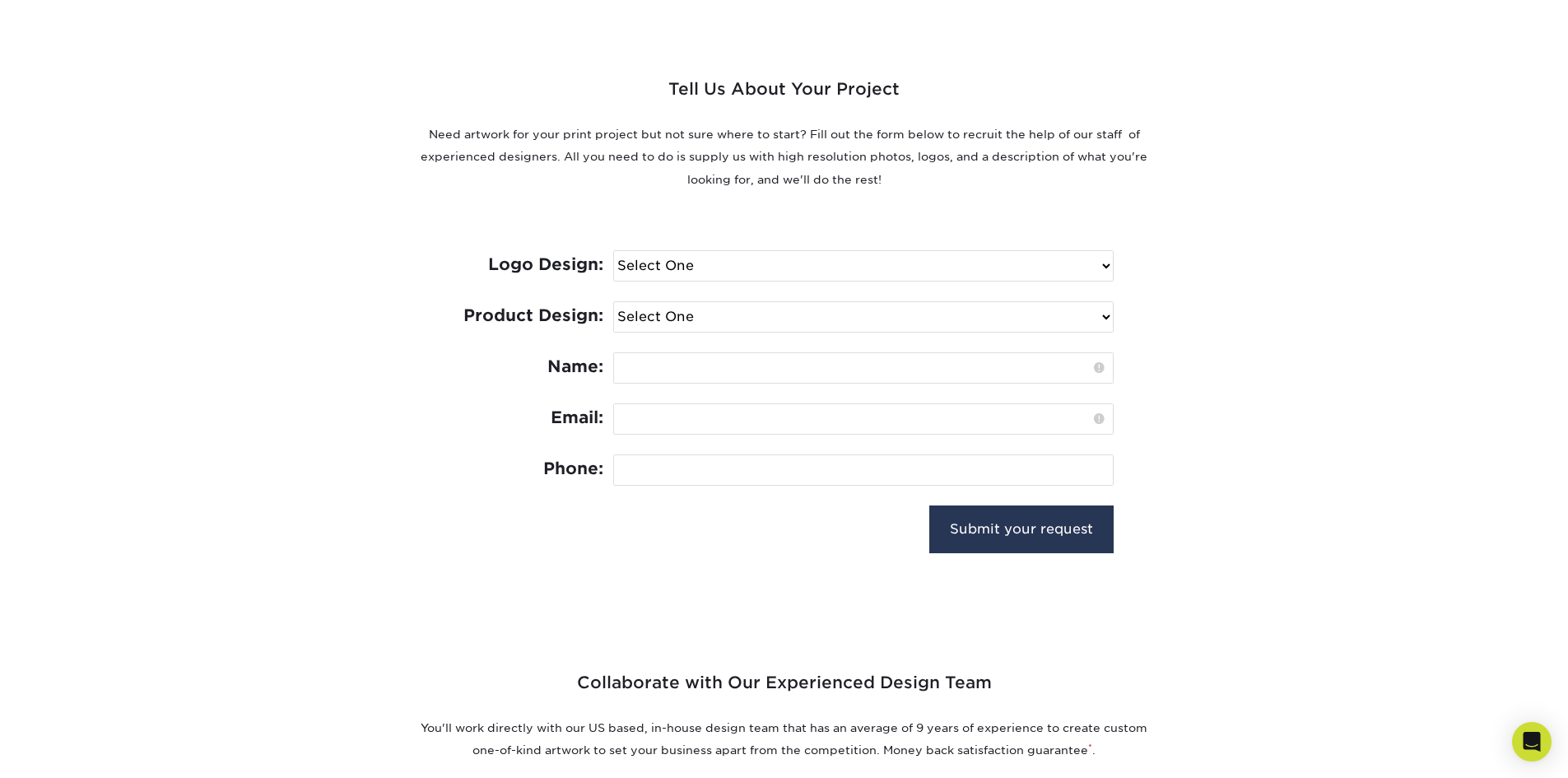
click at [893, 258] on select "Select One I need a logo design: $300 No thank you" at bounding box center [863, 266] width 498 height 30
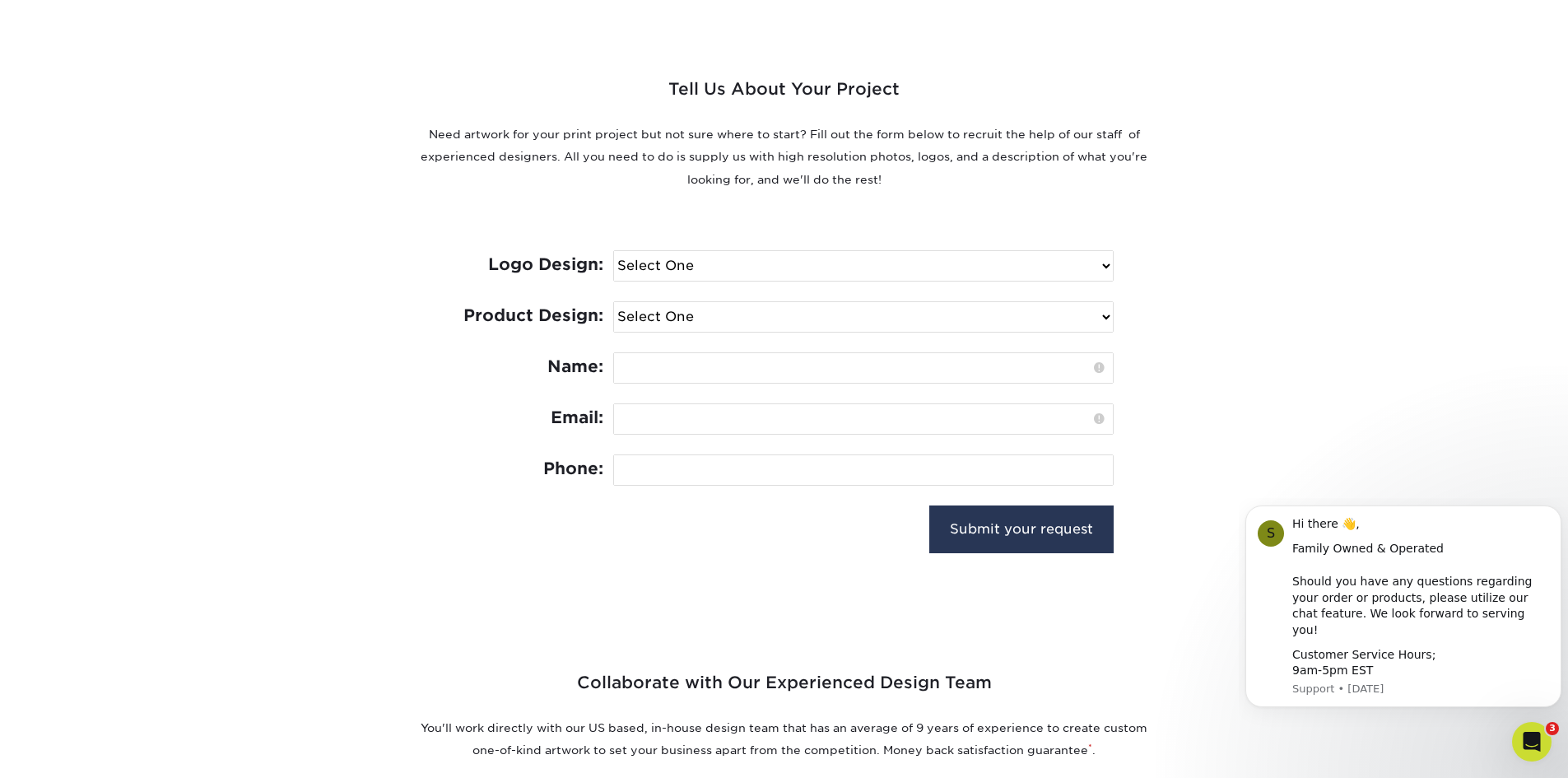
scroll to position [0, 0]
click at [887, 263] on select "Select One I need a logo design: $300 No thank you" at bounding box center [863, 266] width 498 height 30
click at [897, 315] on select "Select One Logo Design Only Design Edits Banner Design: $50.00 Bookmark Design:…" at bounding box center [863, 317] width 498 height 30
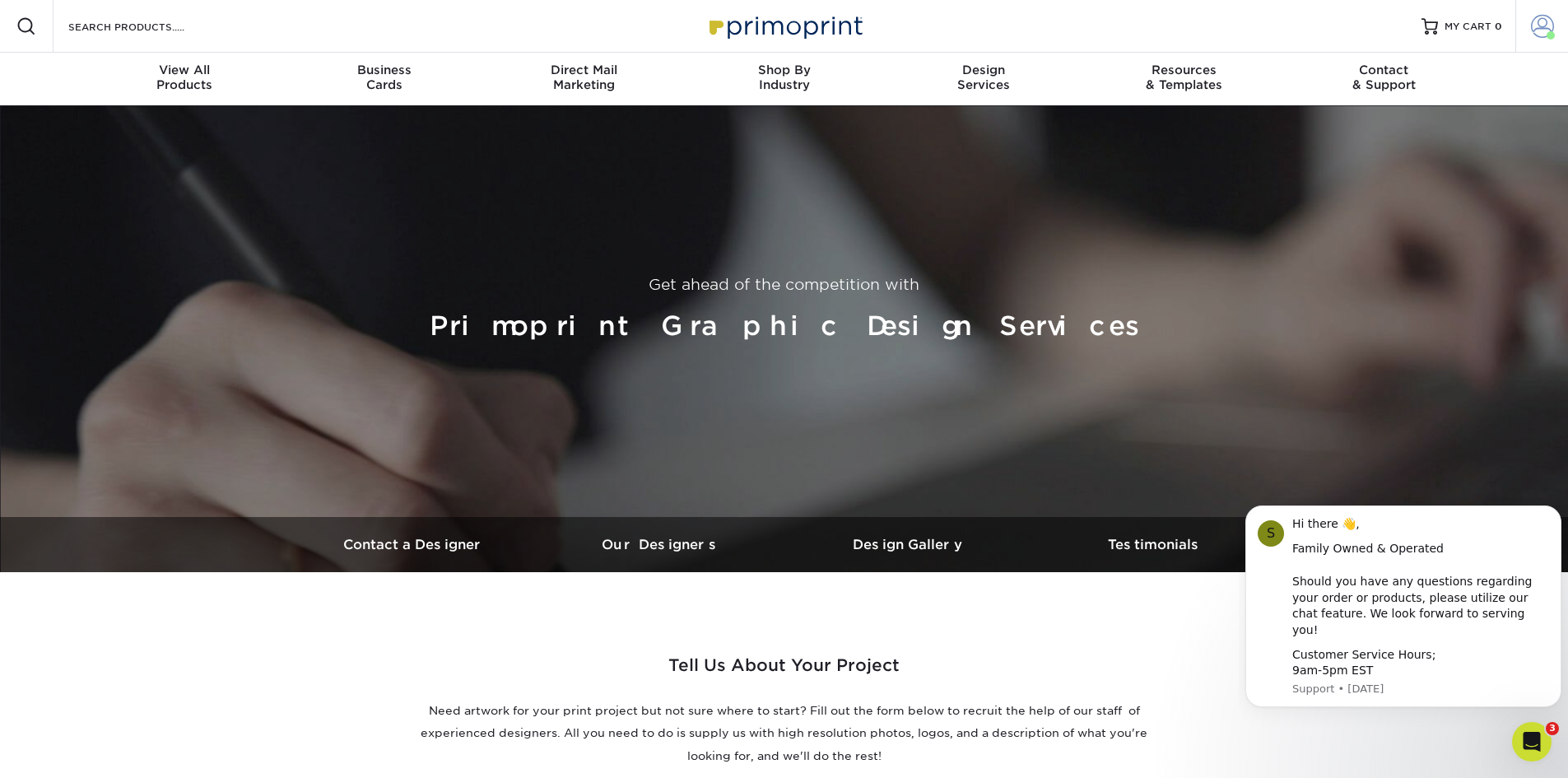
click at [1533, 18] on span at bounding box center [1543, 26] width 23 height 23
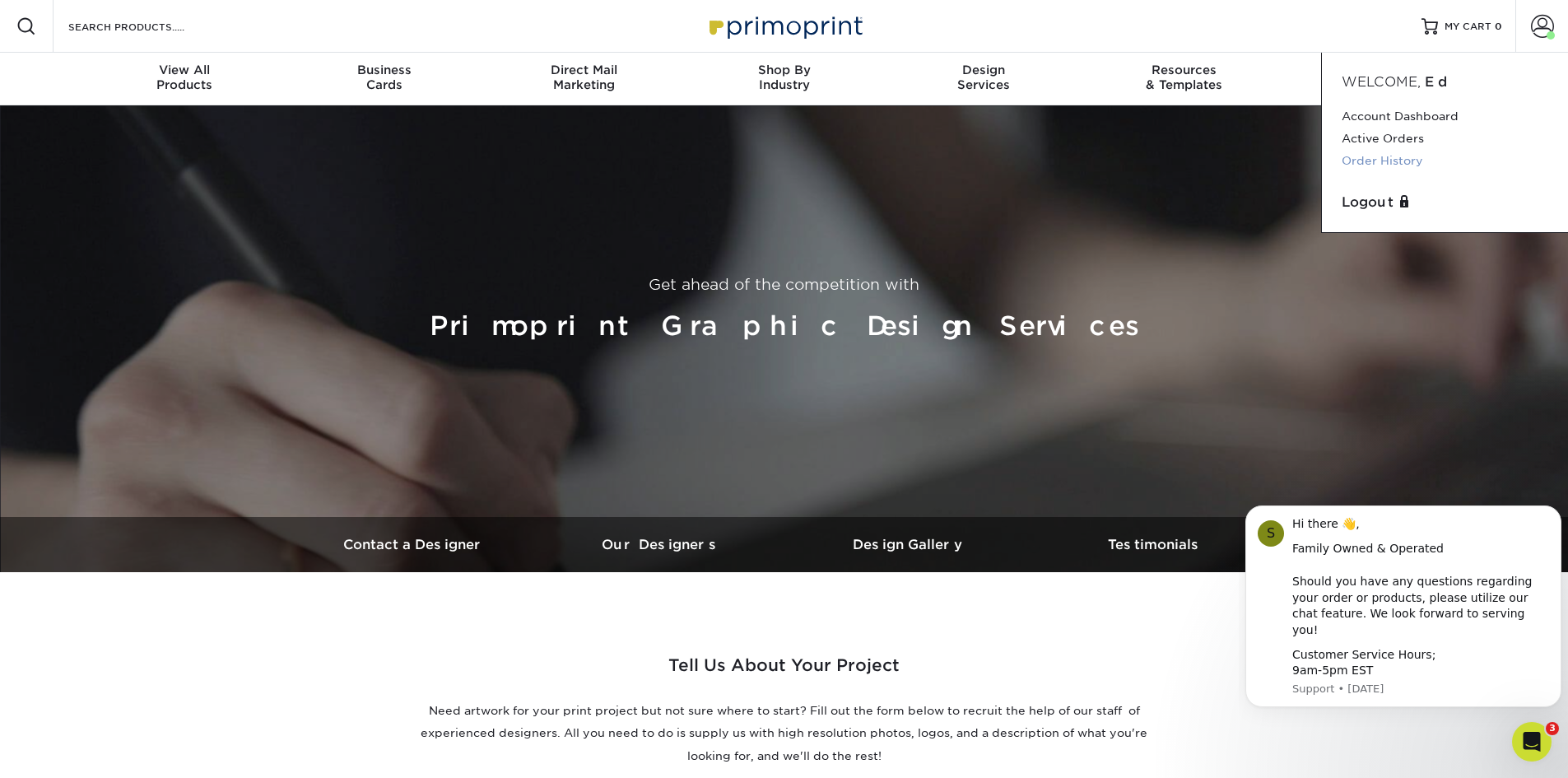
click at [1374, 154] on link "Order History" at bounding box center [1445, 160] width 207 height 22
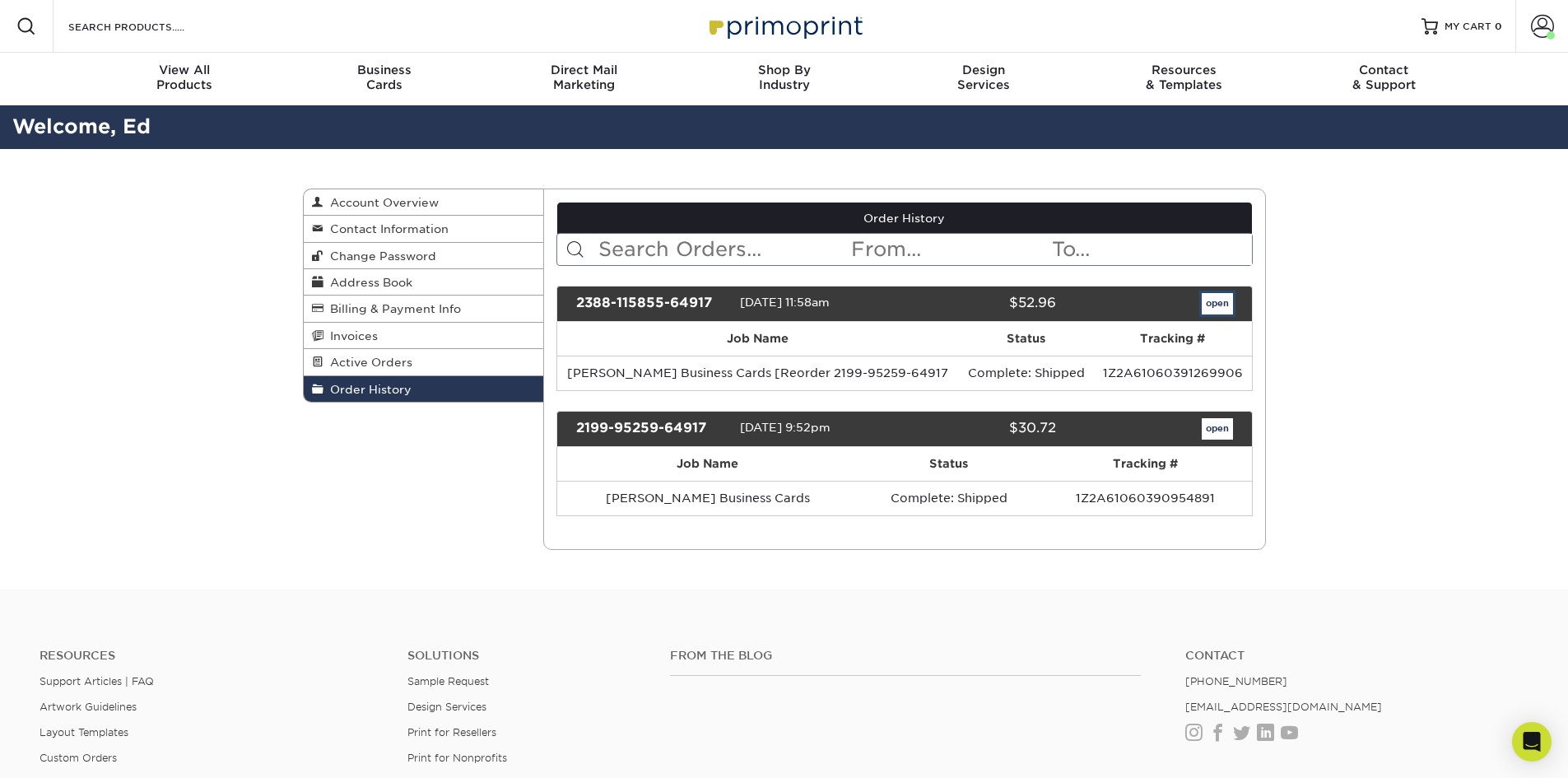
click at [1208, 302] on link "open" at bounding box center [1218, 304] width 32 height 21
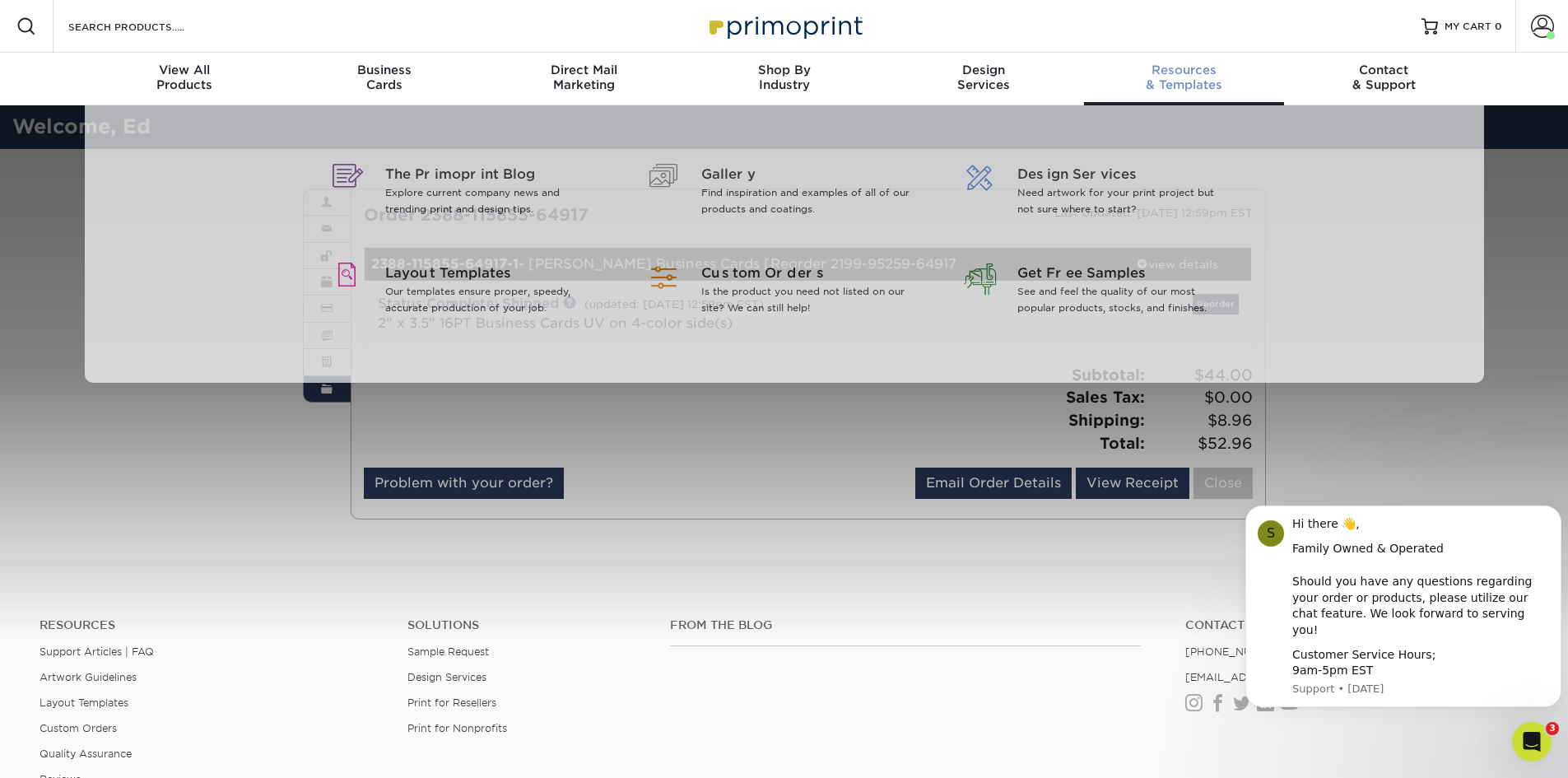
click at [1161, 72] on span "Resources" at bounding box center [1184, 69] width 200 height 15
